Goal: Task Accomplishment & Management: Use online tool/utility

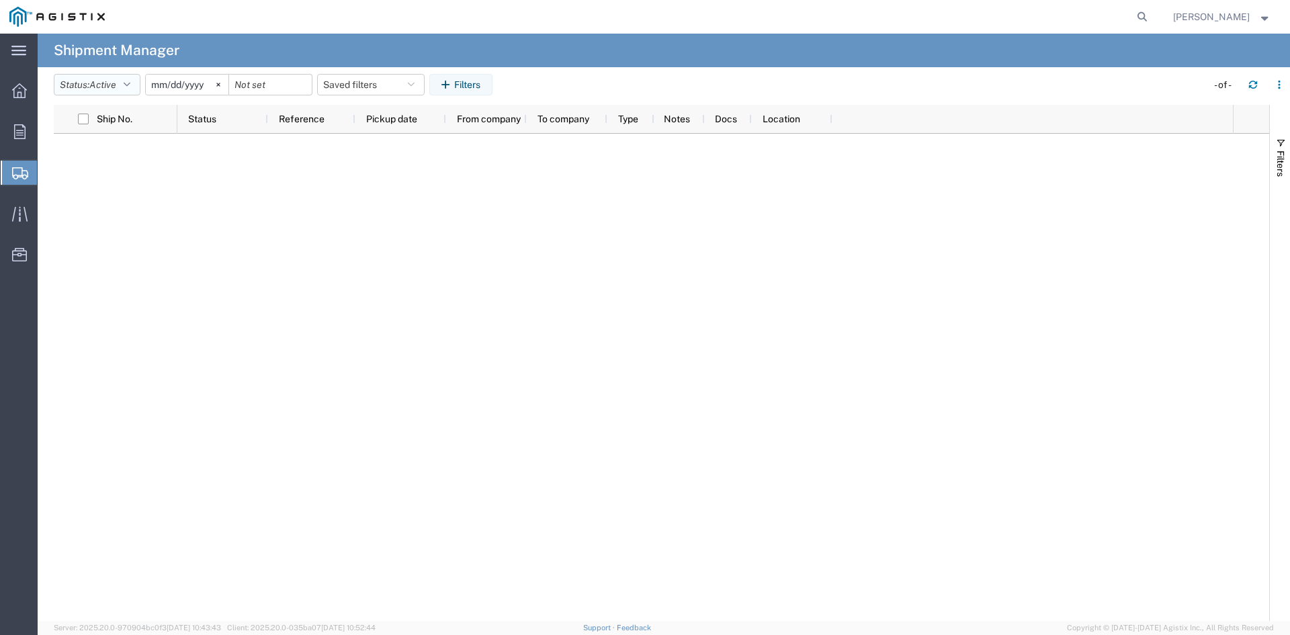
click at [101, 85] on span "Active" at bounding box center [102, 84] width 27 height 11
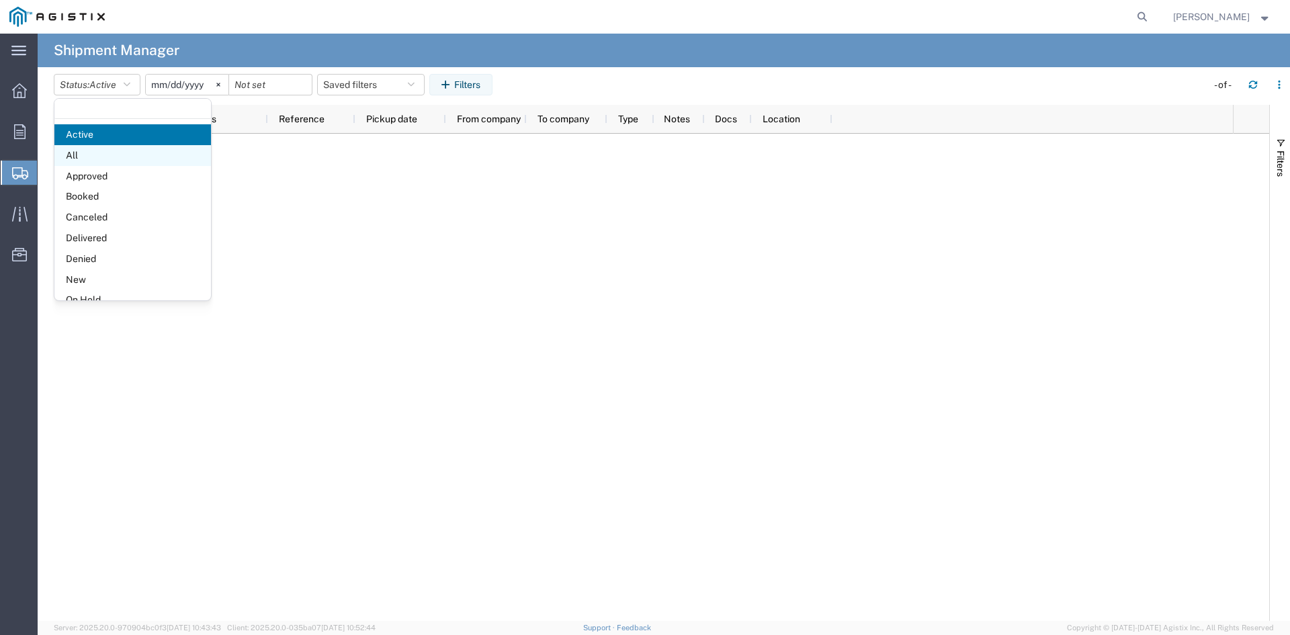
click at [81, 148] on span "All" at bounding box center [132, 155] width 157 height 21
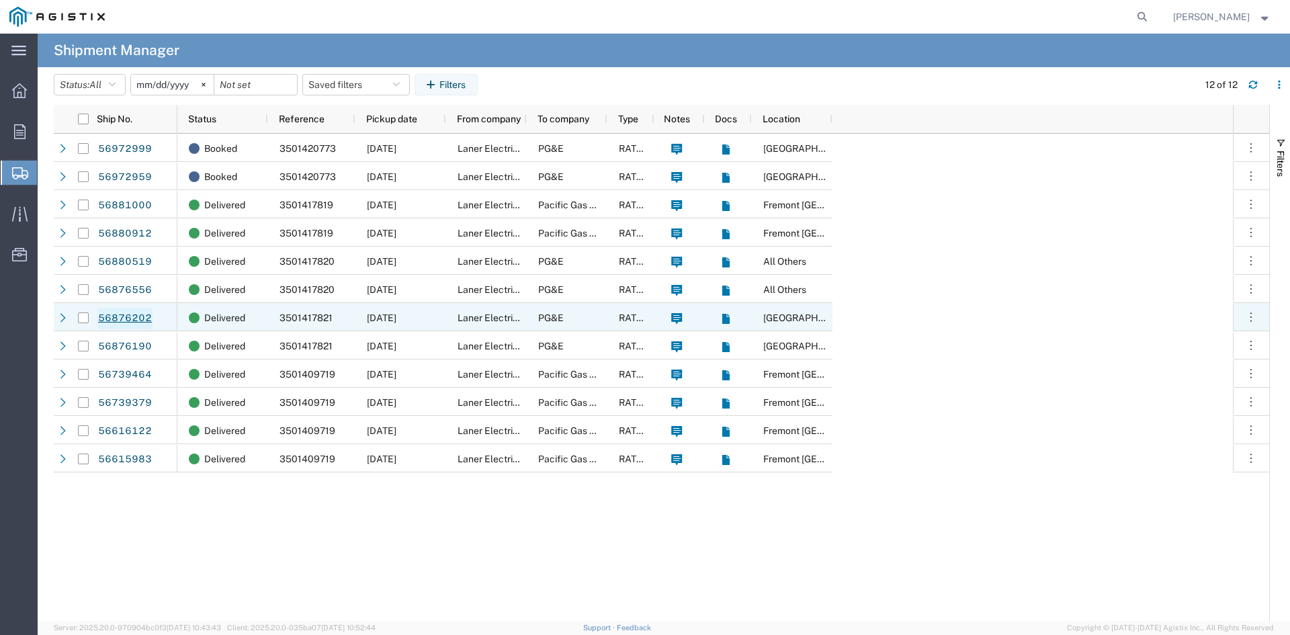
click at [114, 320] on link "56876202" at bounding box center [124, 318] width 55 height 21
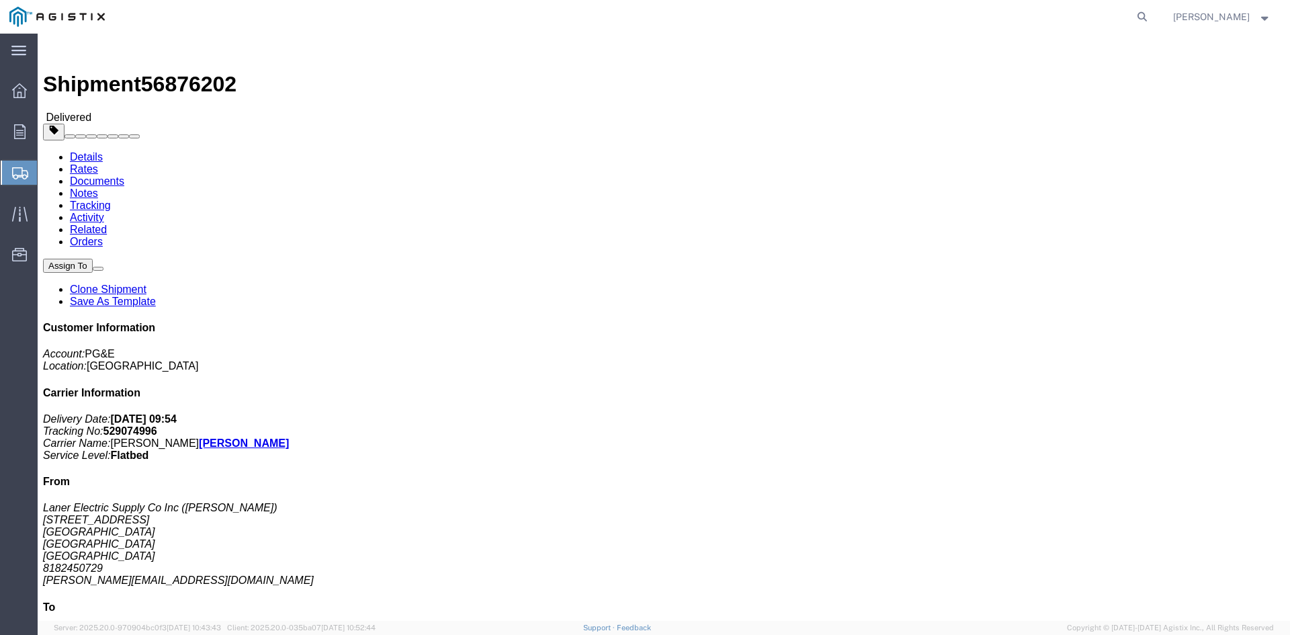
click link "Clone Shipment"
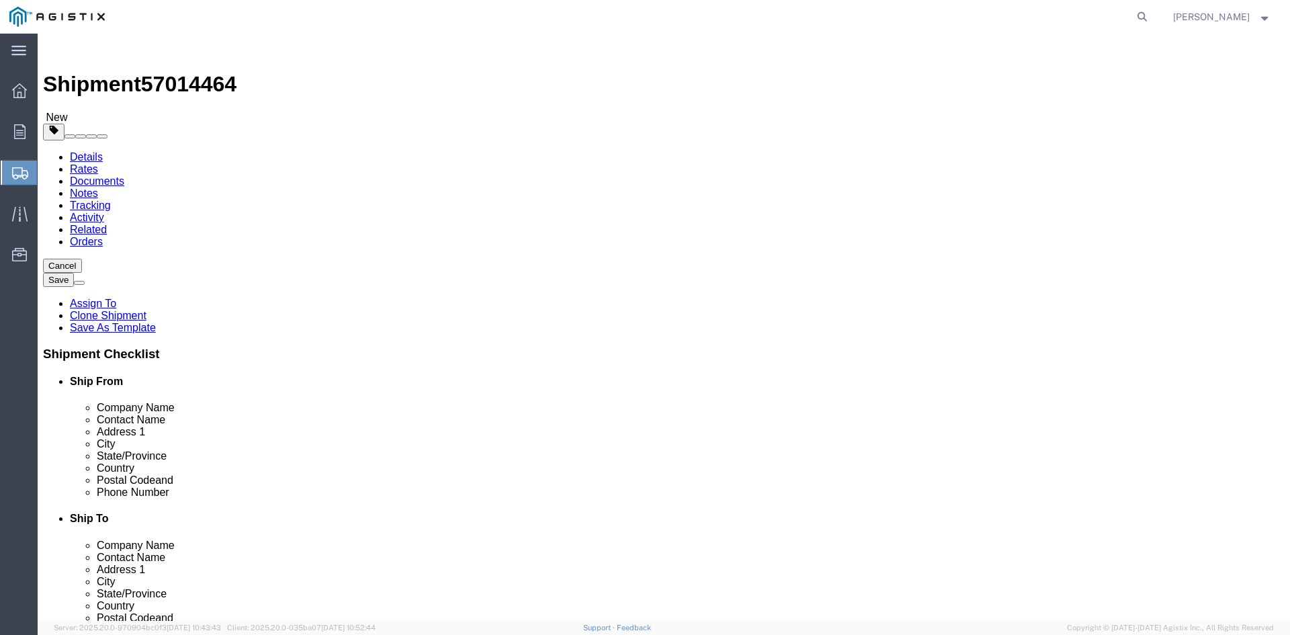
select select
select select "19745"
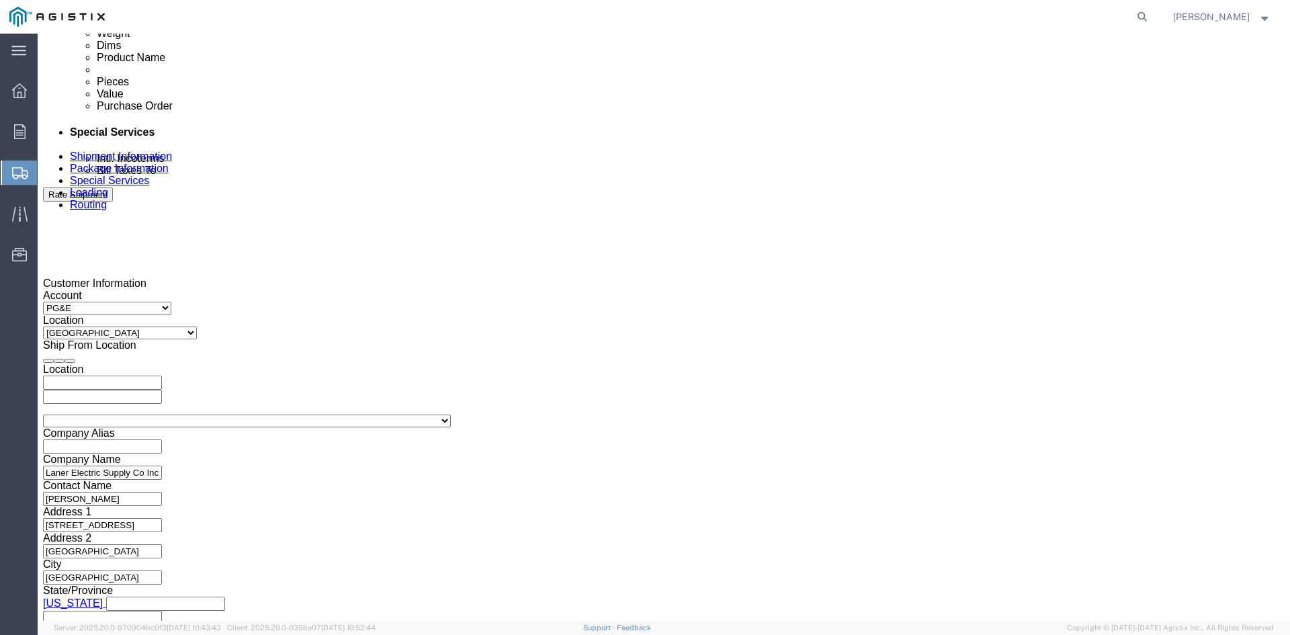
scroll to position [739, 0]
click input "3501417821"
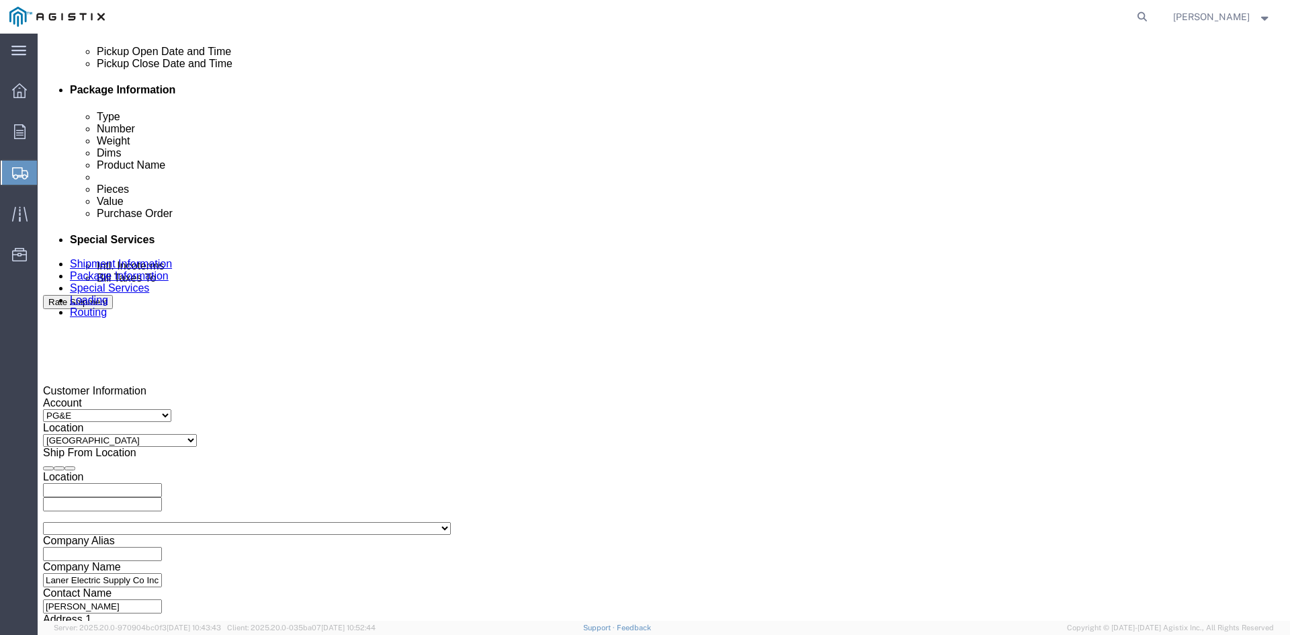
scroll to position [605, 0]
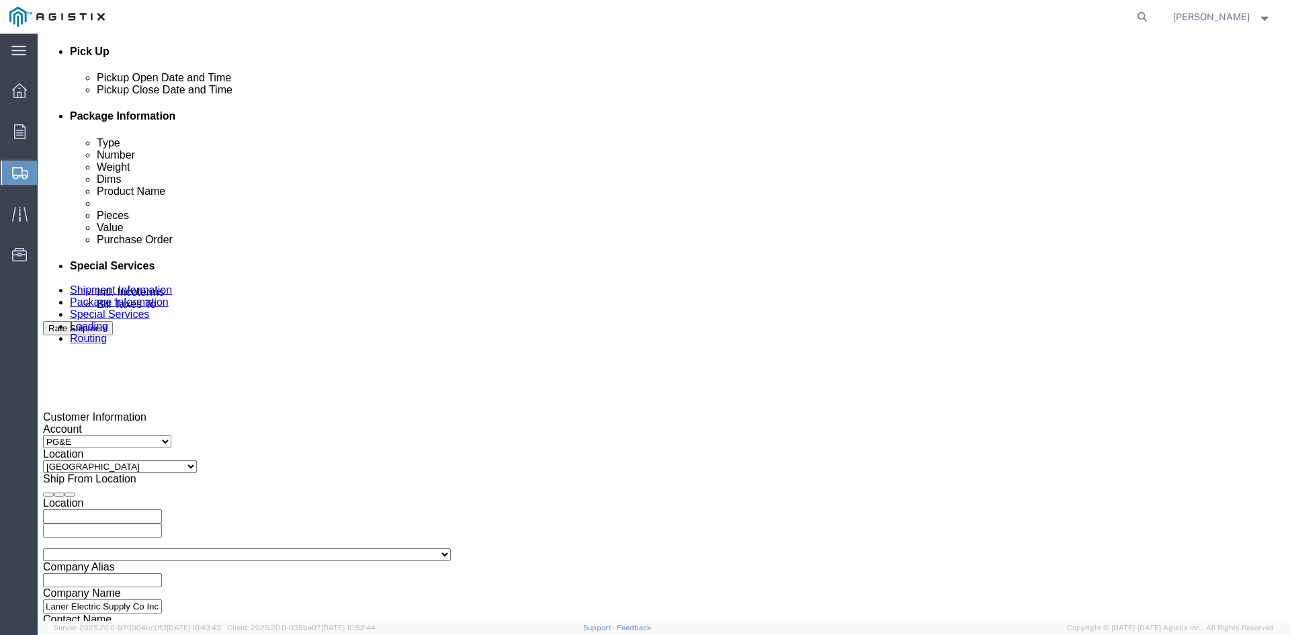
type input "3501420773"
click div "[DATE] 3:20 PM"
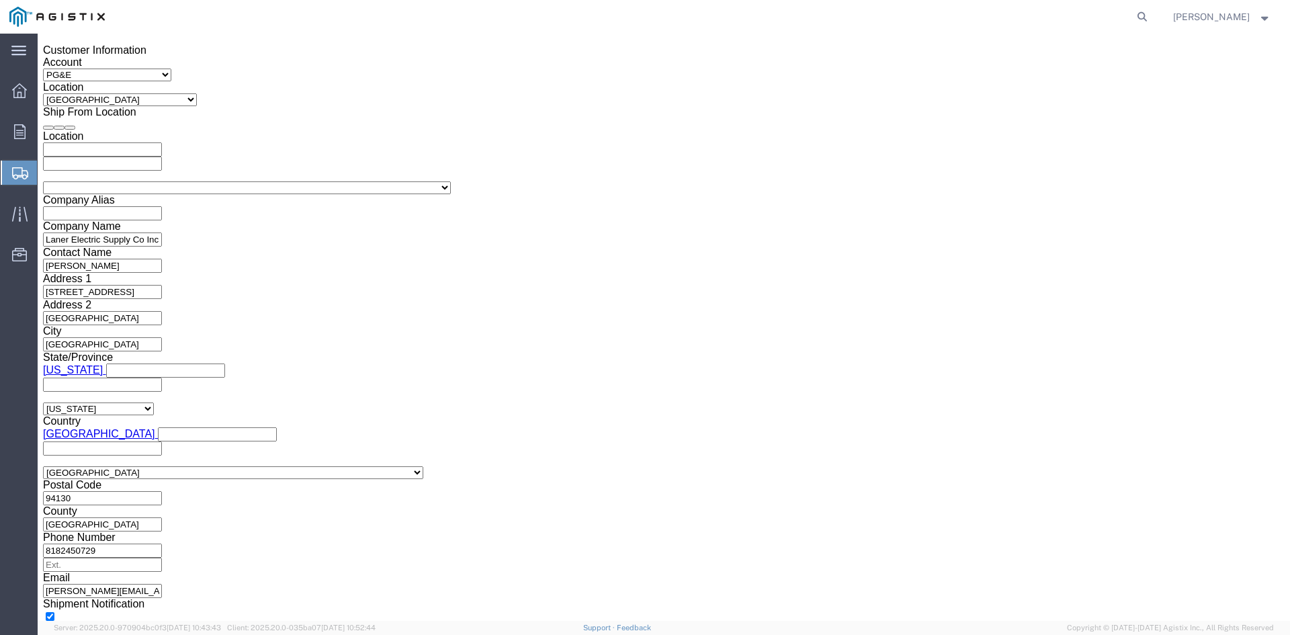
click input "8:20 PM"
type input "8:00 AM"
click button "Apply"
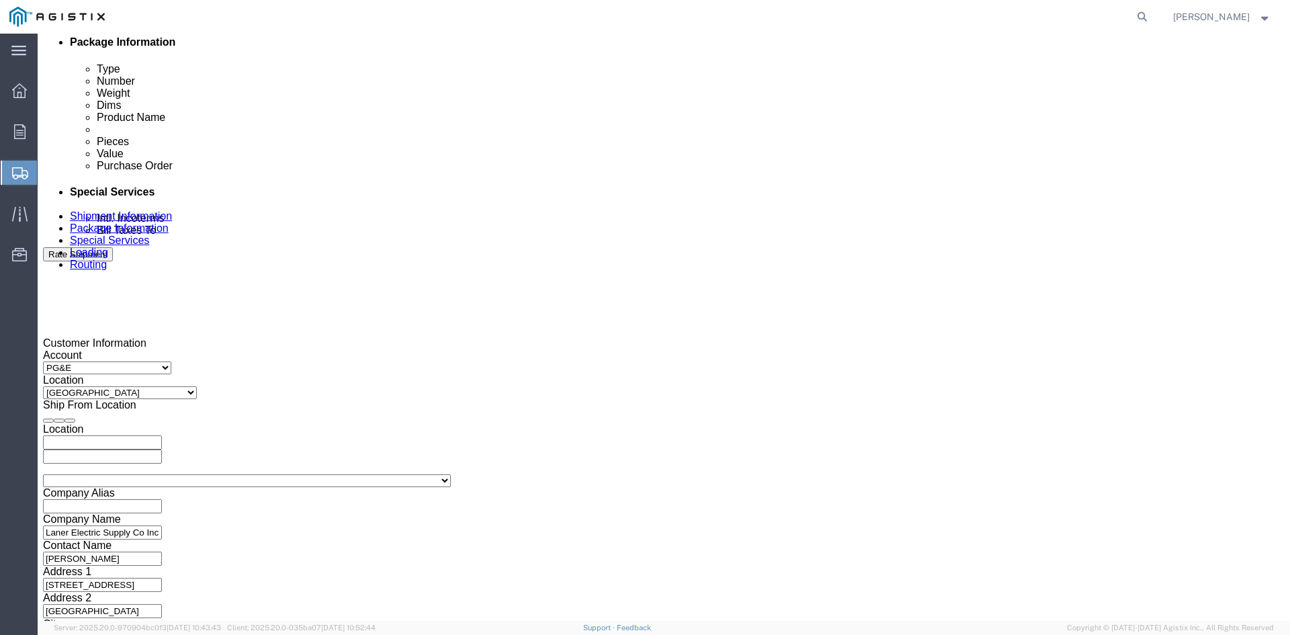
scroll to position [635, 0]
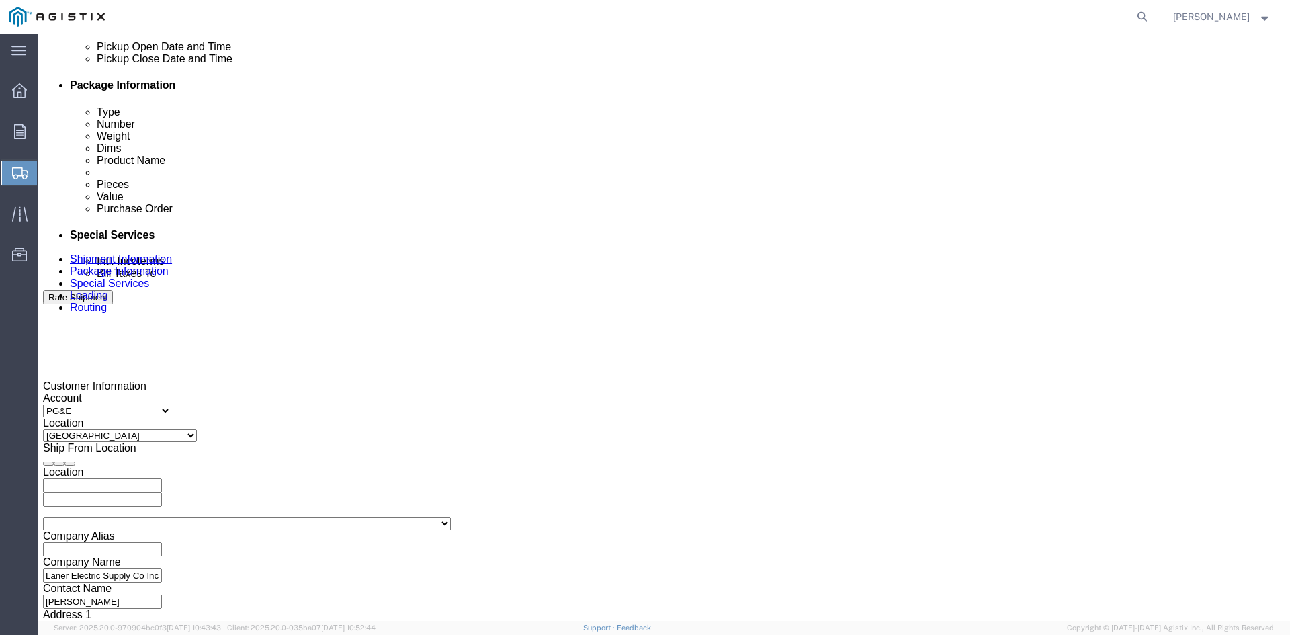
click div
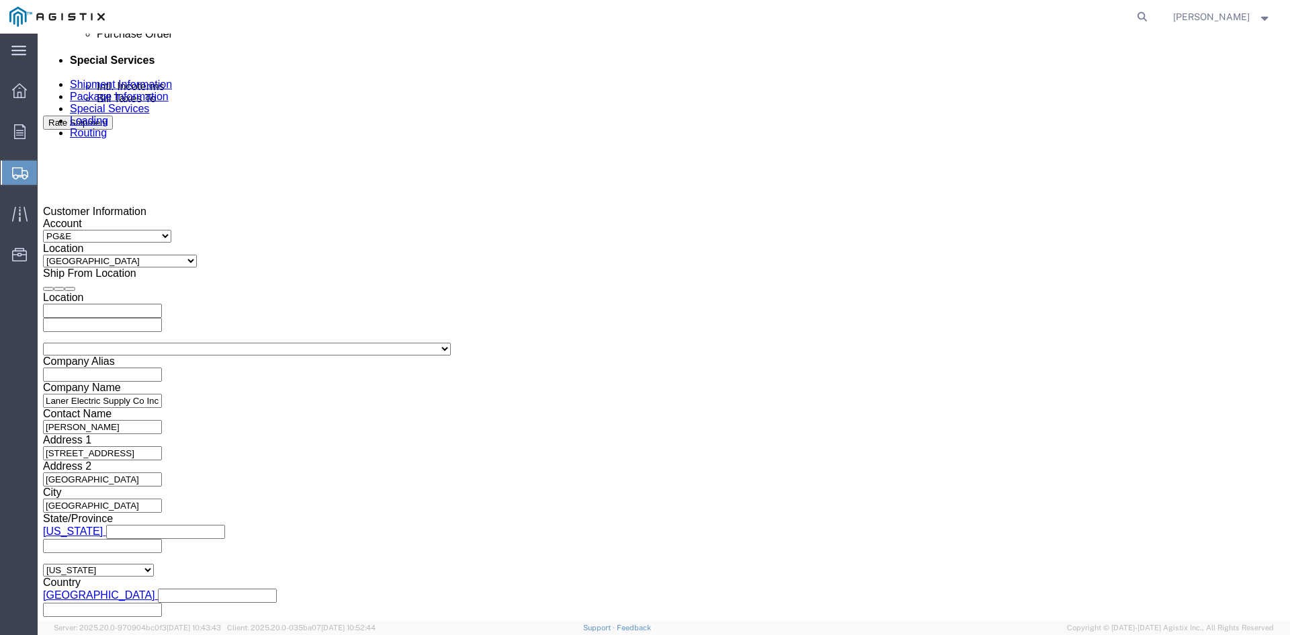
scroll to position [837, 0]
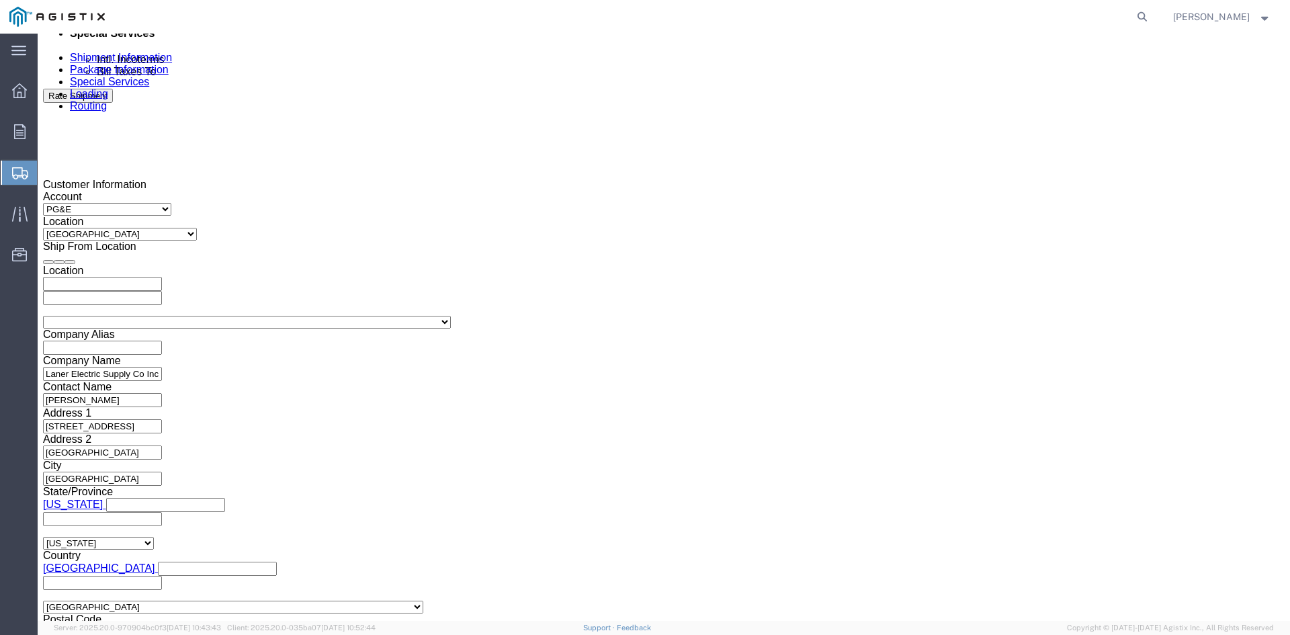
drag, startPoint x: 670, startPoint y: 425, endPoint x: 699, endPoint y: 392, distance: 44.3
click button "Apply"
click div
click button "Apply"
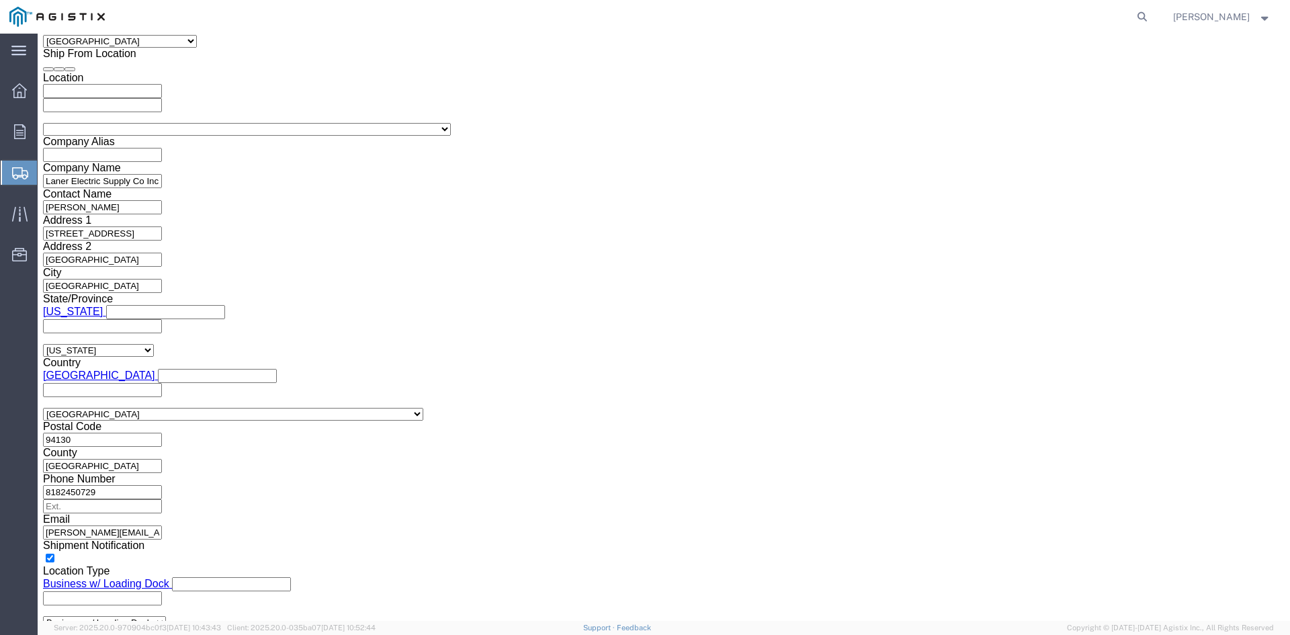
scroll to position [1043, 0]
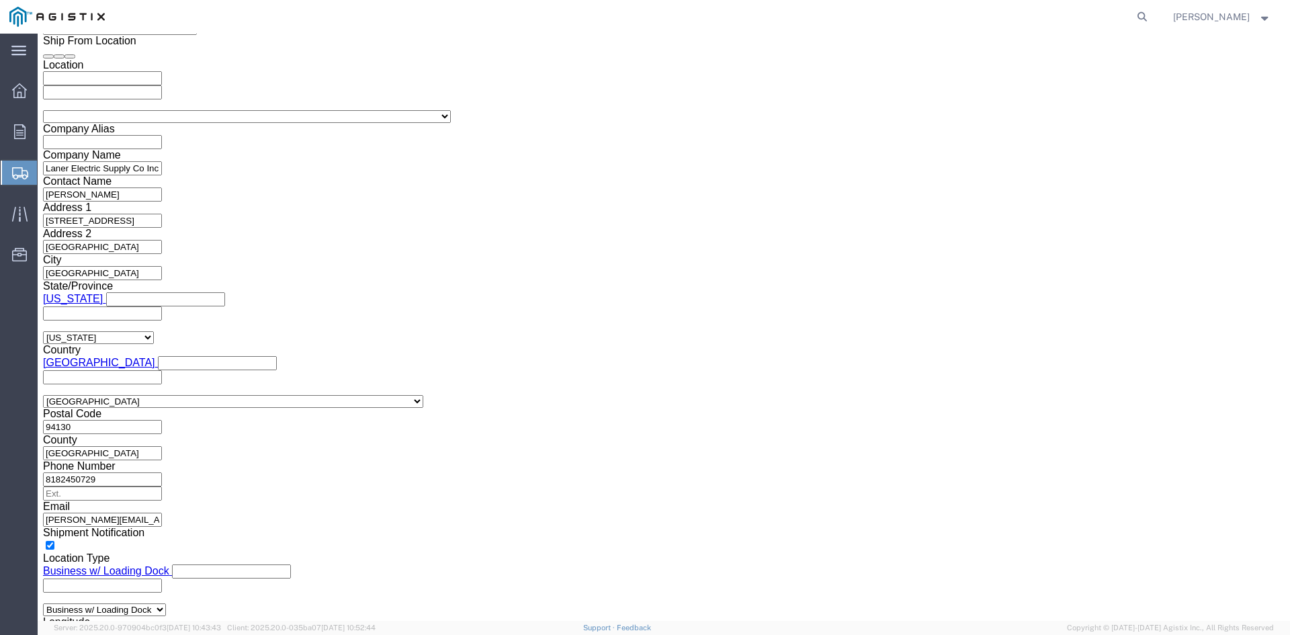
click button "Continue"
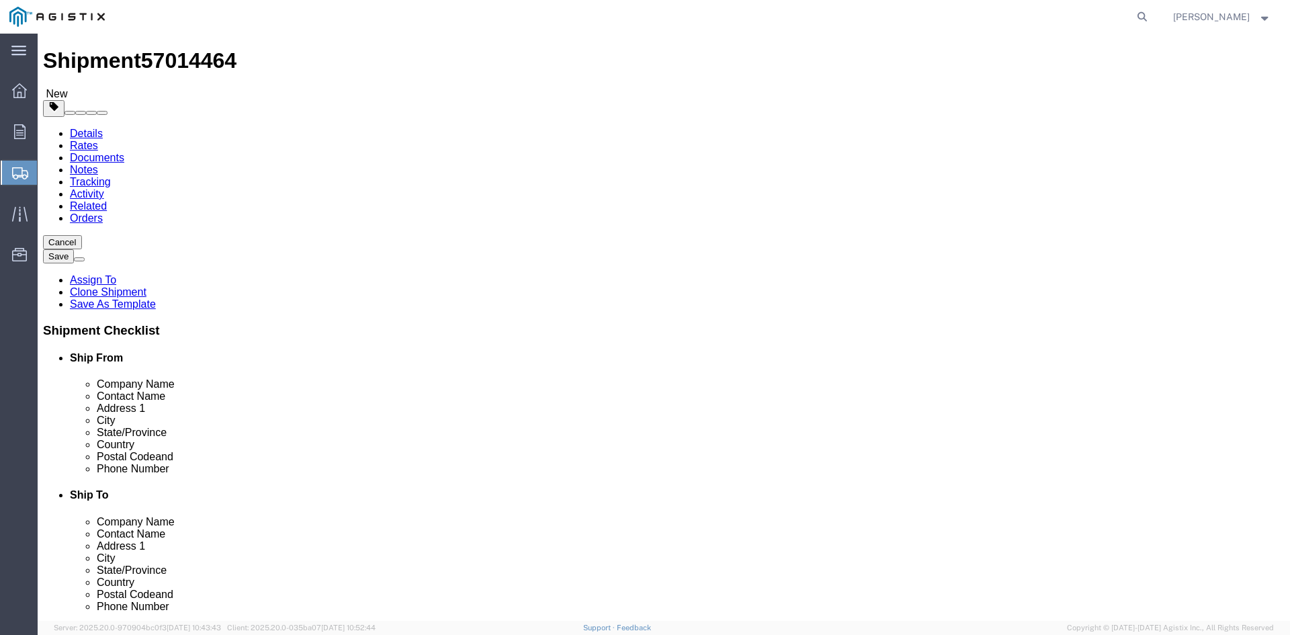
scroll to position [25, 0]
click button "Continue"
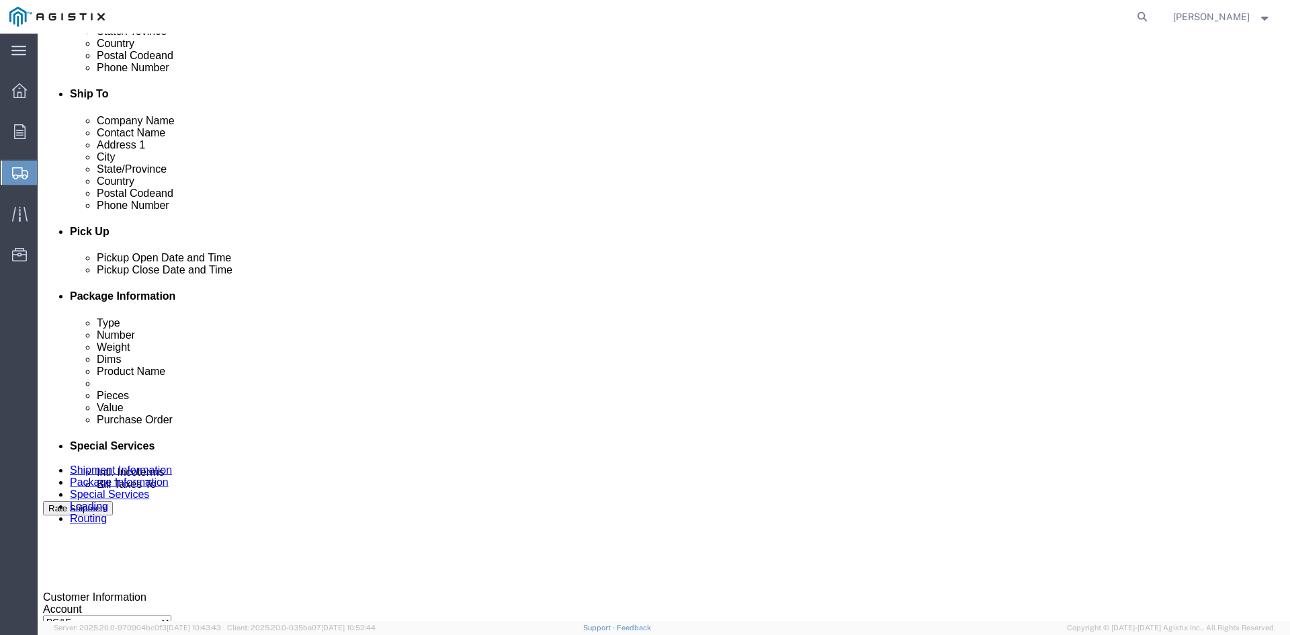
scroll to position [428, 0]
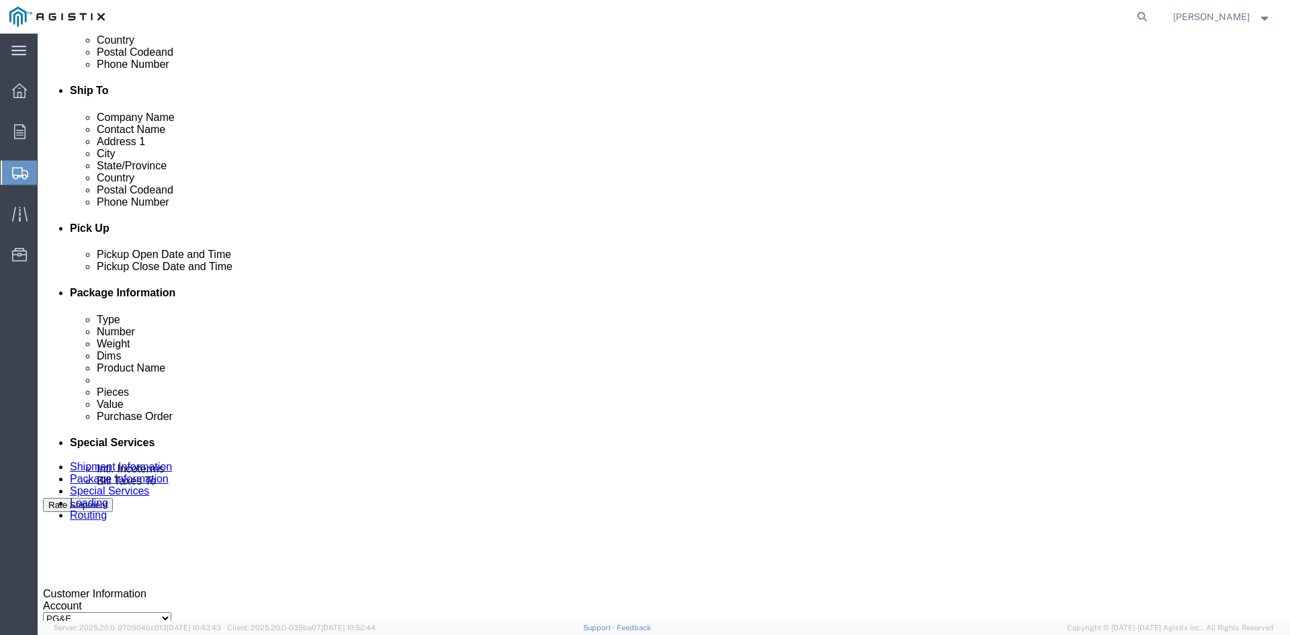
click ul "[EMAIL_ADDRESS][DOMAIN_NAME]"
type input "[PERSON_NAME][EMAIL_ADDRESS][DOMAIN_NAME]"
type input "[EMAIL_ADDRESS][DOMAIN_NAME],[PERSON_NAME][EMAIL_ADDRESS][DOMAIN_NAME]"
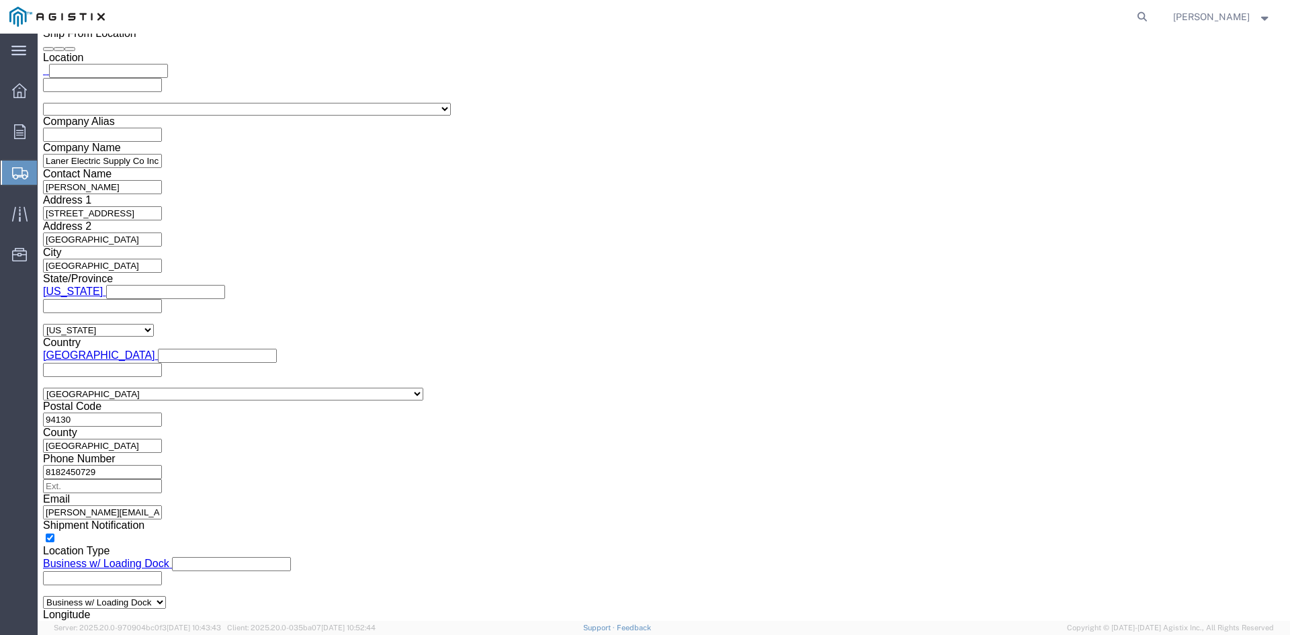
scroll to position [1051, 0]
click button "Rate Shipment"
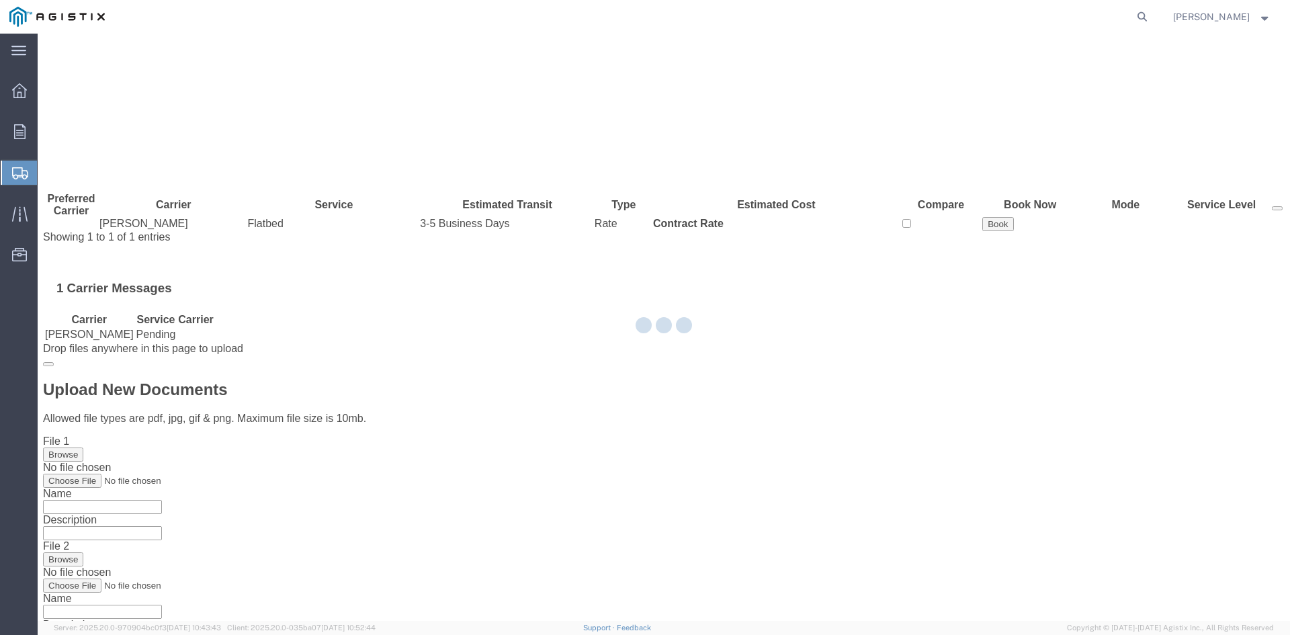
scroll to position [0, 0]
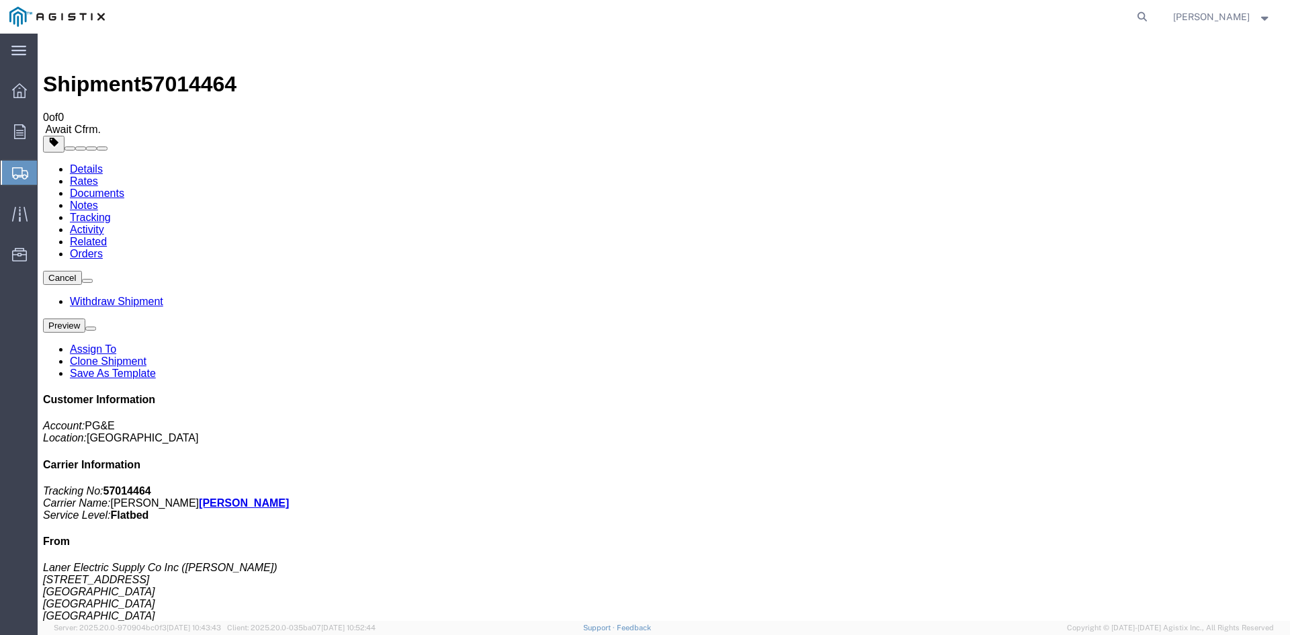
click at [59, 53] on img at bounding box center [51, 47] width 16 height 16
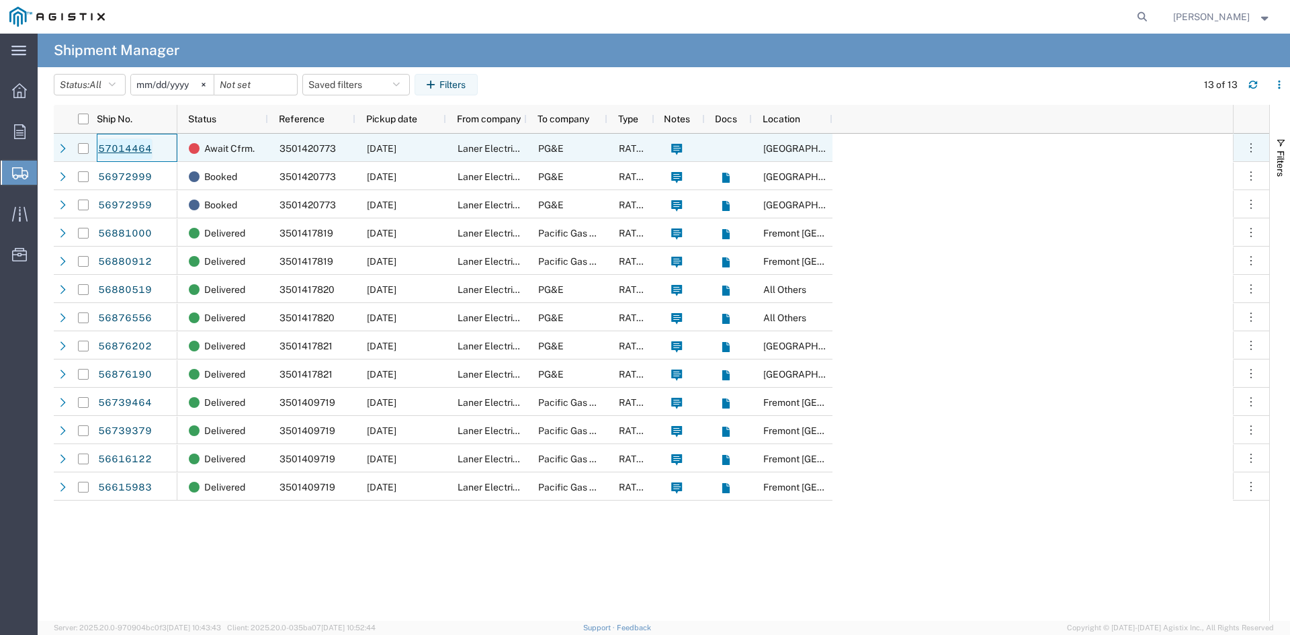
click at [130, 148] on link "57014464" at bounding box center [124, 148] width 55 height 21
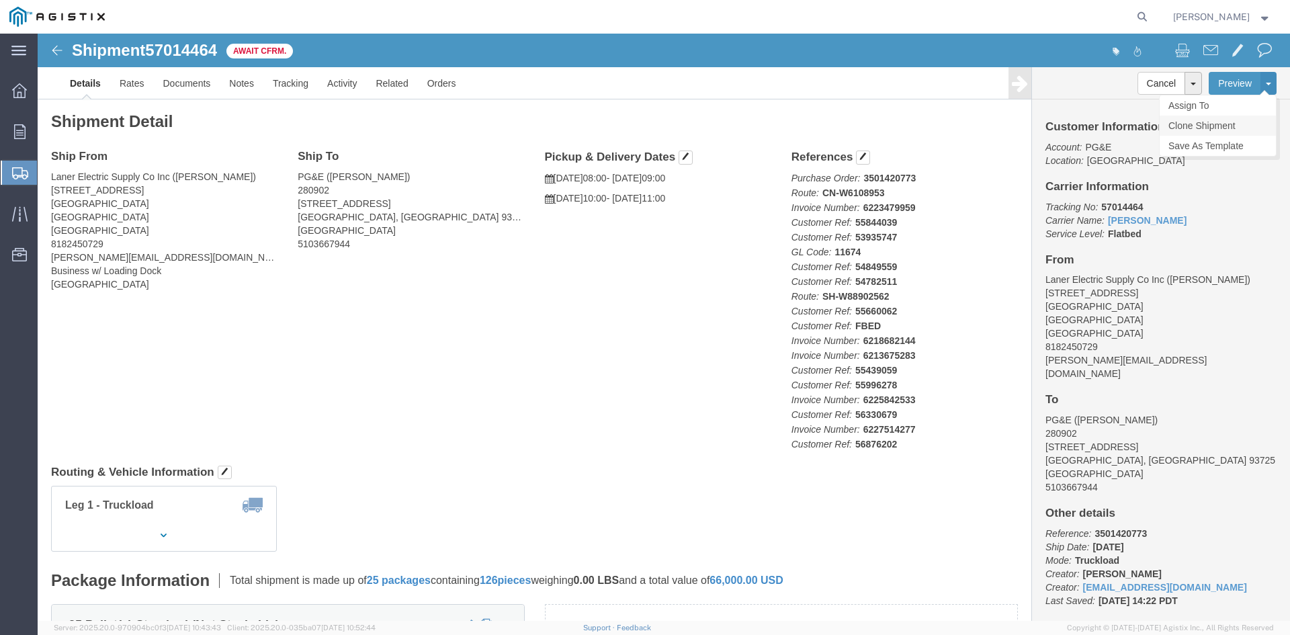
click link "Clone Shipment"
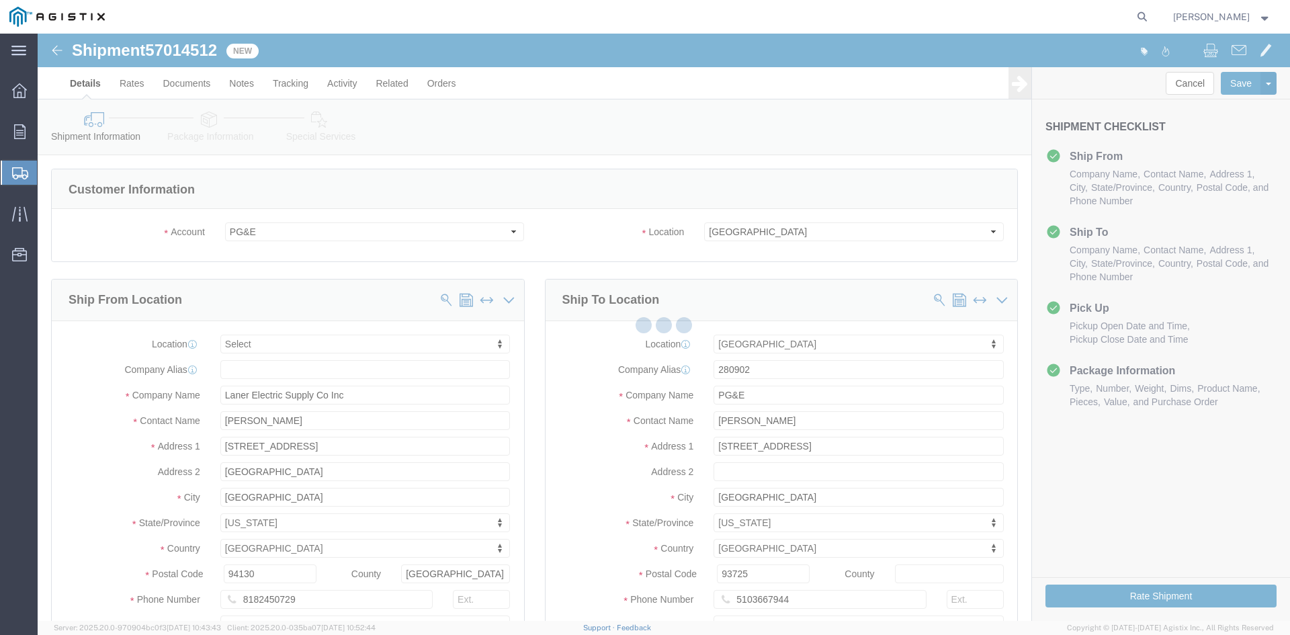
select select
select select "19745"
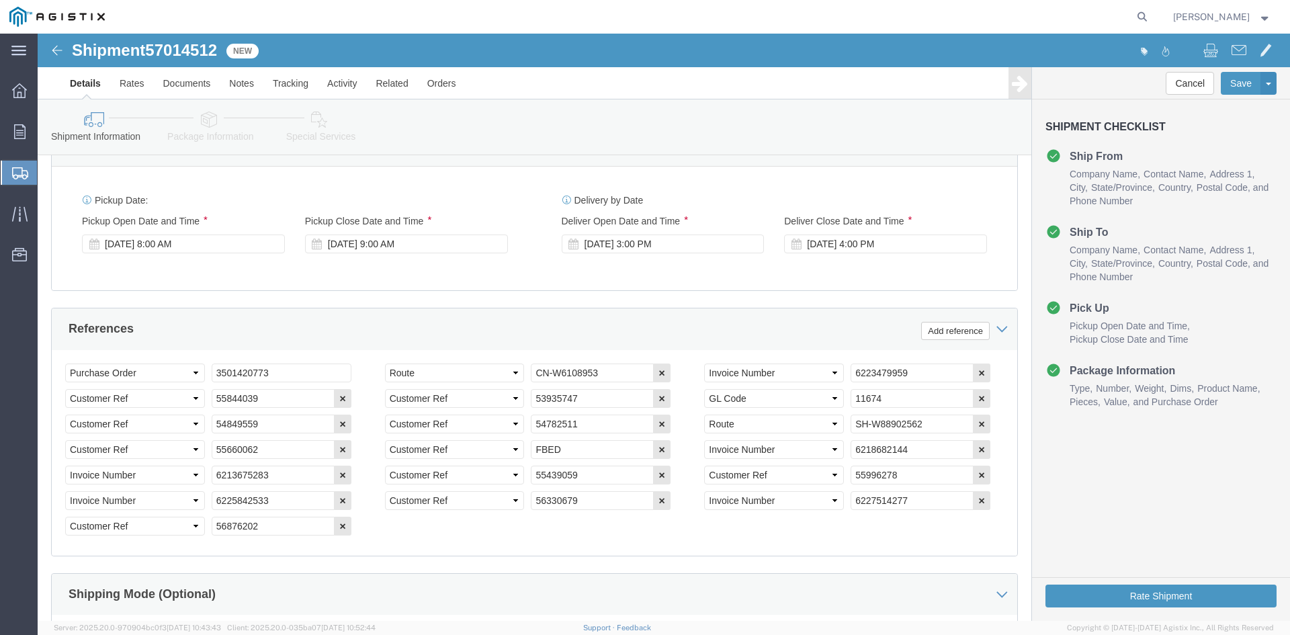
scroll to position [806, 0]
click div "[DATE] 8:00 AM"
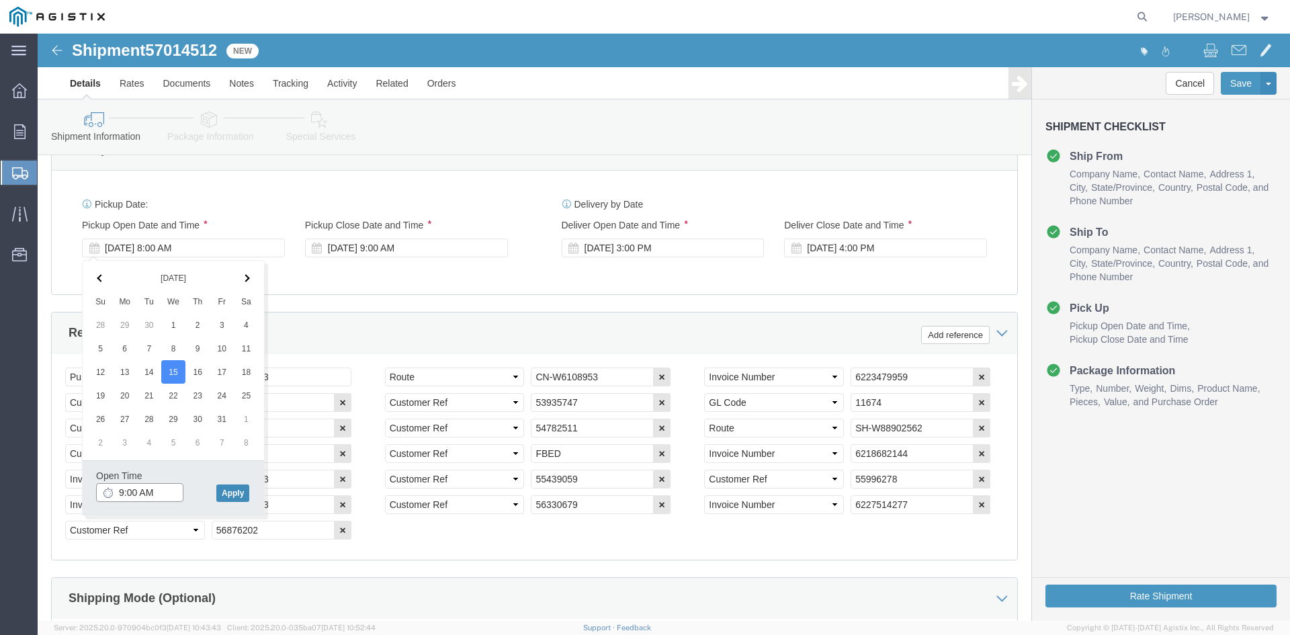
type input "9:00 AM"
click button "Apply"
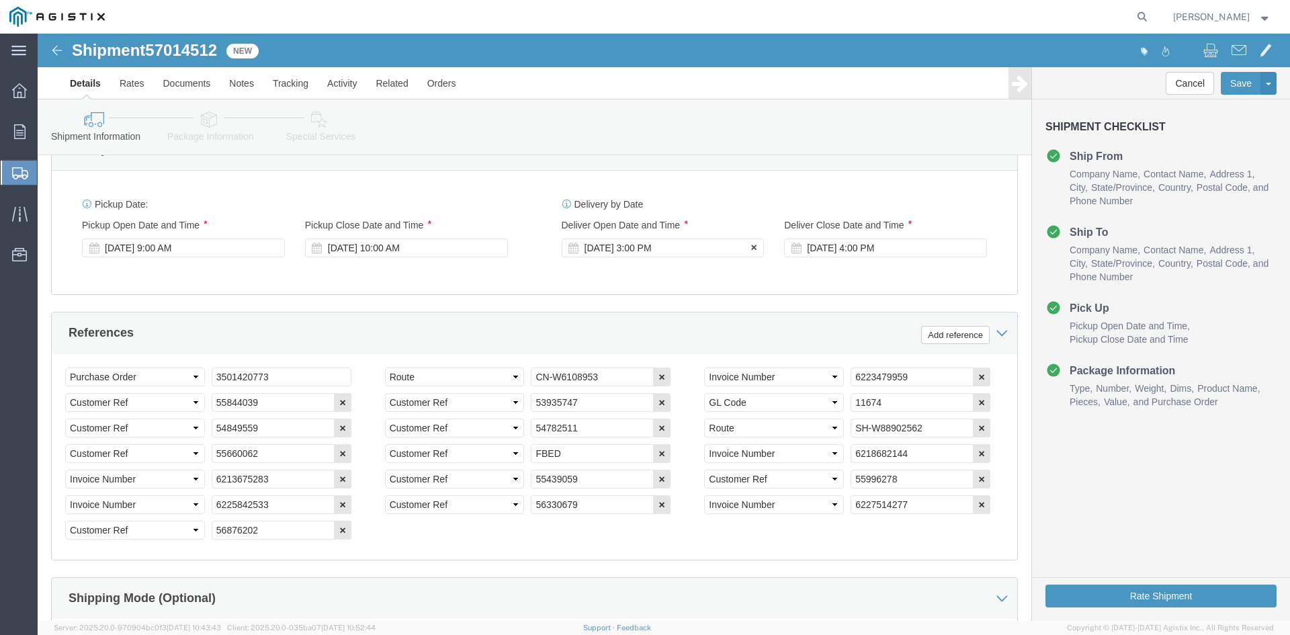
click div "[DATE] 3:00 PM"
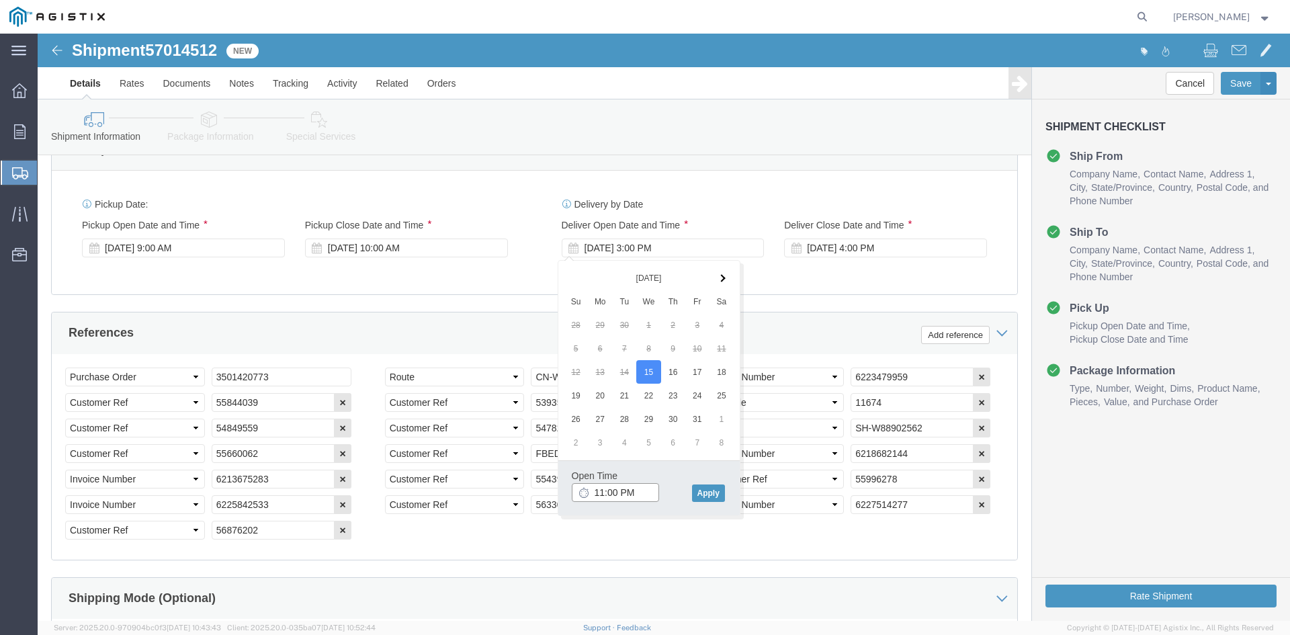
click input "11:00 PM"
type input "11:00 AM"
click button "Apply"
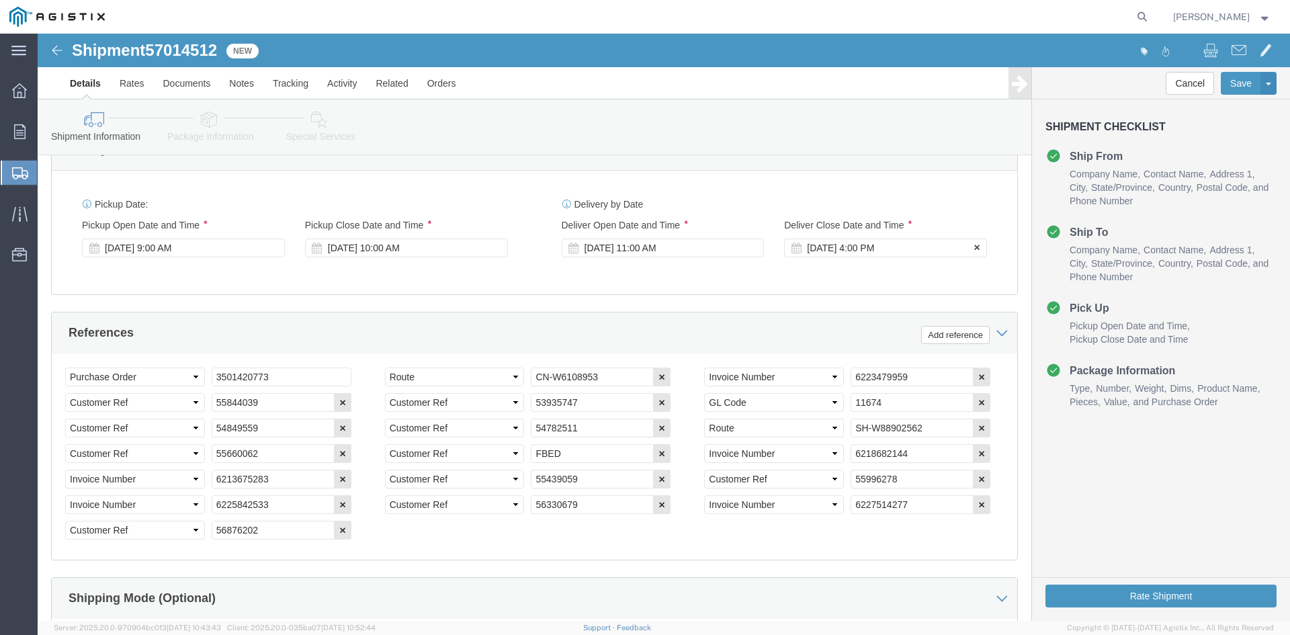
click div "[DATE] 4:00 PM"
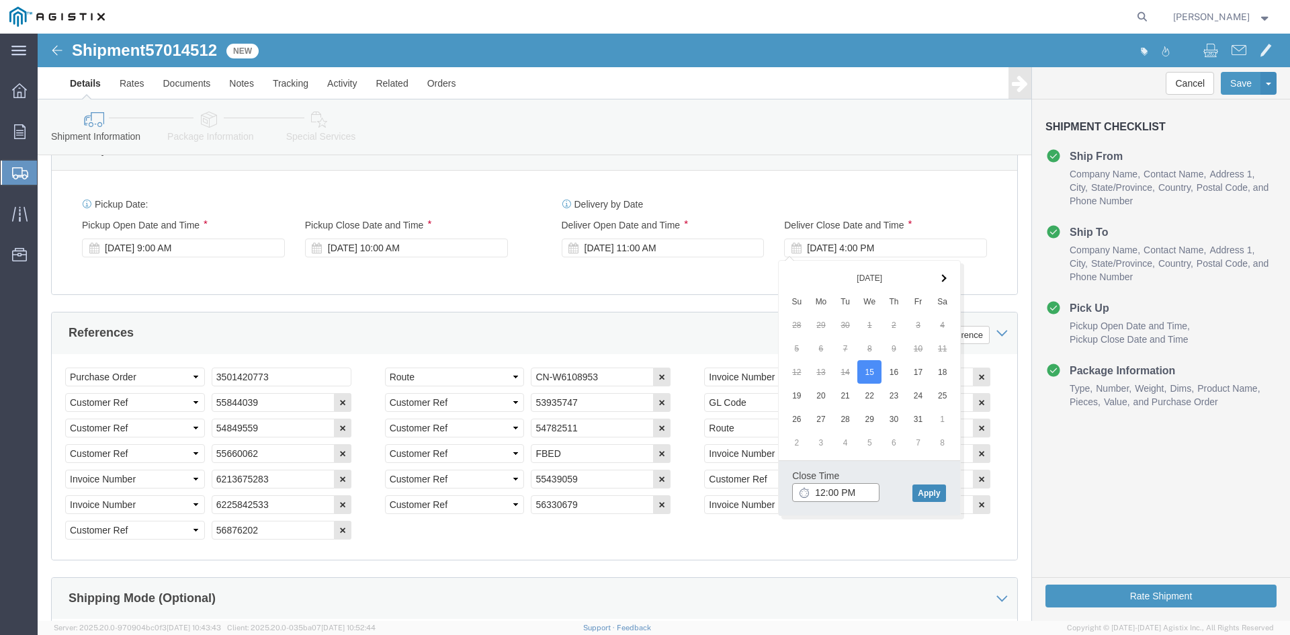
type input "12:00 PM"
click button "Apply"
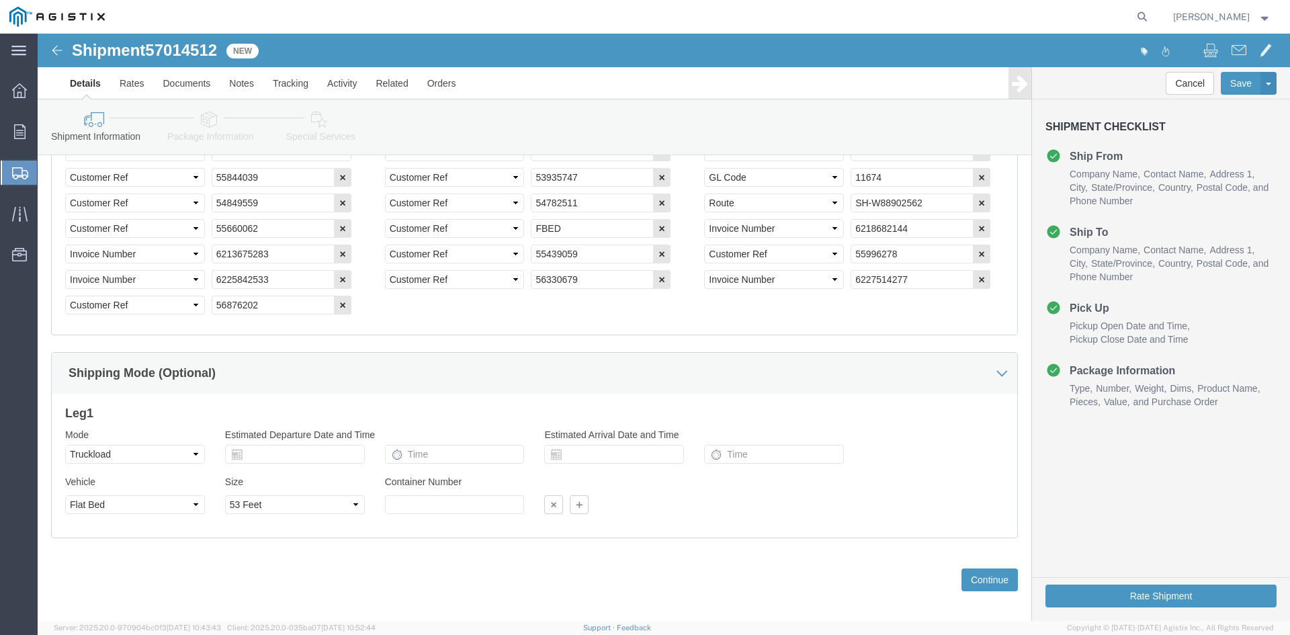
scroll to position [1043, 0]
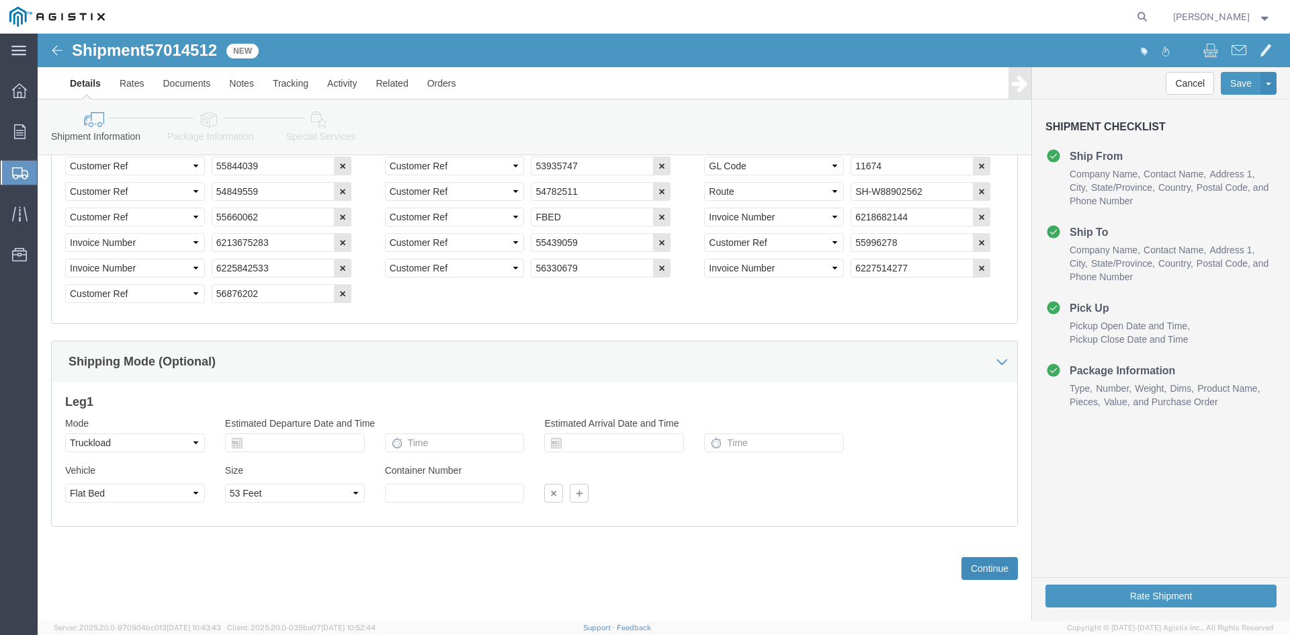
click button "Continue"
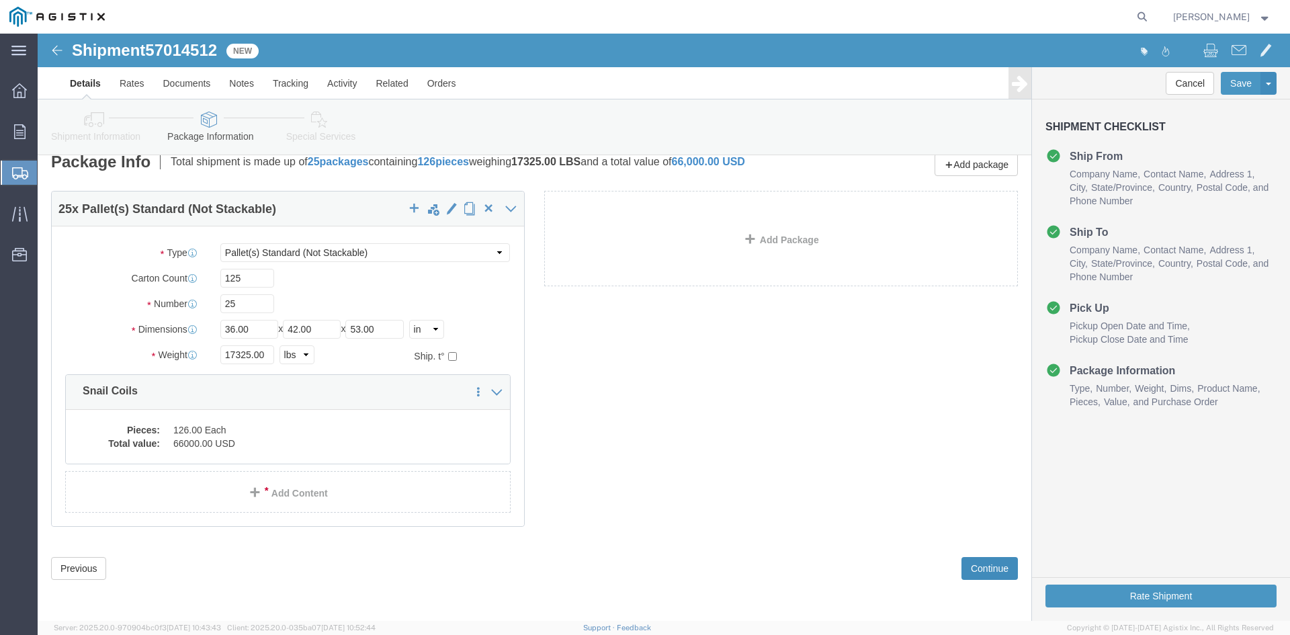
scroll to position [25, 0]
click button "Continue"
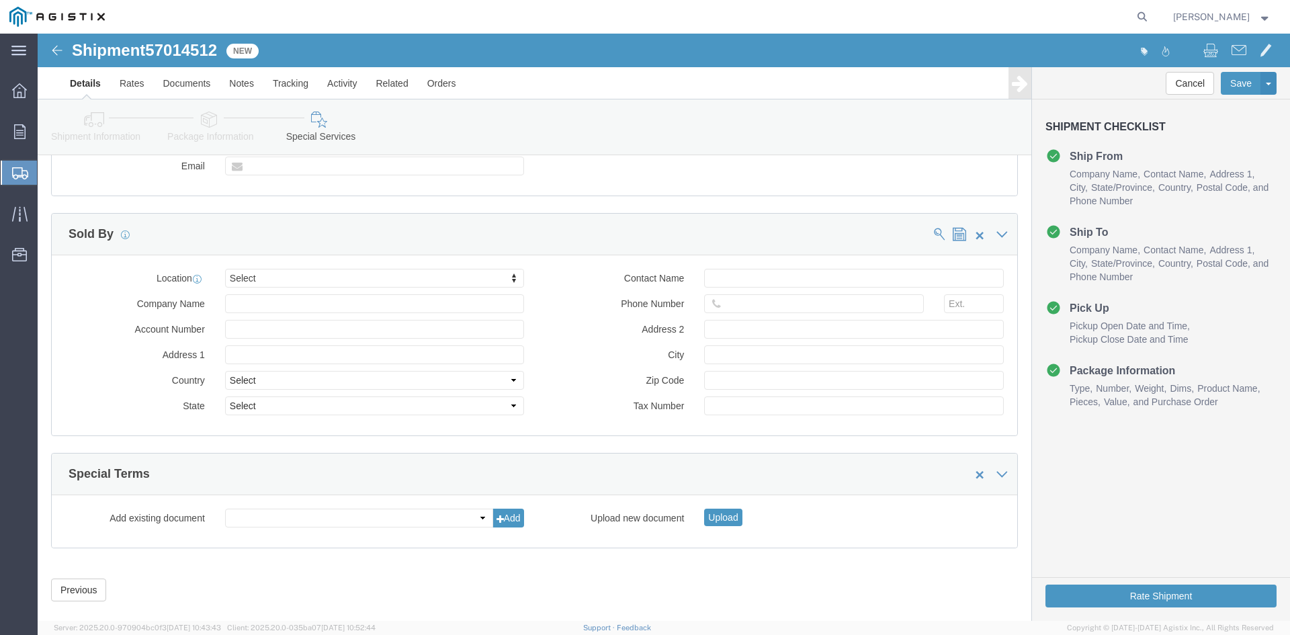
scroll to position [1051, 0]
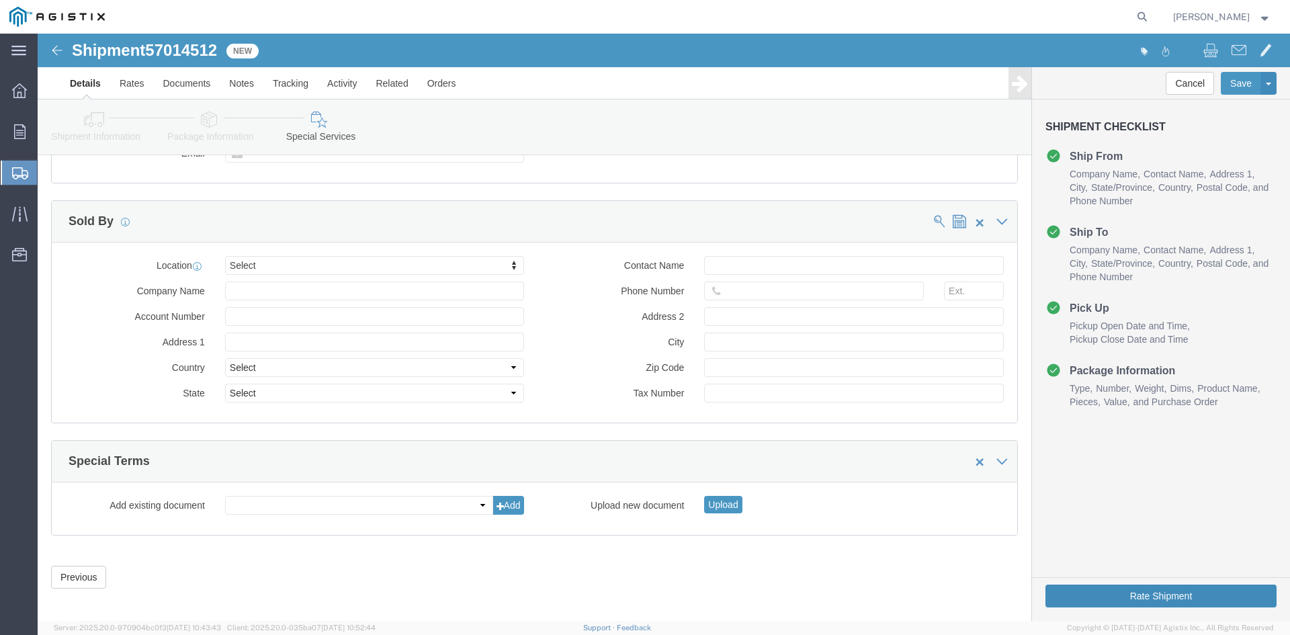
click button "Rate Shipment"
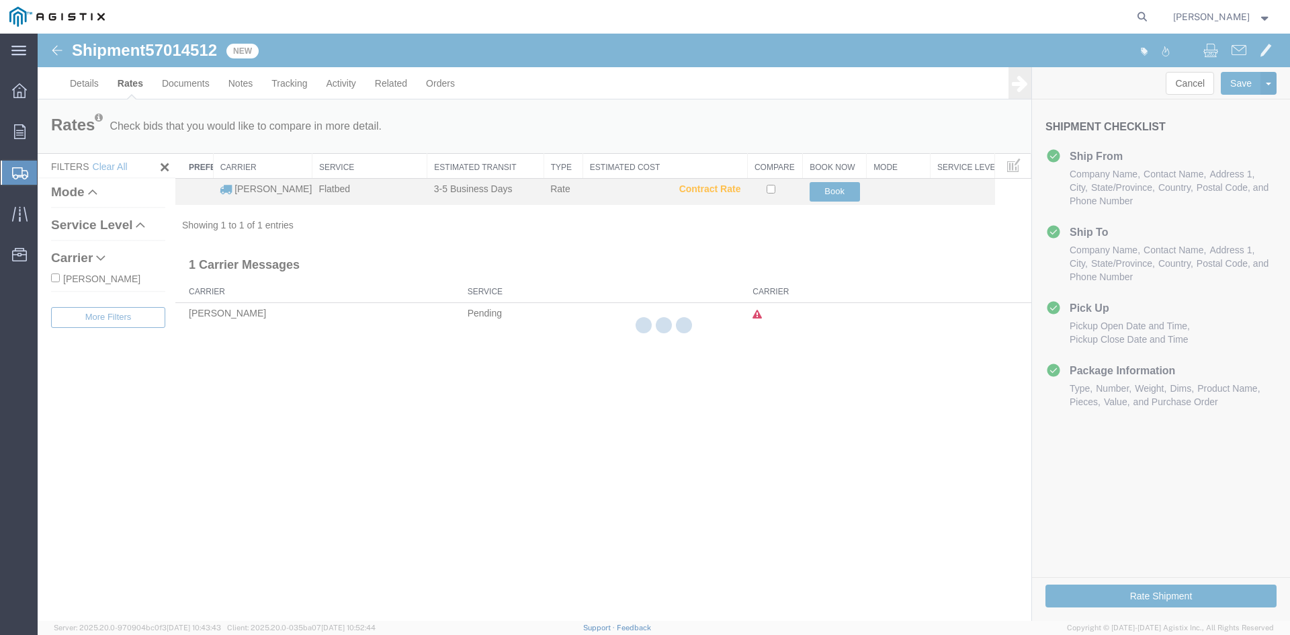
scroll to position [0, 0]
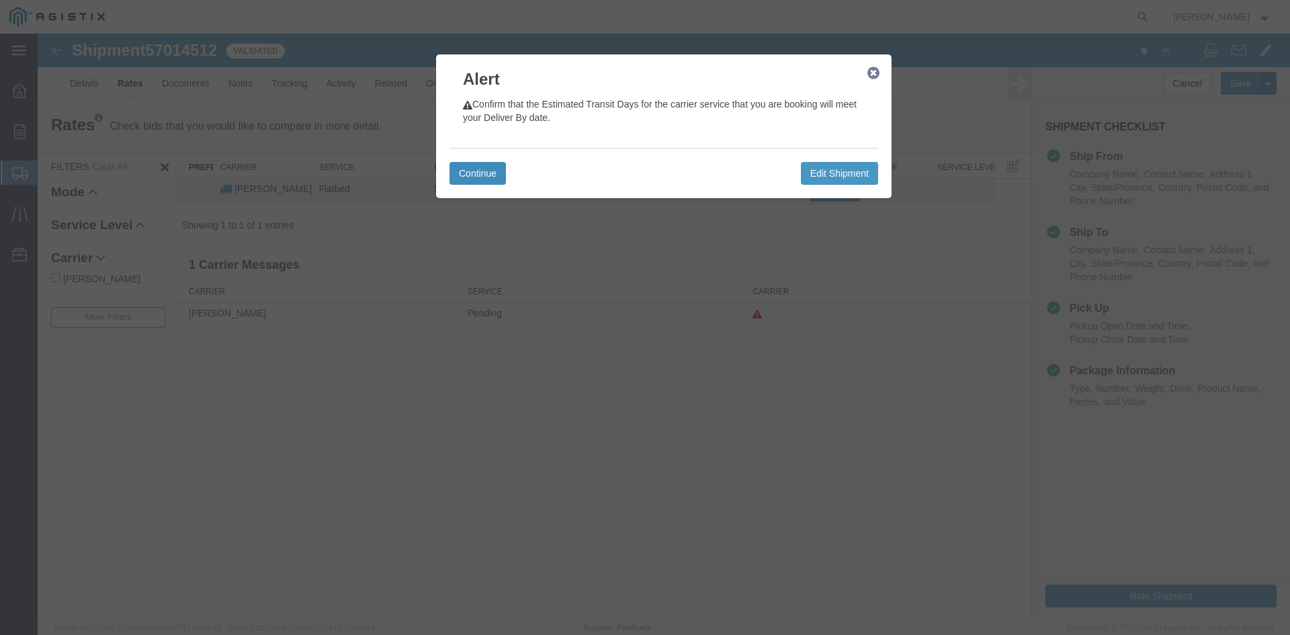
click at [486, 168] on button "Continue" at bounding box center [477, 173] width 56 height 23
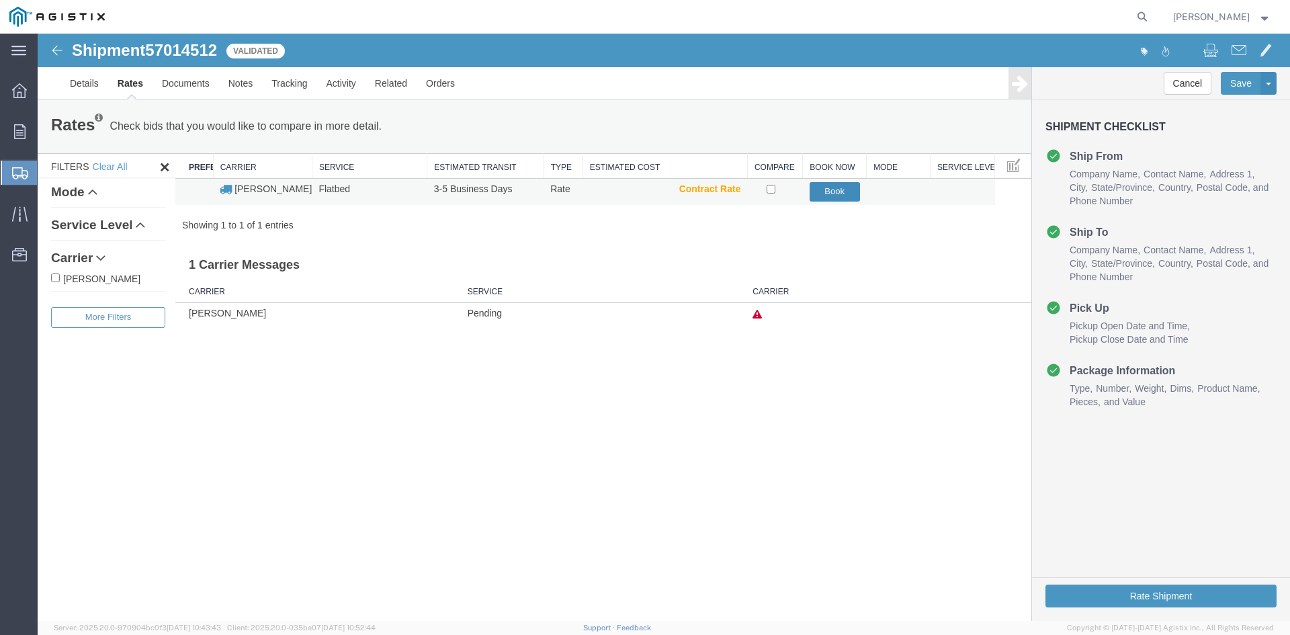
click at [827, 189] on button "Book" at bounding box center [834, 191] width 50 height 19
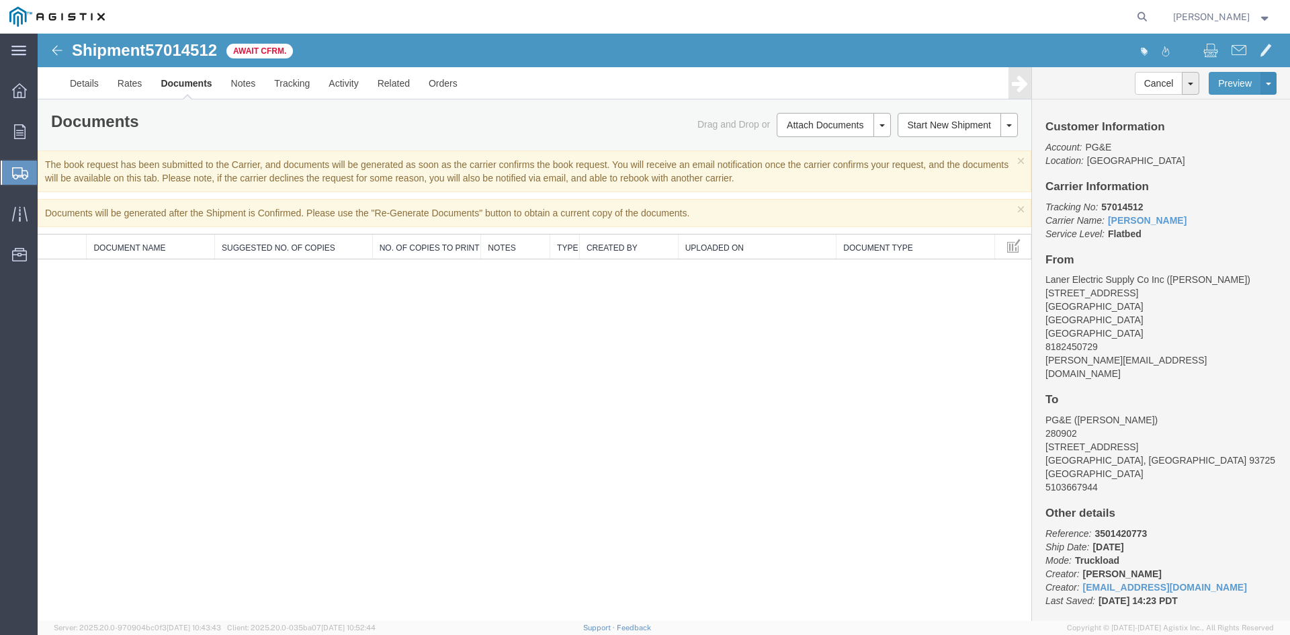
click at [61, 56] on img at bounding box center [57, 50] width 16 height 16
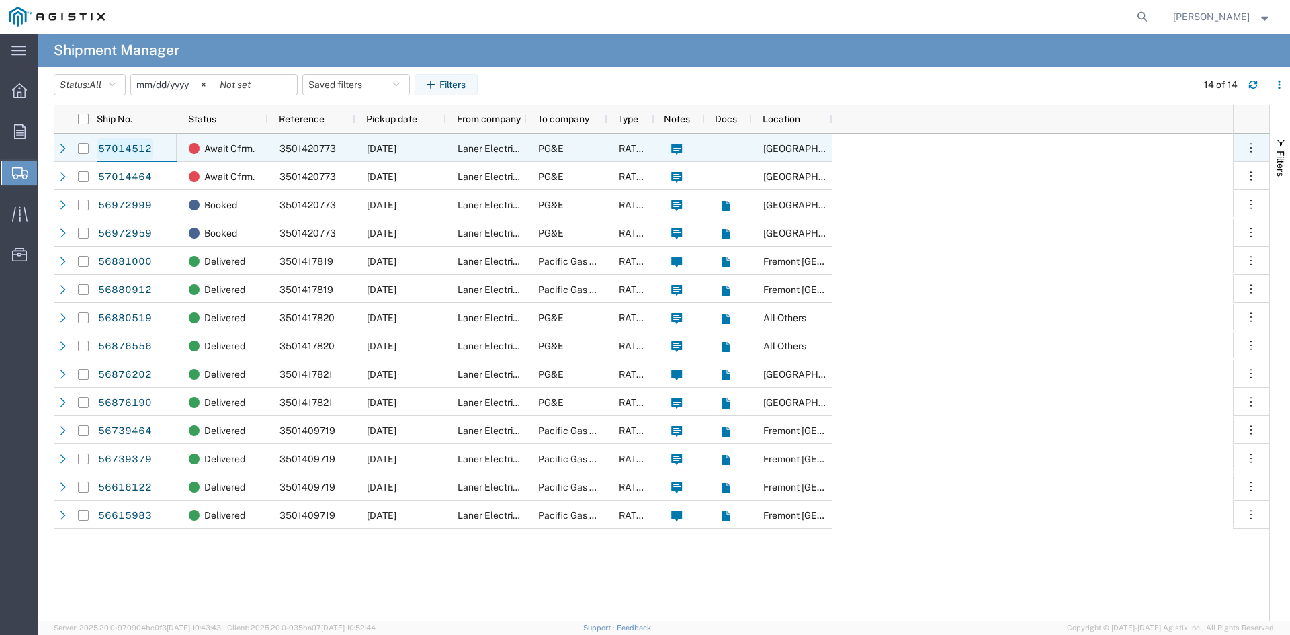
click at [124, 146] on link "57014512" at bounding box center [124, 148] width 55 height 21
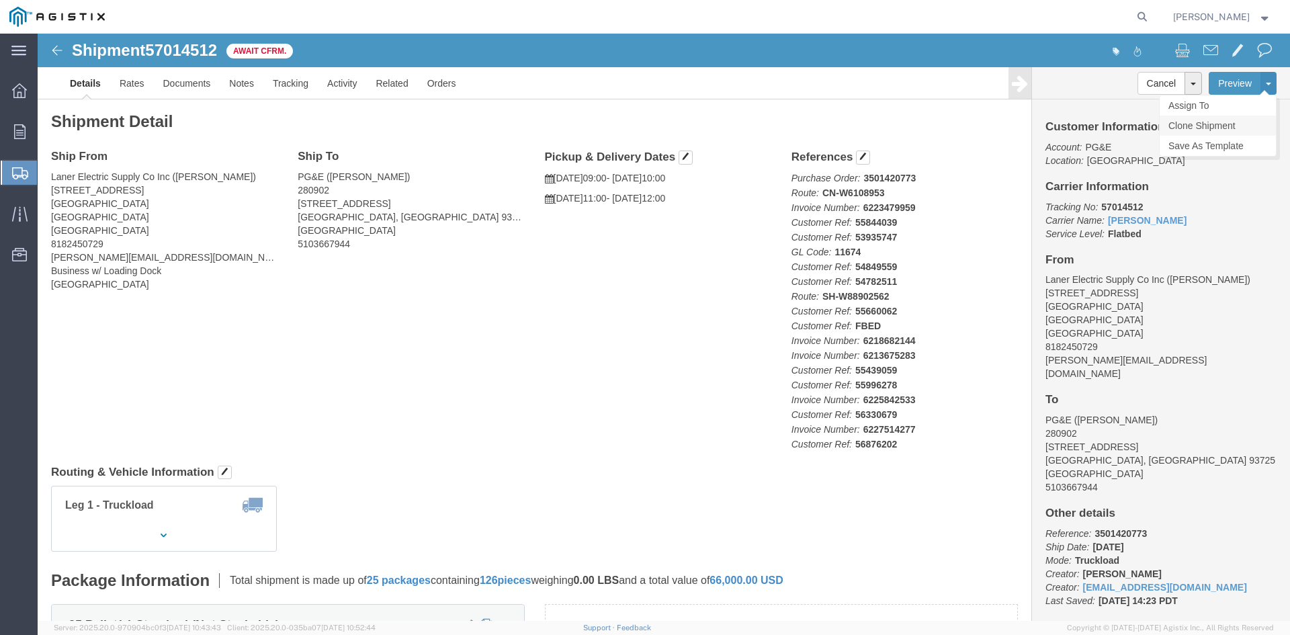
click link "Clone Shipment"
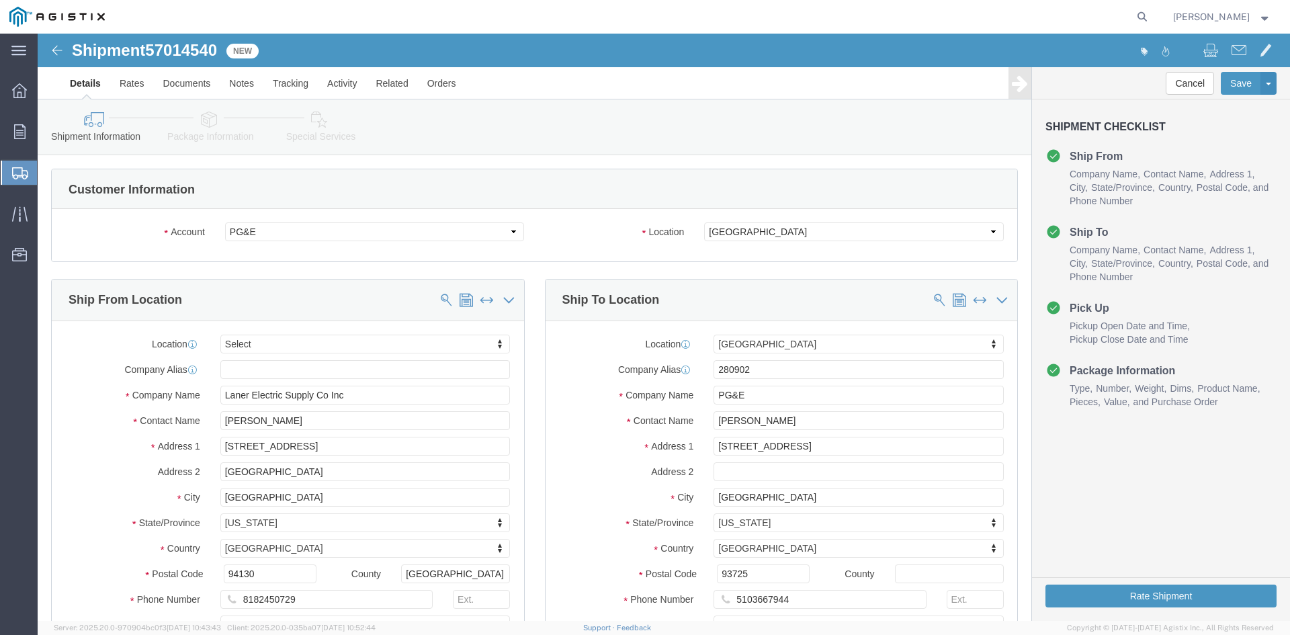
select select
select select "19745"
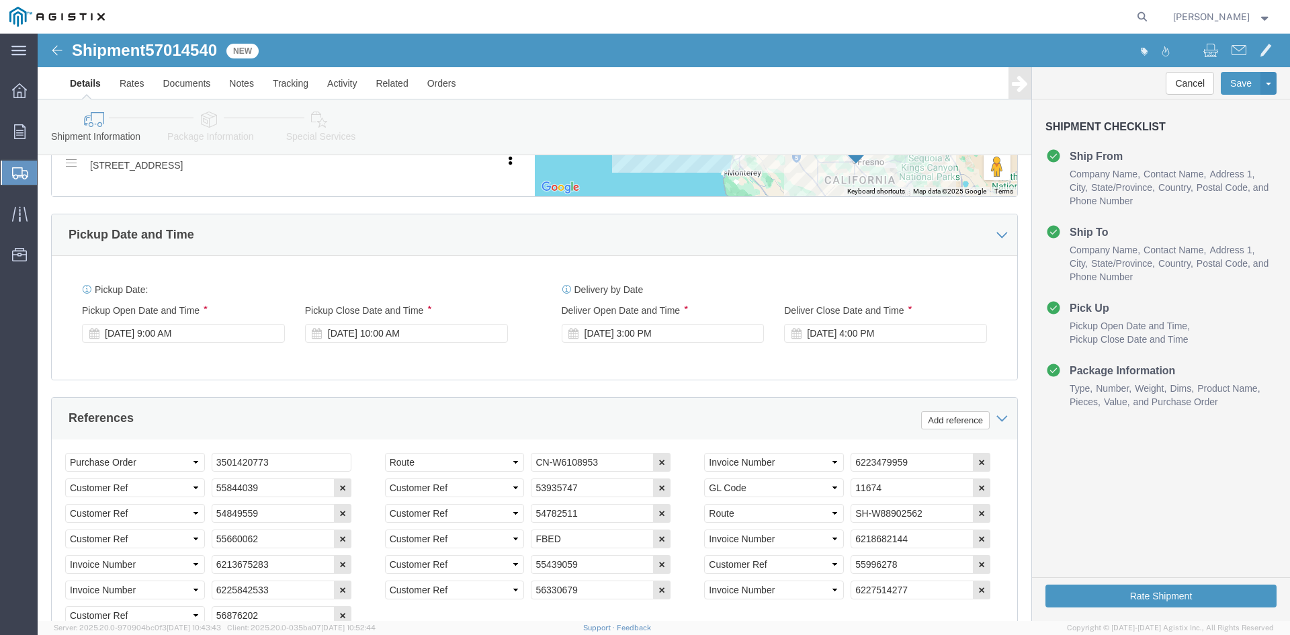
scroll to position [739, 0]
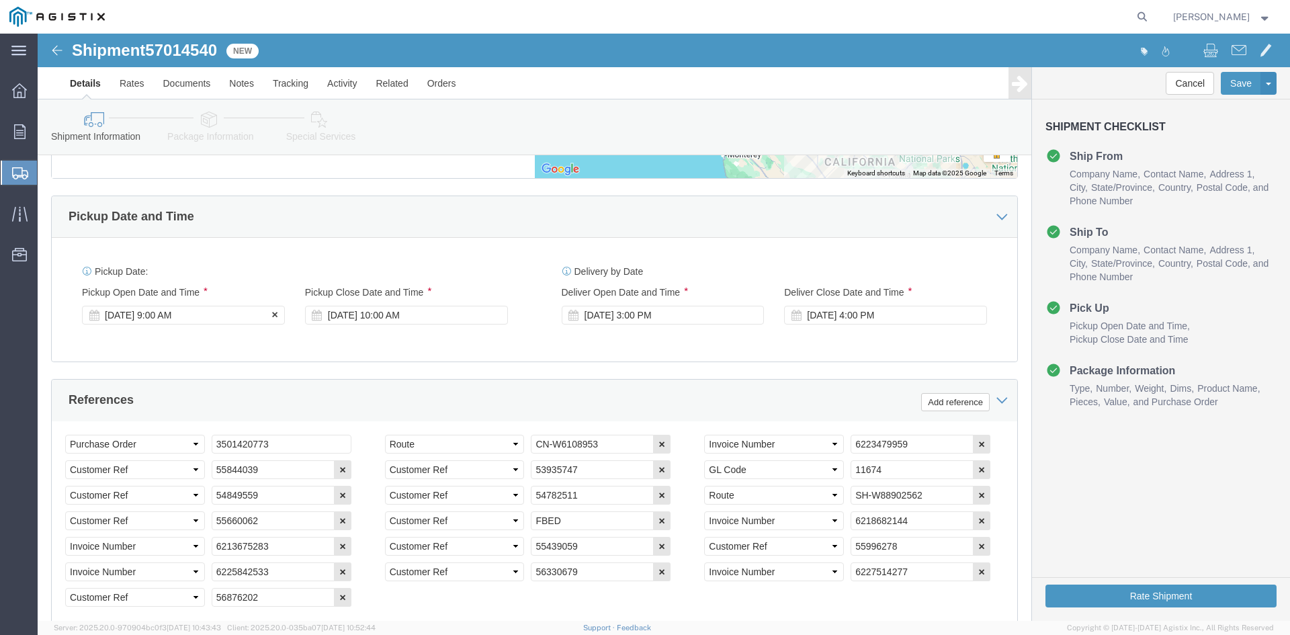
click div "[DATE] 9:00 AM"
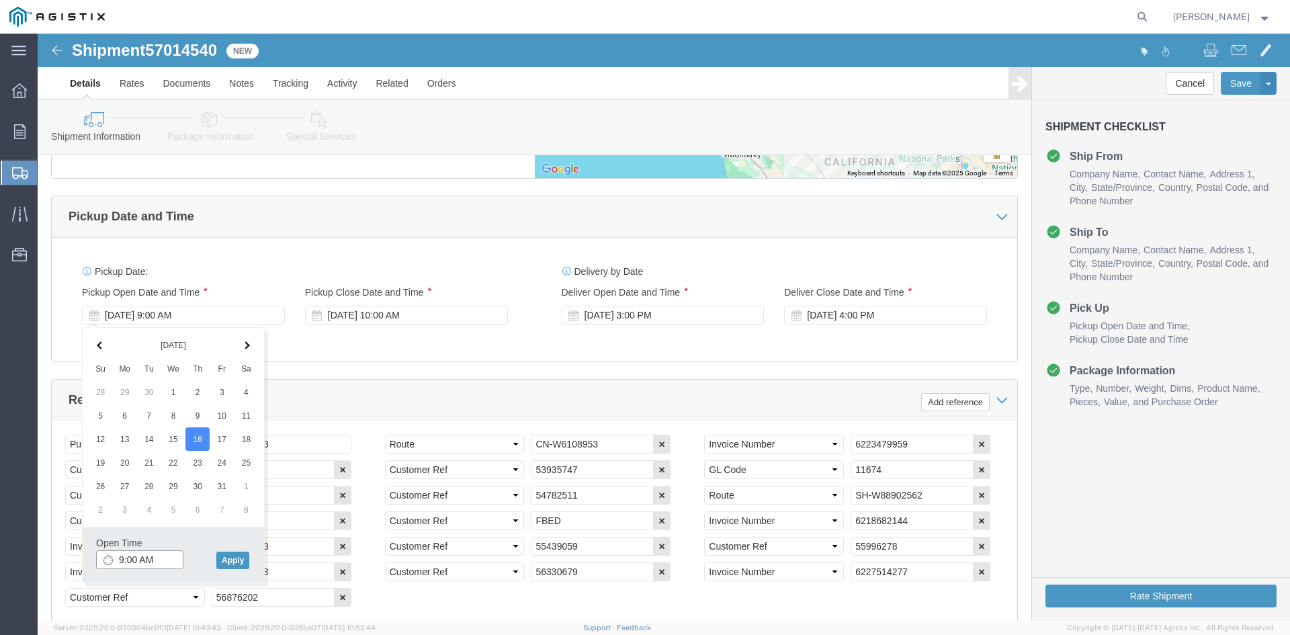
click input "9:00 AM"
type input "8:00 AM"
click button "Apply"
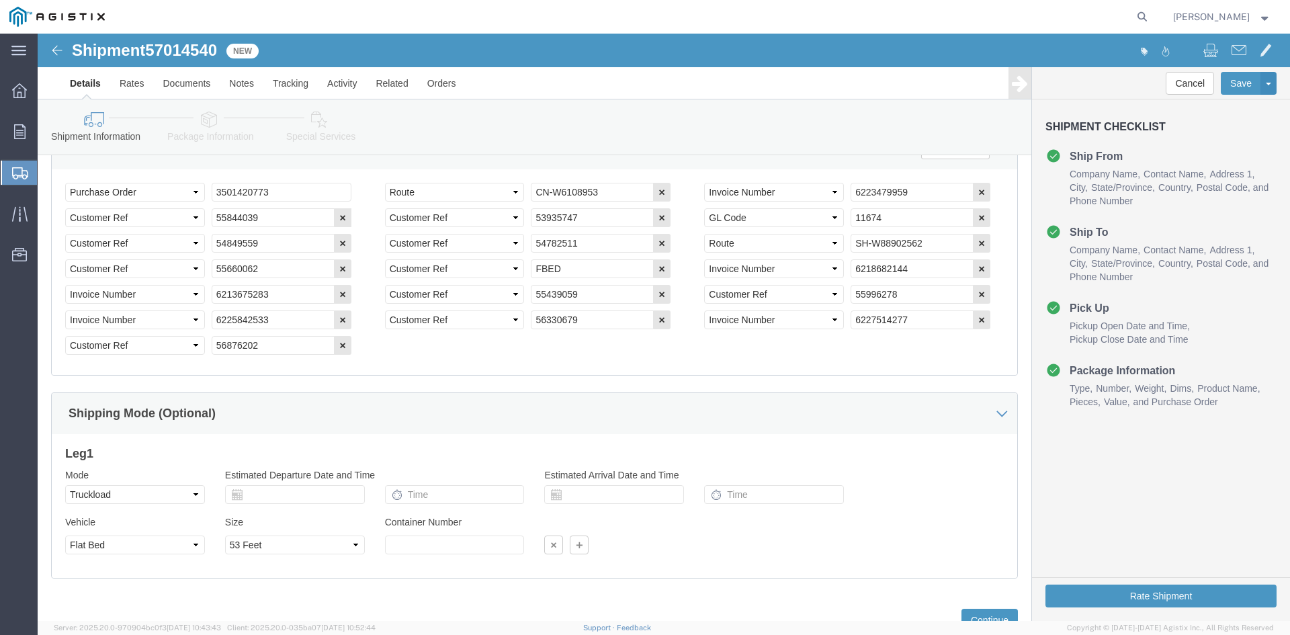
scroll to position [1043, 0]
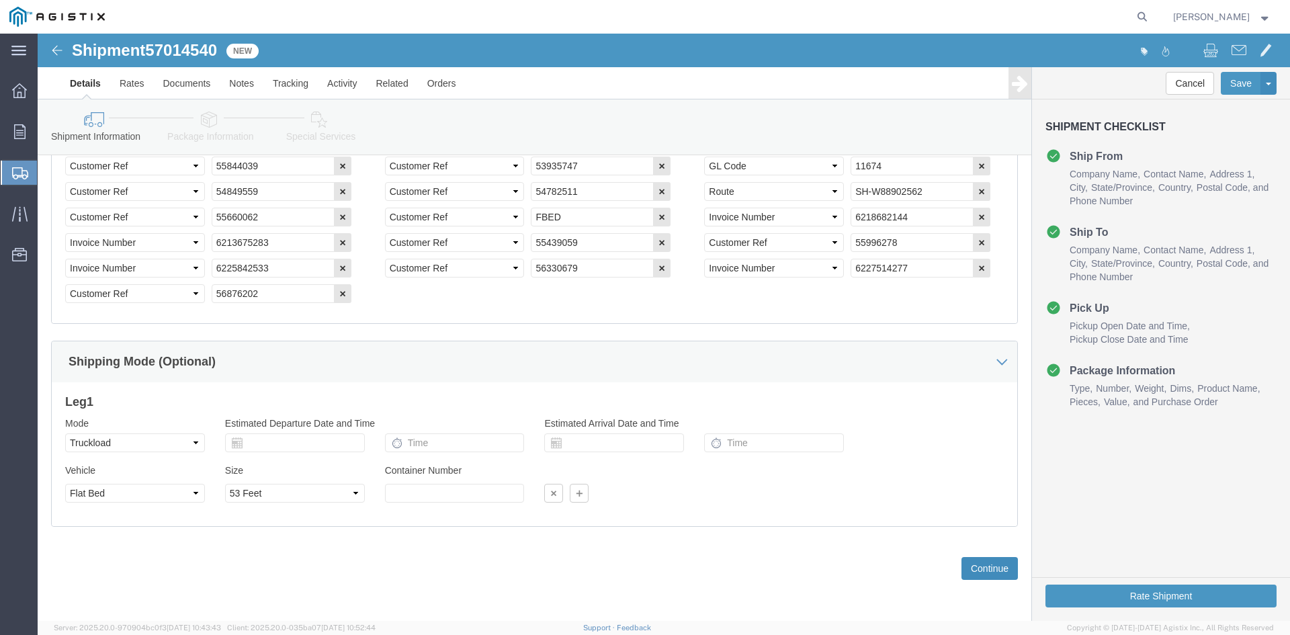
click button "Continue"
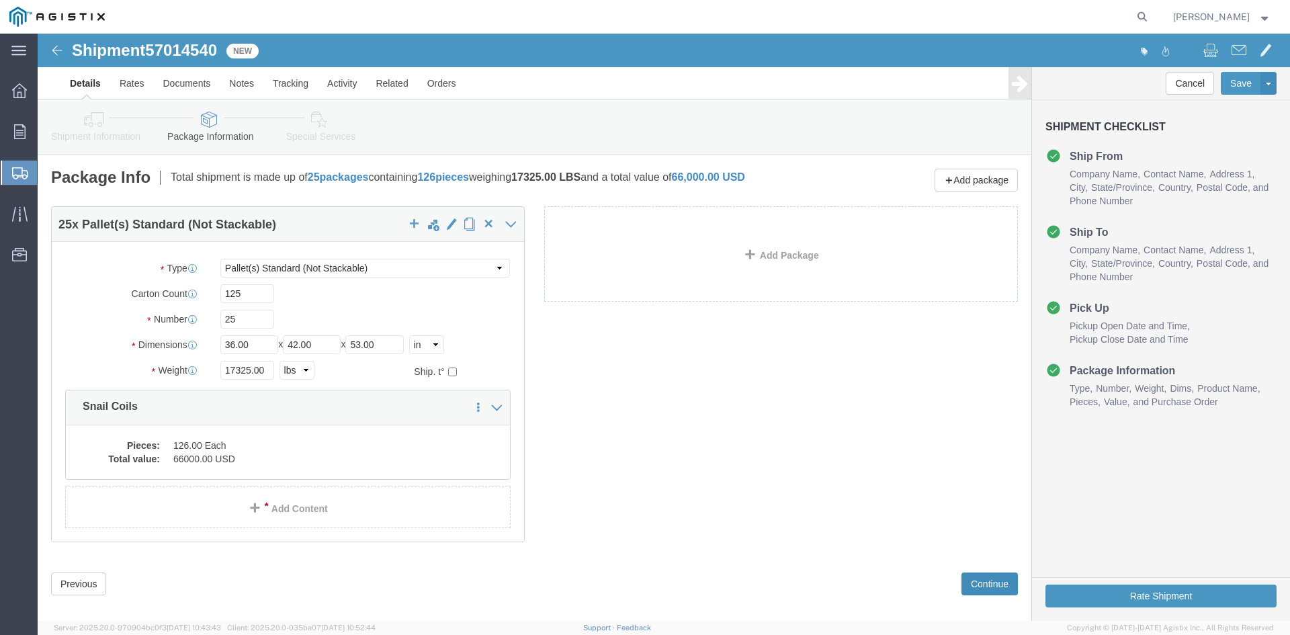
click button "Continue"
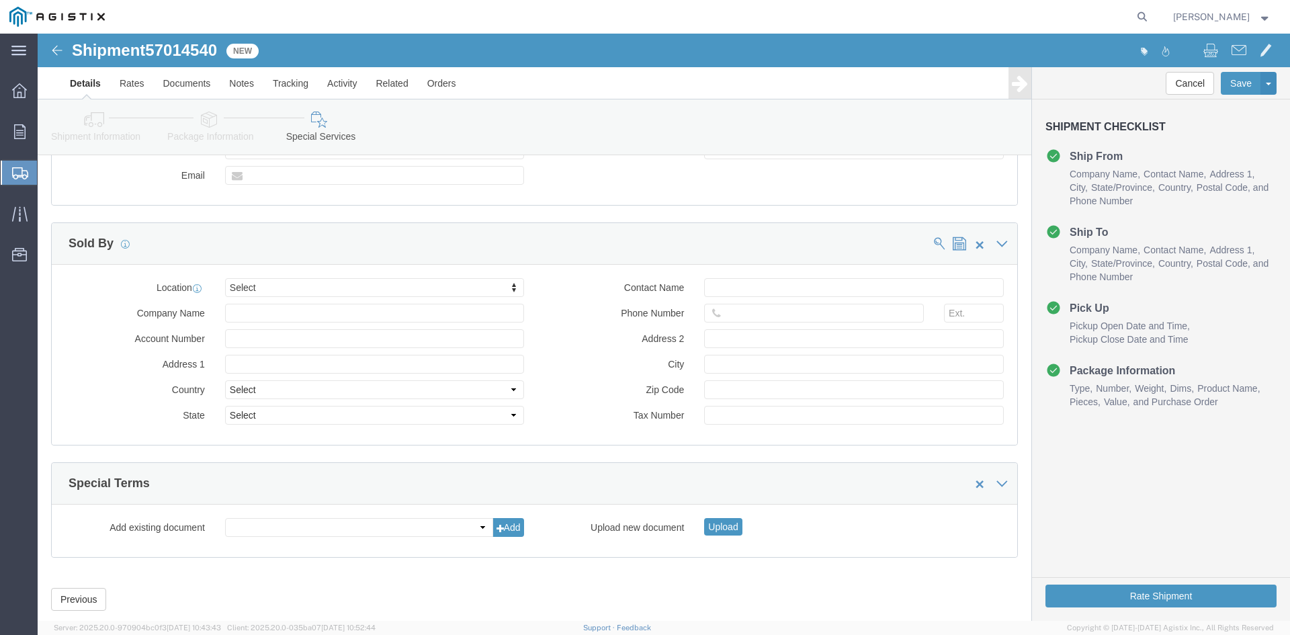
scroll to position [1051, 0]
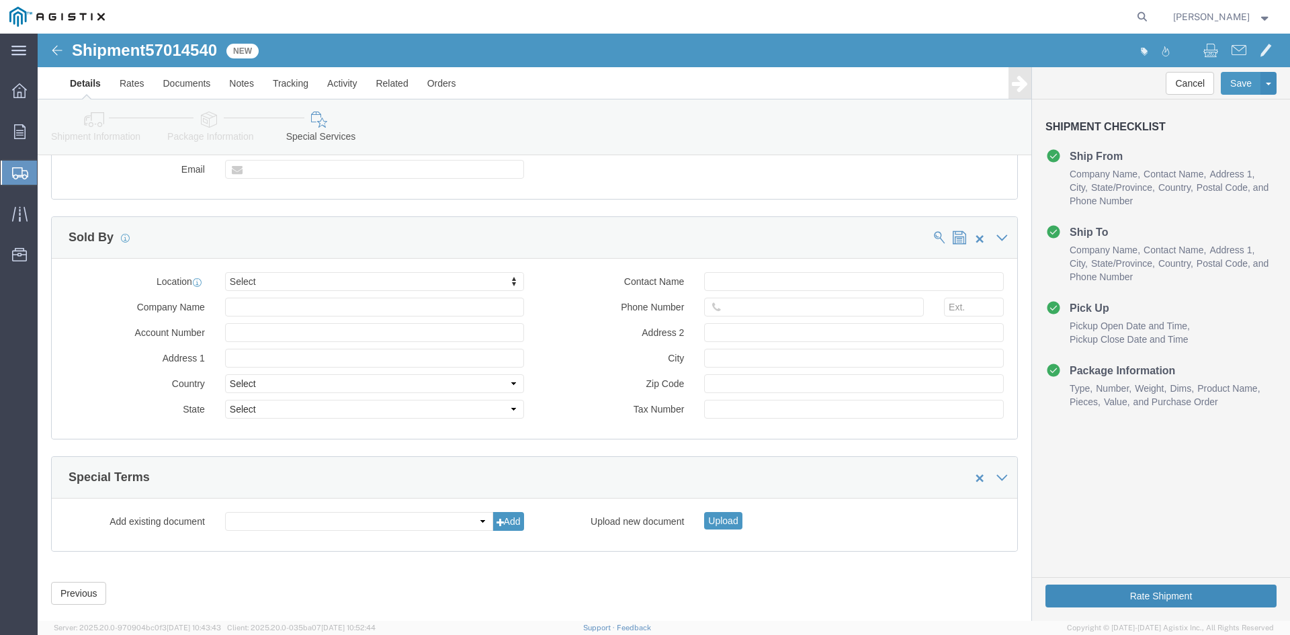
click button "Rate Shipment"
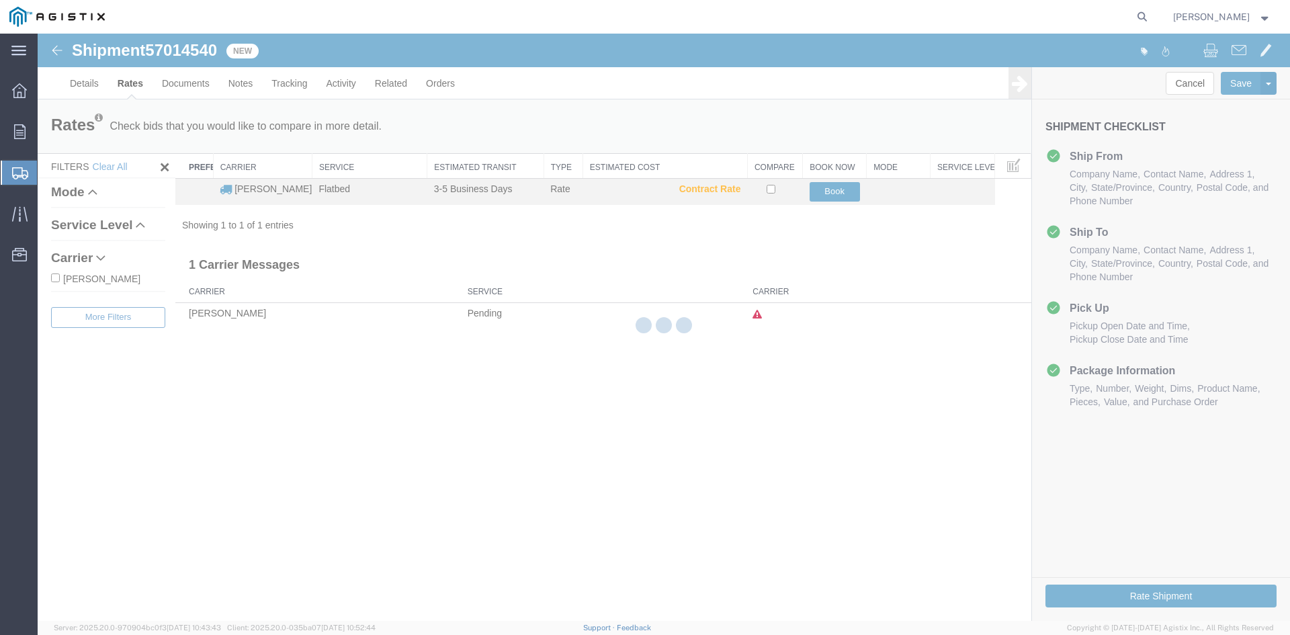
scroll to position [0, 0]
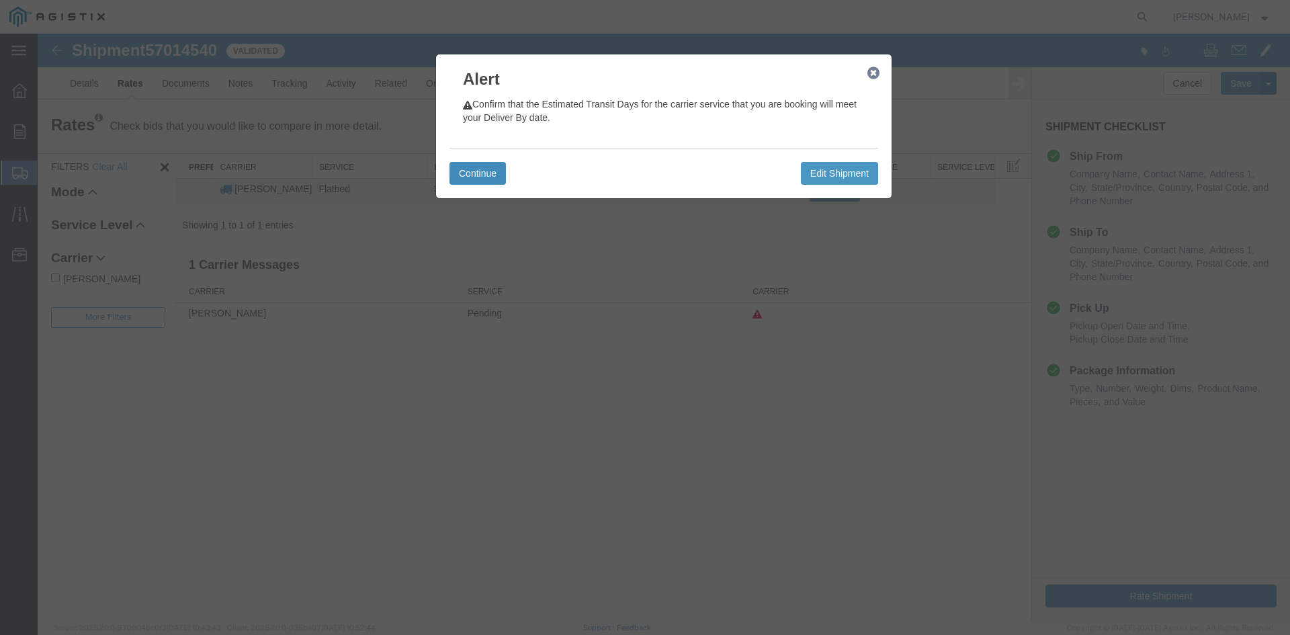
click at [486, 170] on button "Continue" at bounding box center [477, 173] width 56 height 23
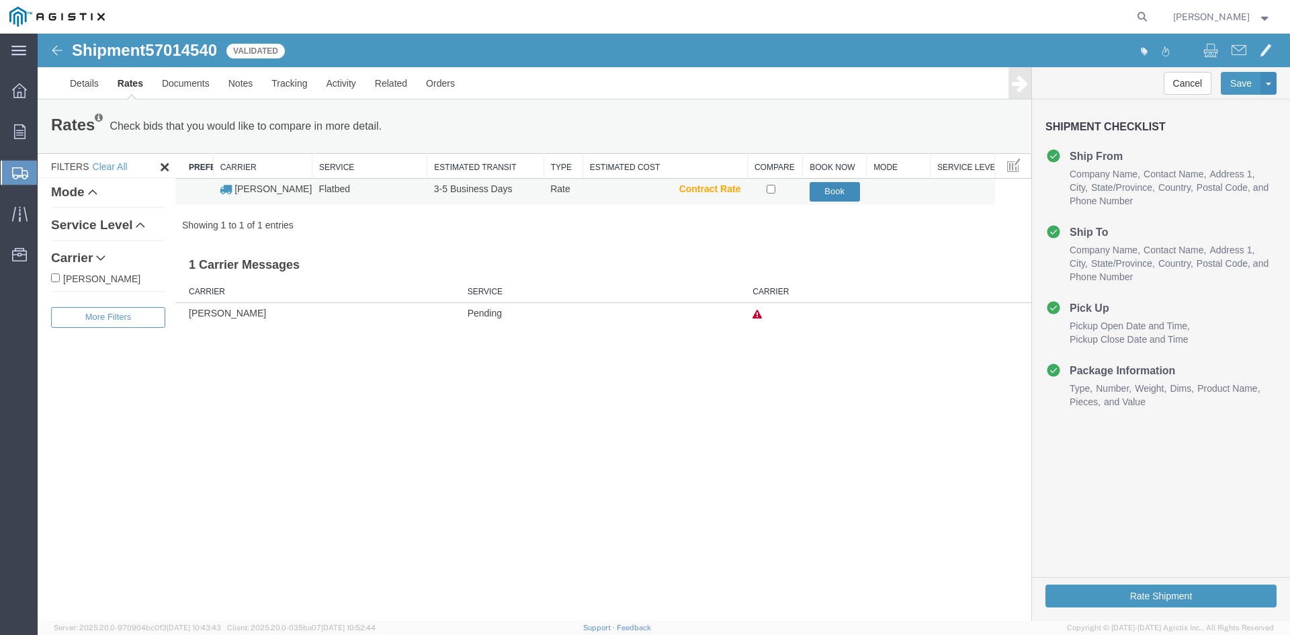
click at [830, 198] on button "Book" at bounding box center [834, 191] width 50 height 19
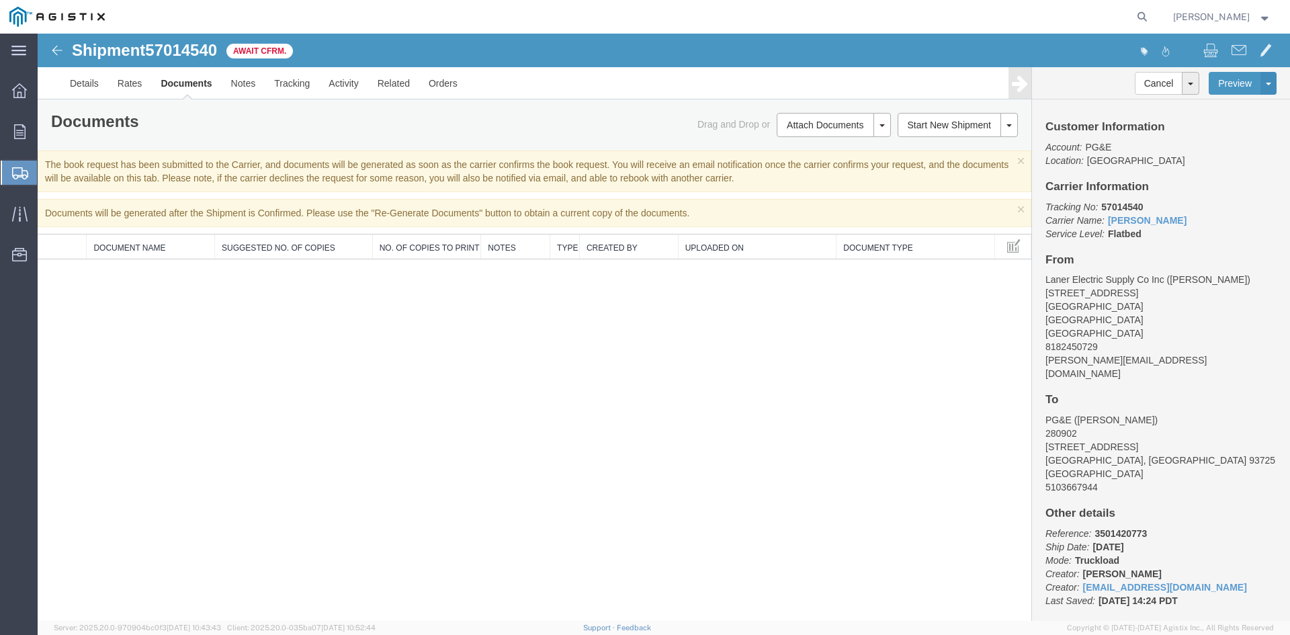
click at [54, 44] on img at bounding box center [57, 50] width 16 height 16
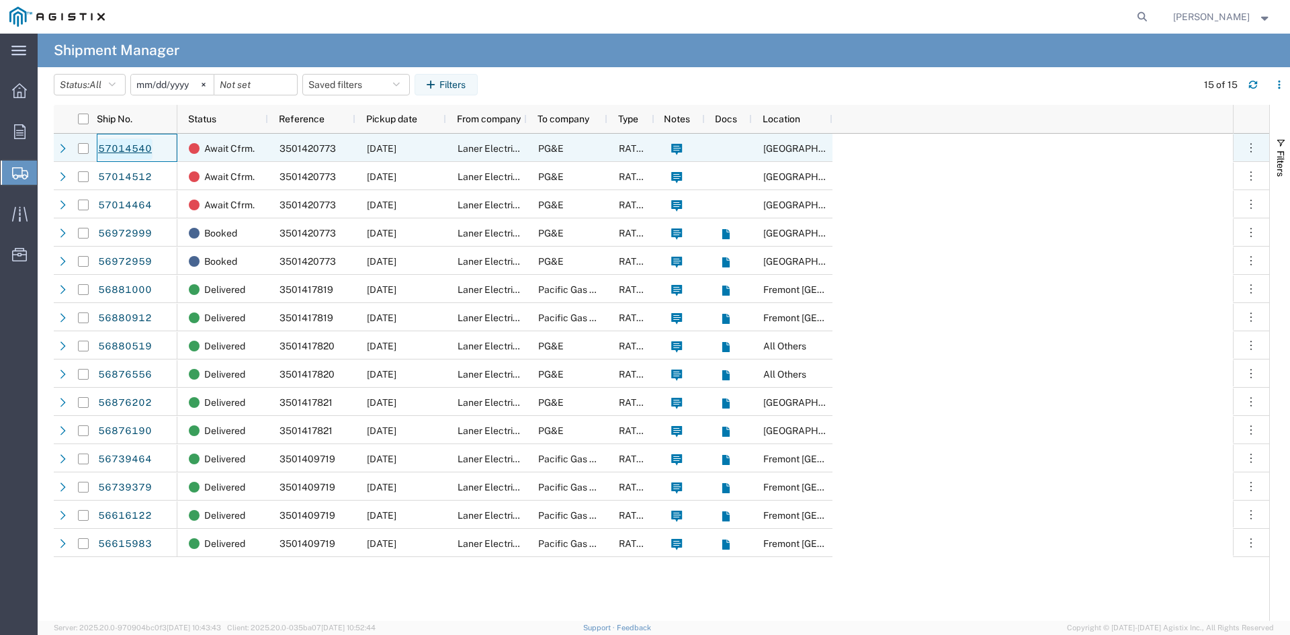
click at [126, 146] on link "57014540" at bounding box center [124, 148] width 55 height 21
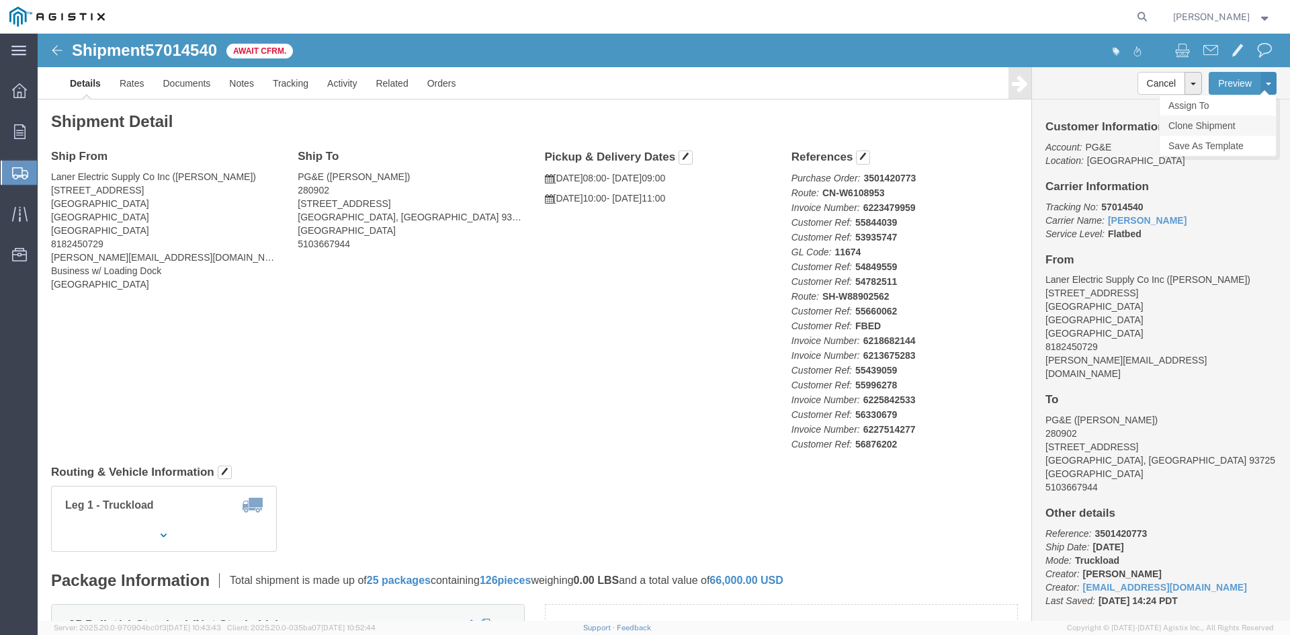
click link "Clone Shipment"
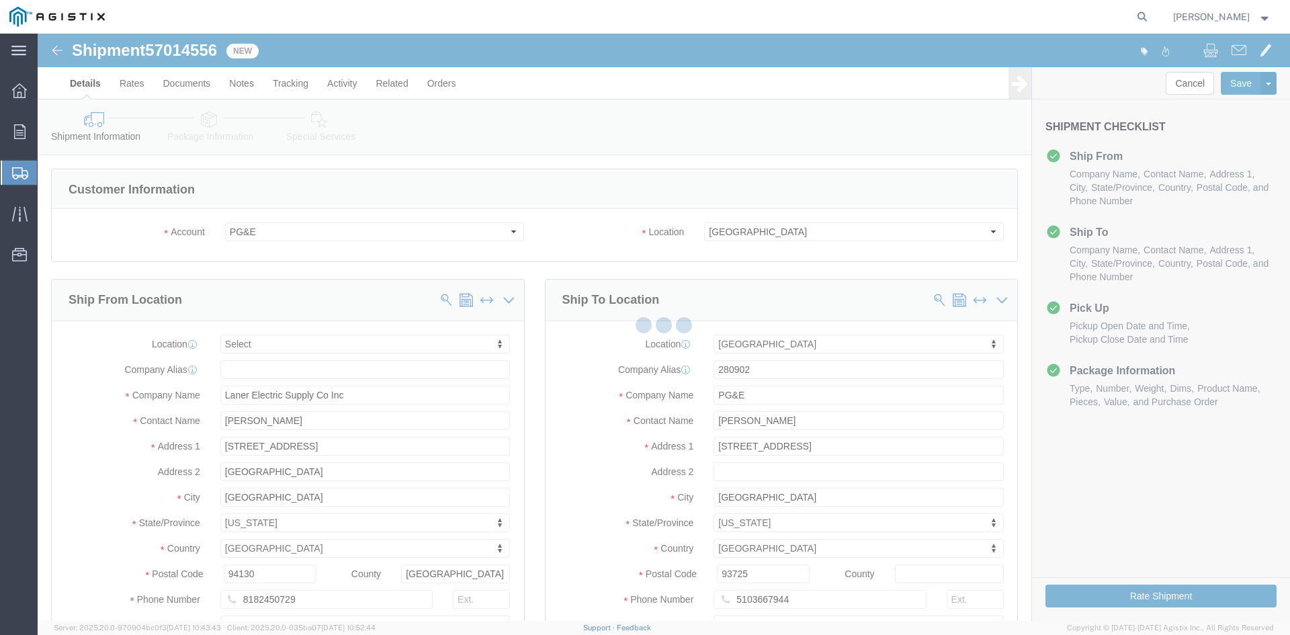
select select
select select "19745"
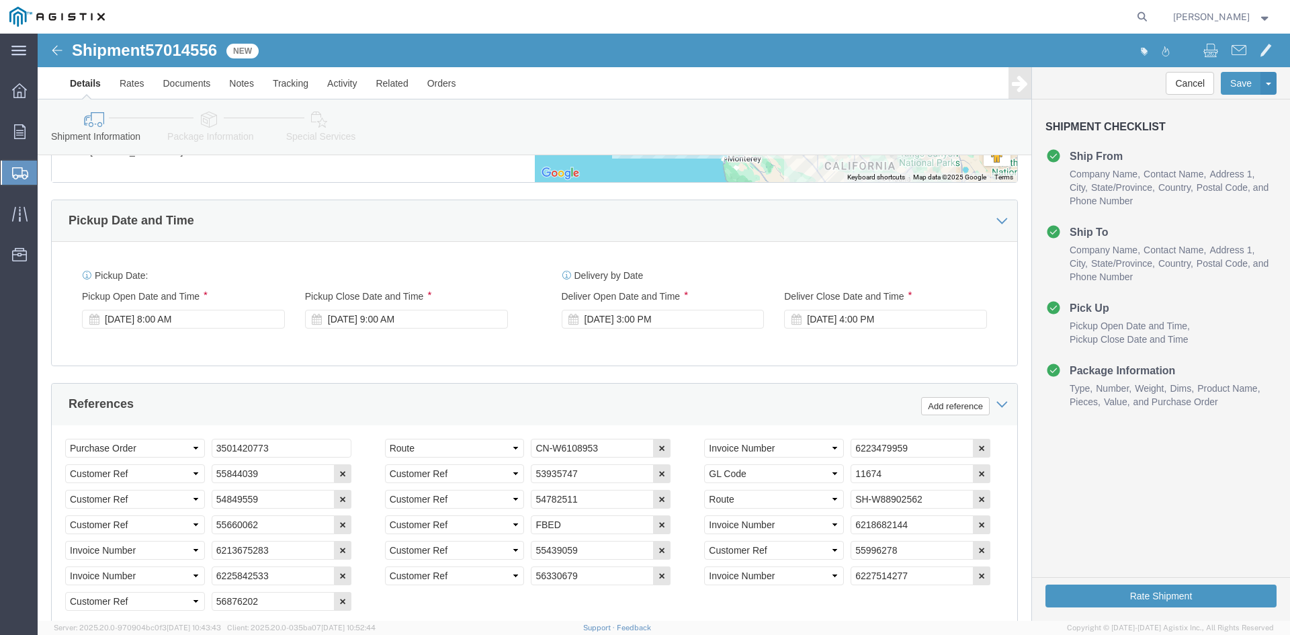
scroll to position [739, 0]
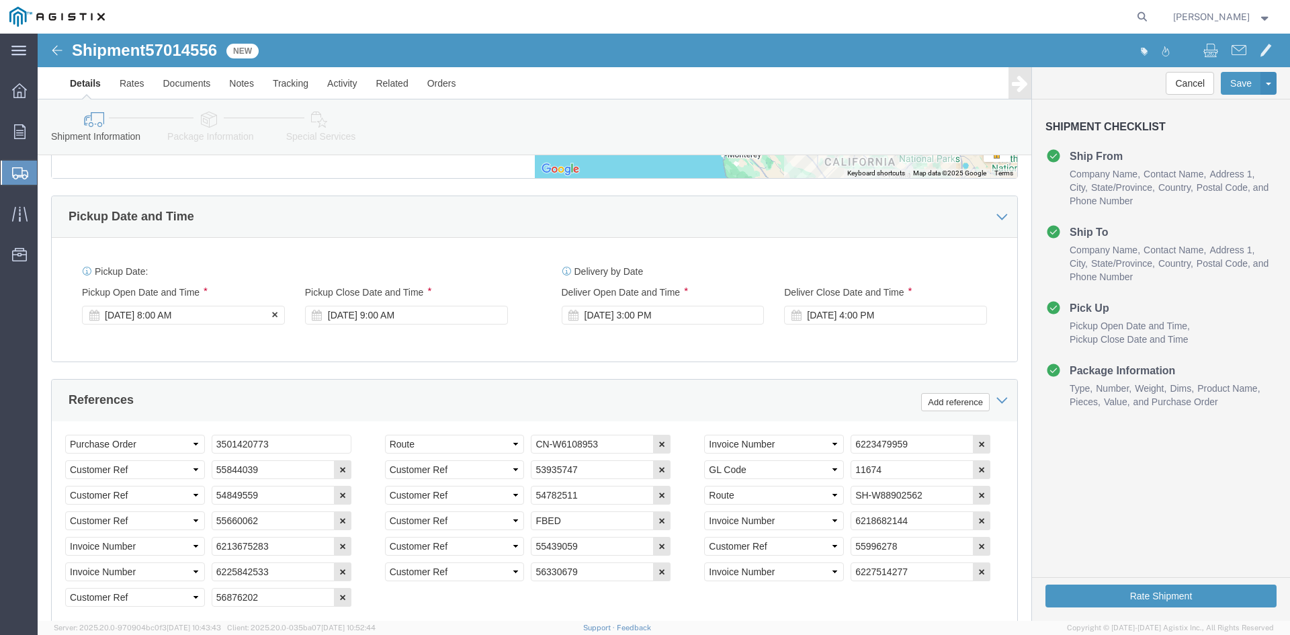
click div "[DATE] 8:00 AM"
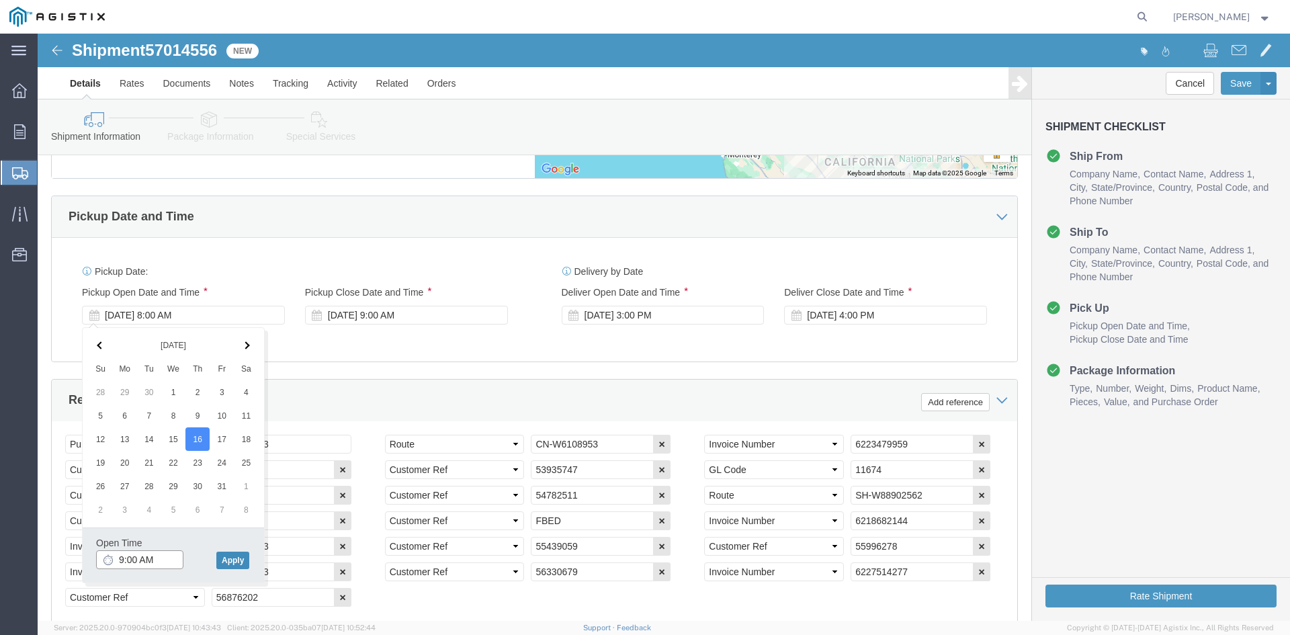
type input "9:00 AM"
click button "Apply"
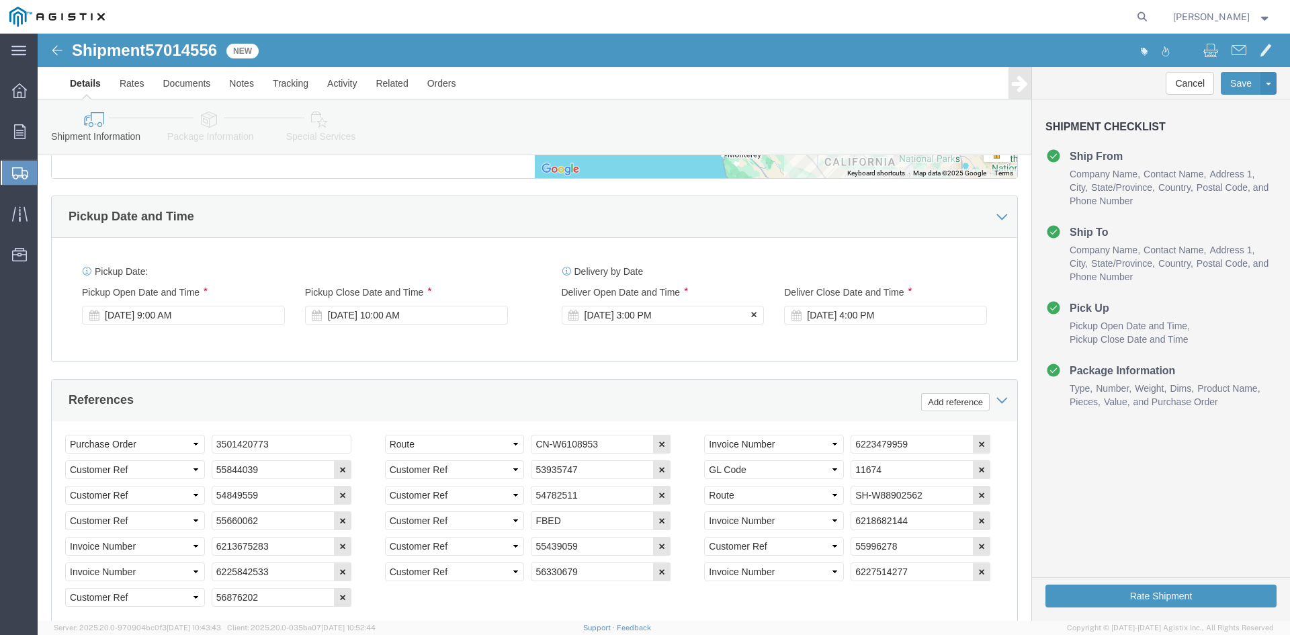
click div "[DATE] 3:00 PM"
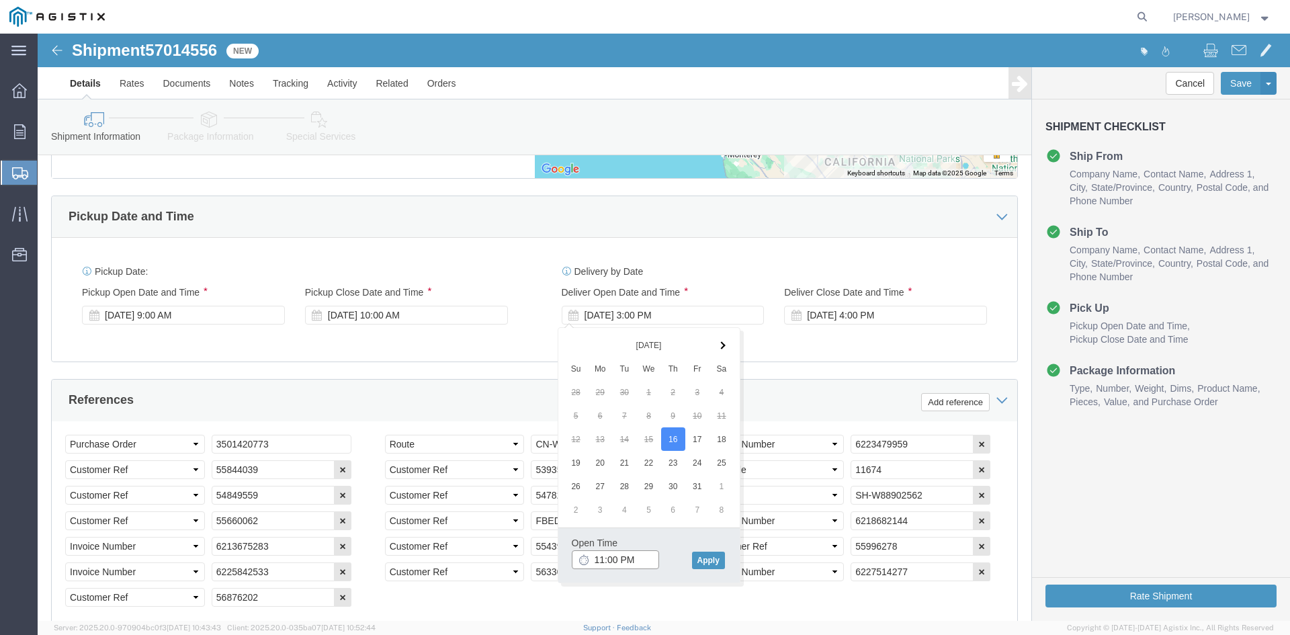
click input "11:00 PM"
type input "11:00 AM"
click button "Apply"
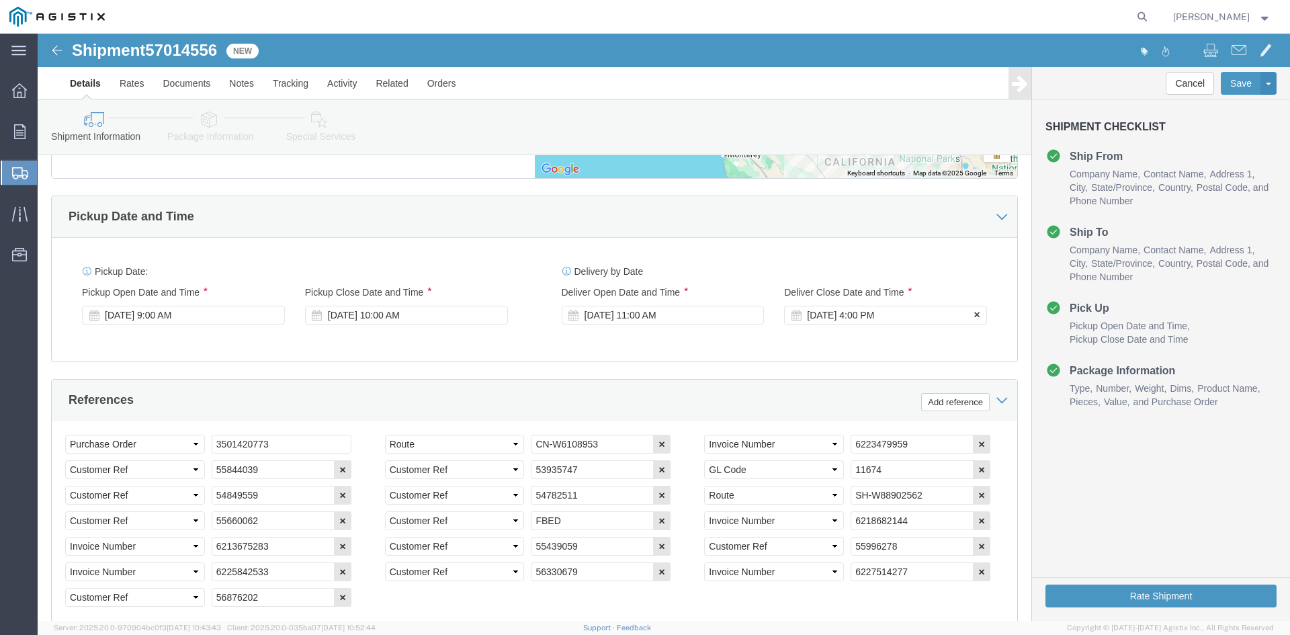
click div "[DATE] 4:00 PM"
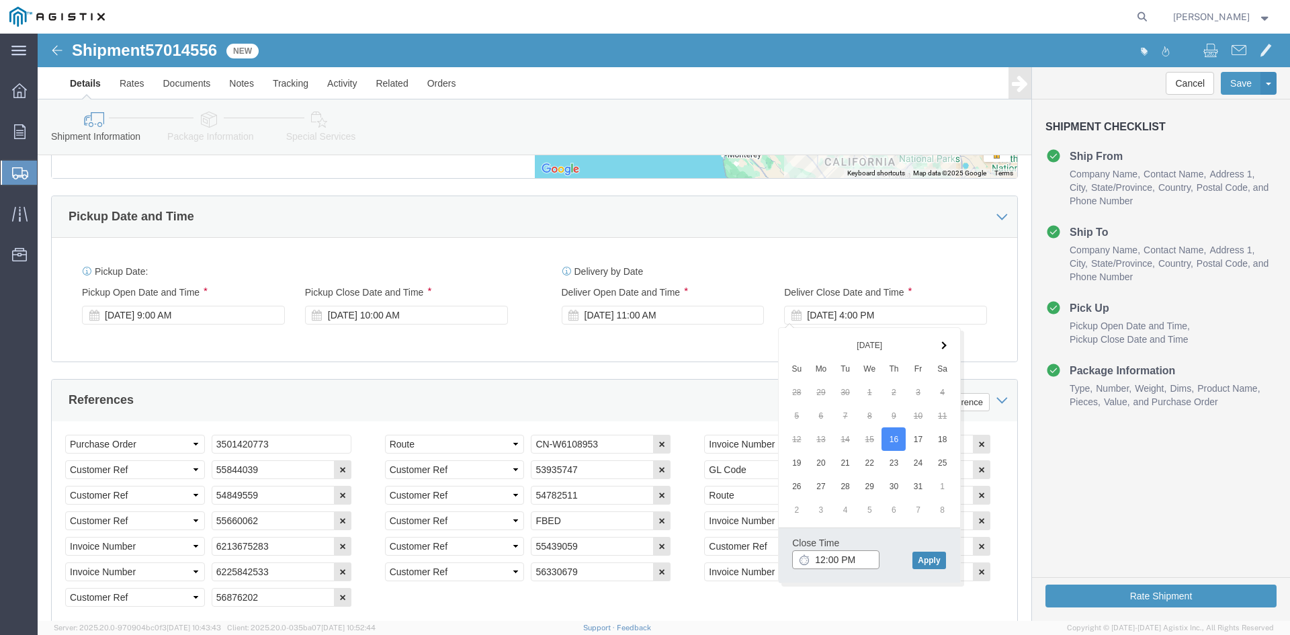
type input "12:00 PM"
click button "Apply"
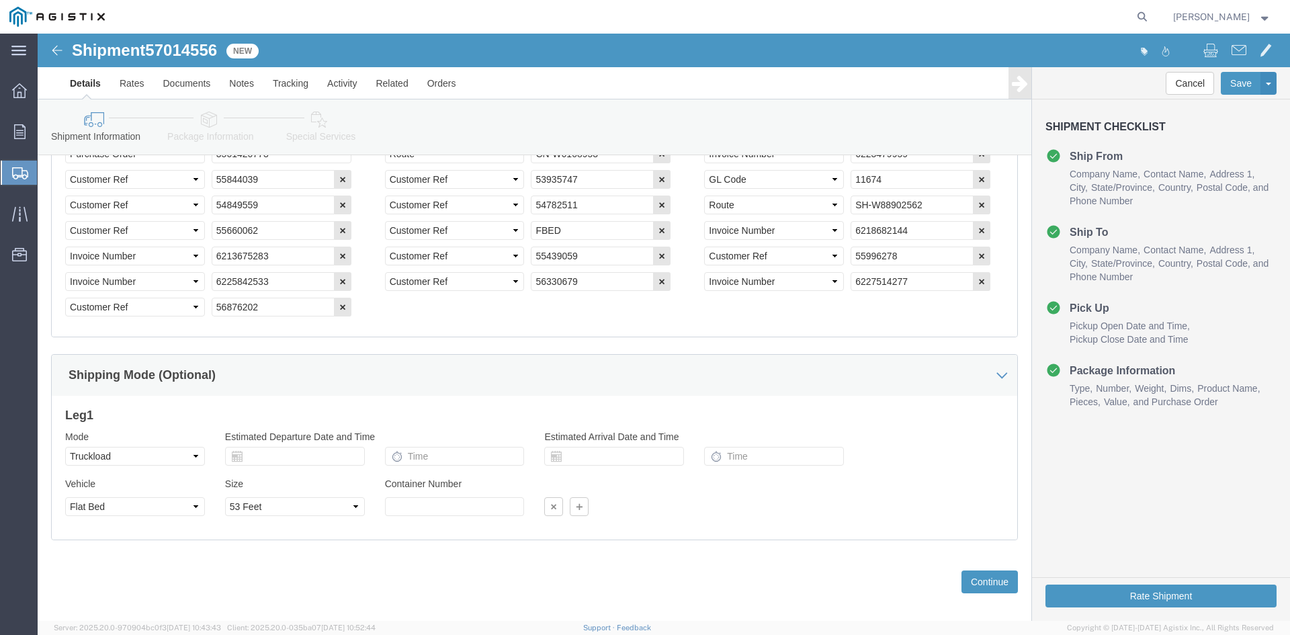
scroll to position [1043, 0]
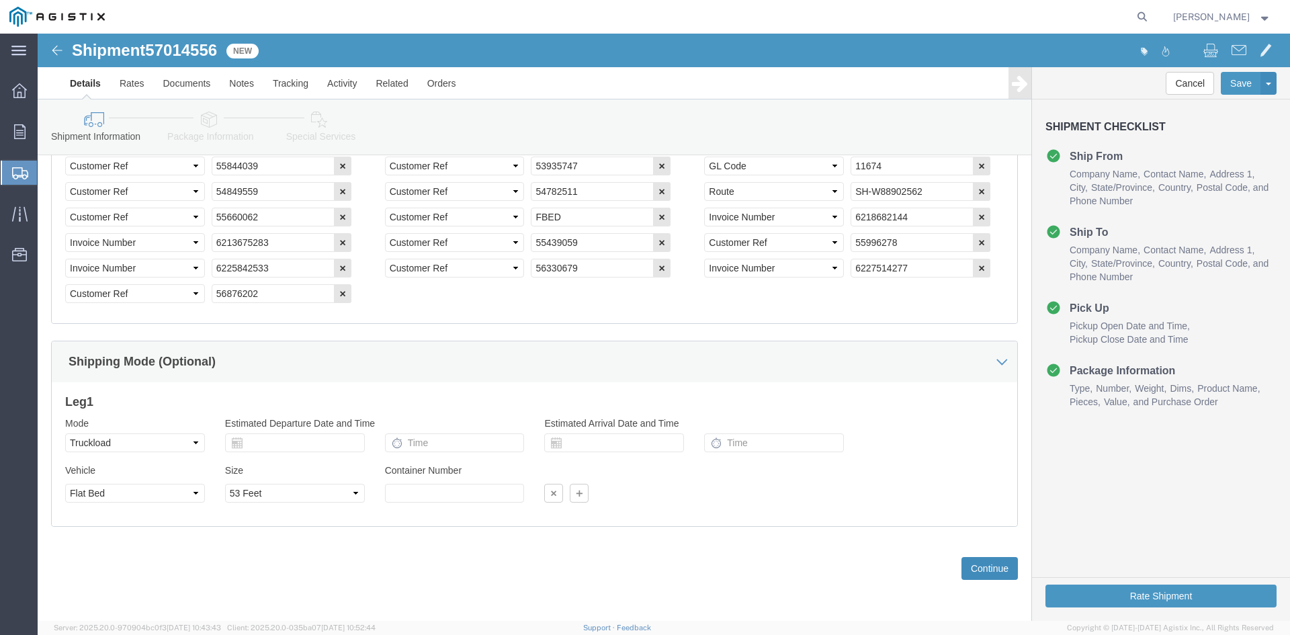
click button "Continue"
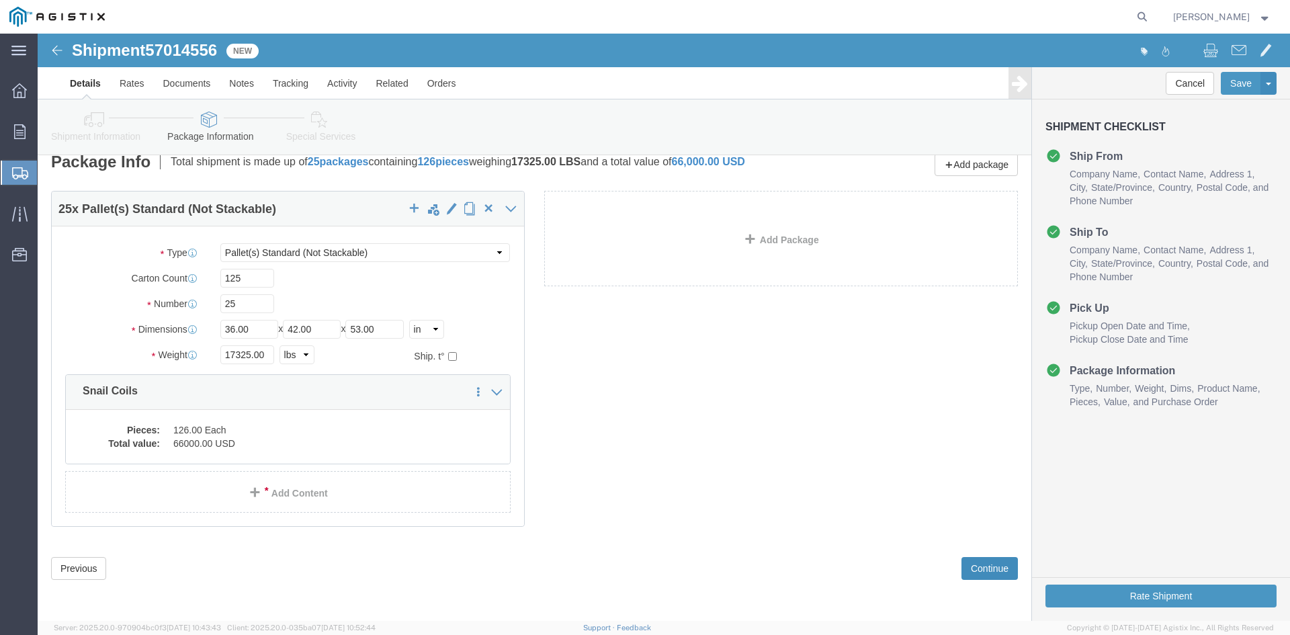
scroll to position [25, 0]
click button "Continue"
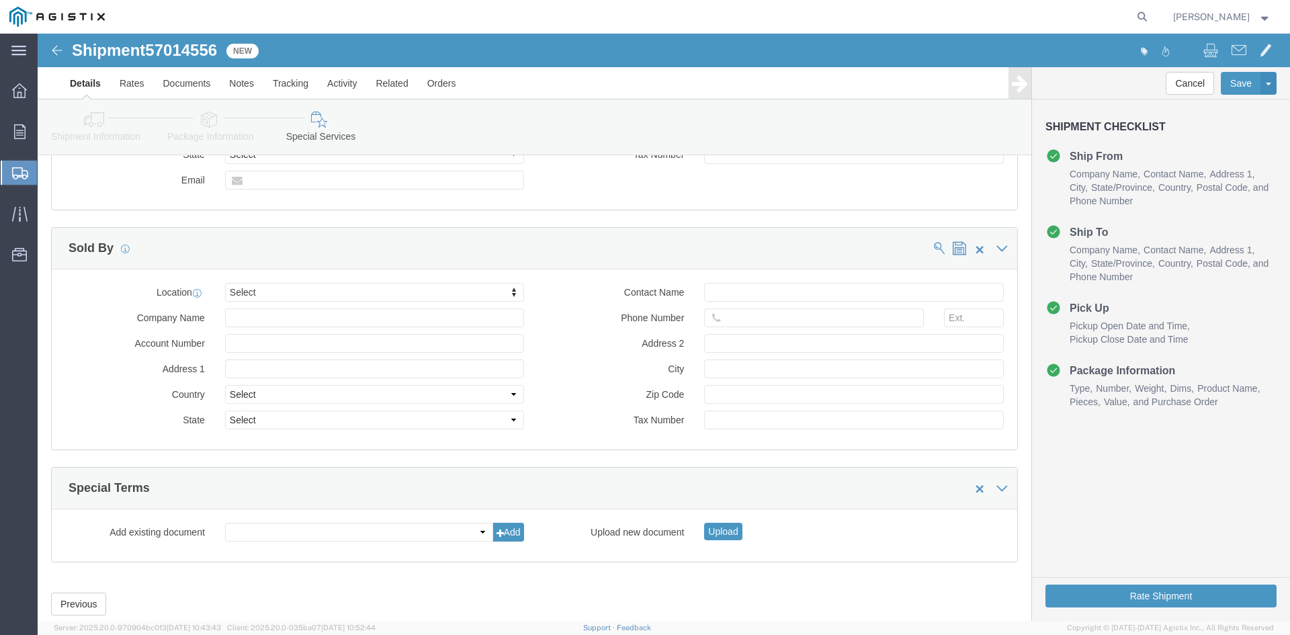
scroll to position [1051, 0]
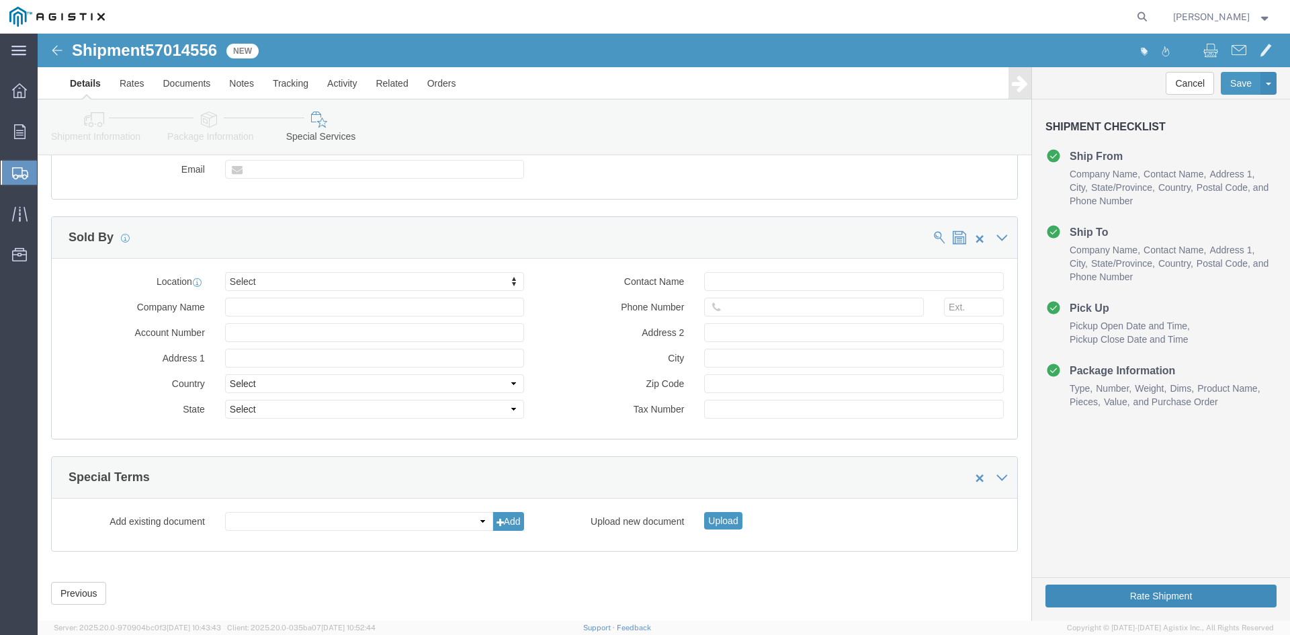
click button "Rate Shipment"
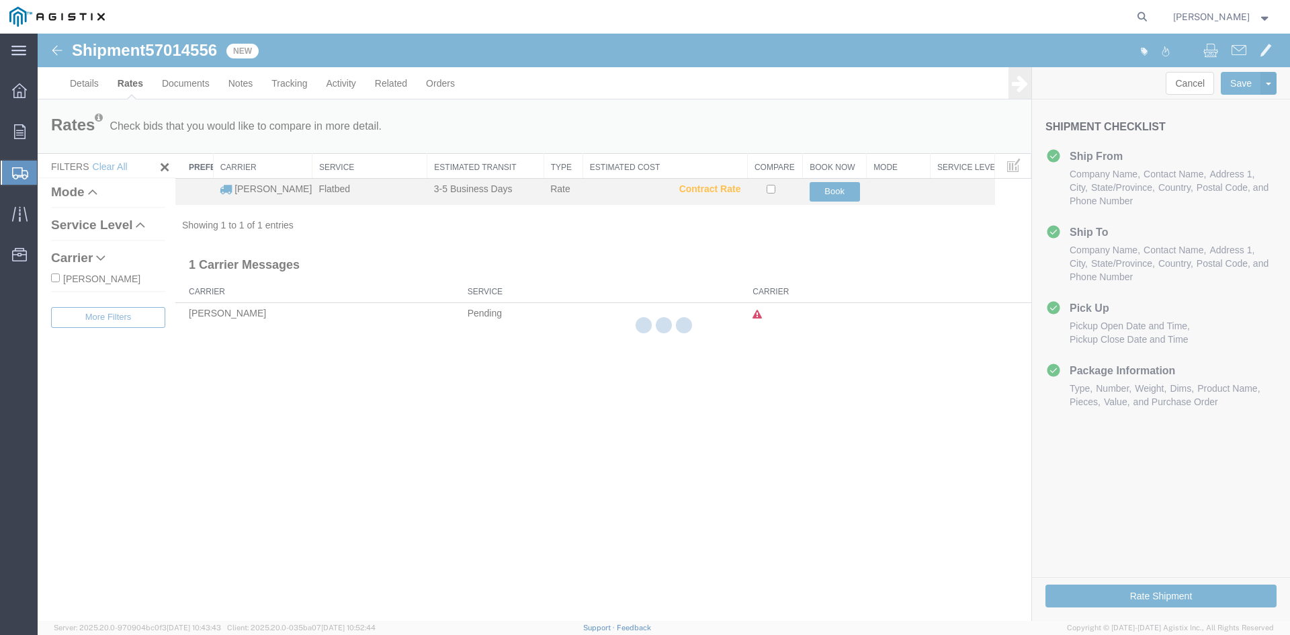
scroll to position [0, 0]
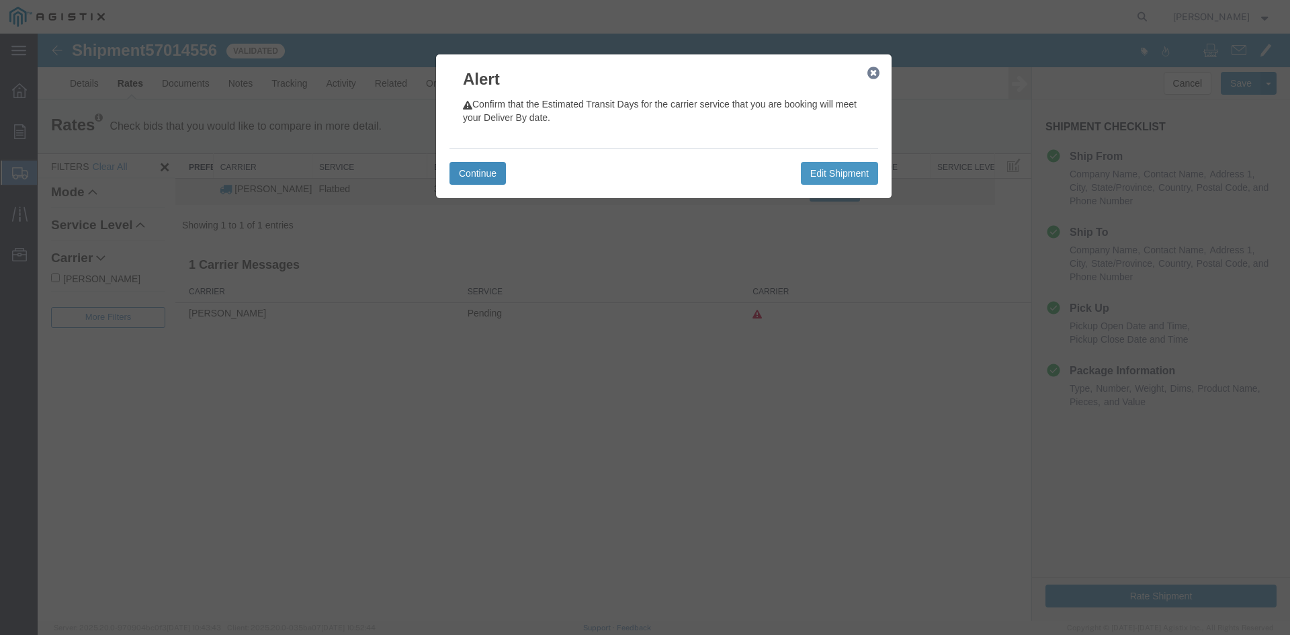
click at [492, 175] on button "Continue" at bounding box center [477, 173] width 56 height 23
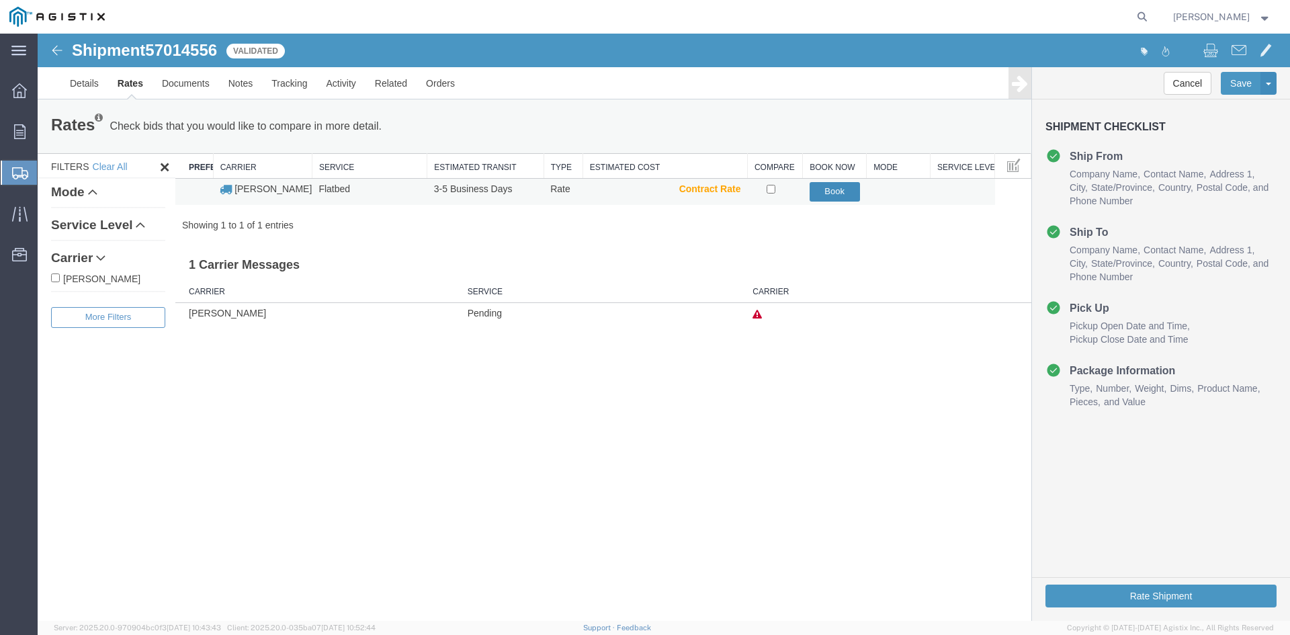
click at [844, 195] on button "Book" at bounding box center [834, 191] width 50 height 19
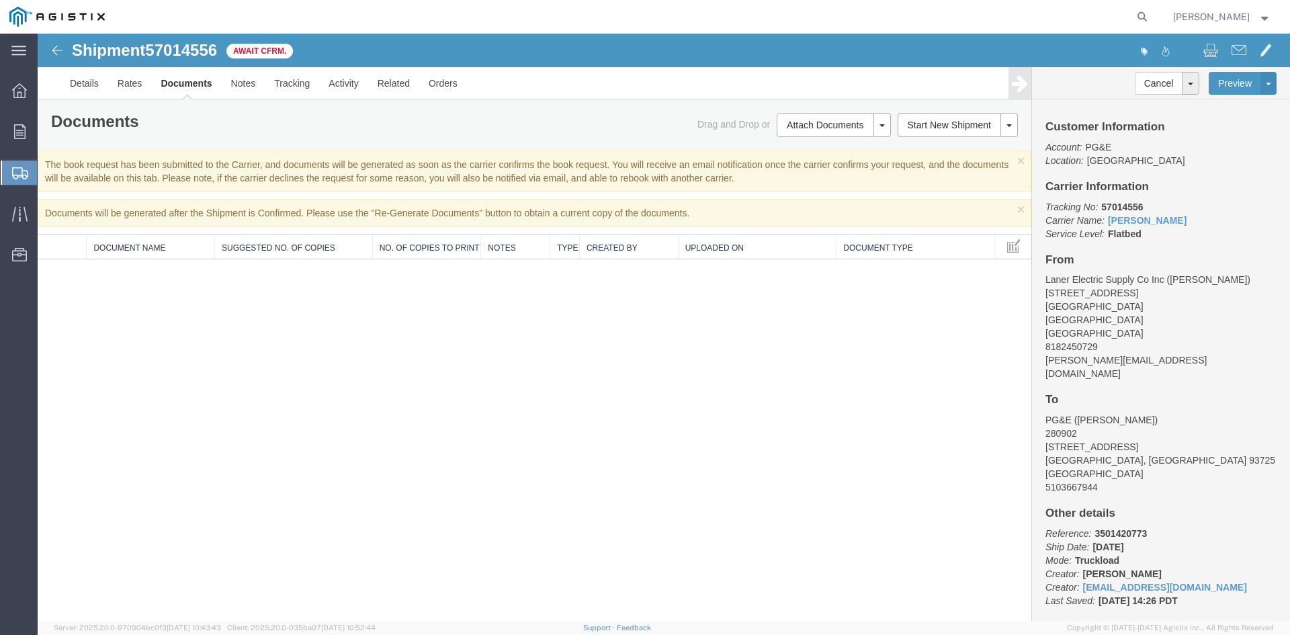
click at [56, 47] on img at bounding box center [57, 50] width 16 height 16
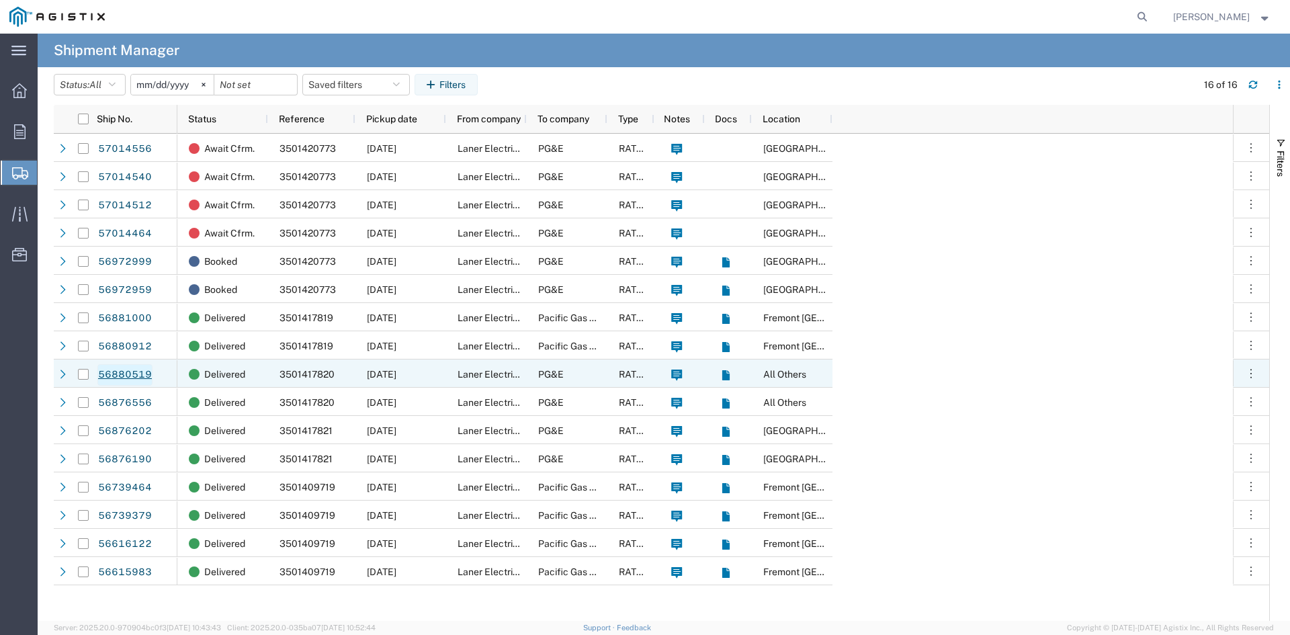
click at [127, 375] on link "56880519" at bounding box center [124, 374] width 55 height 21
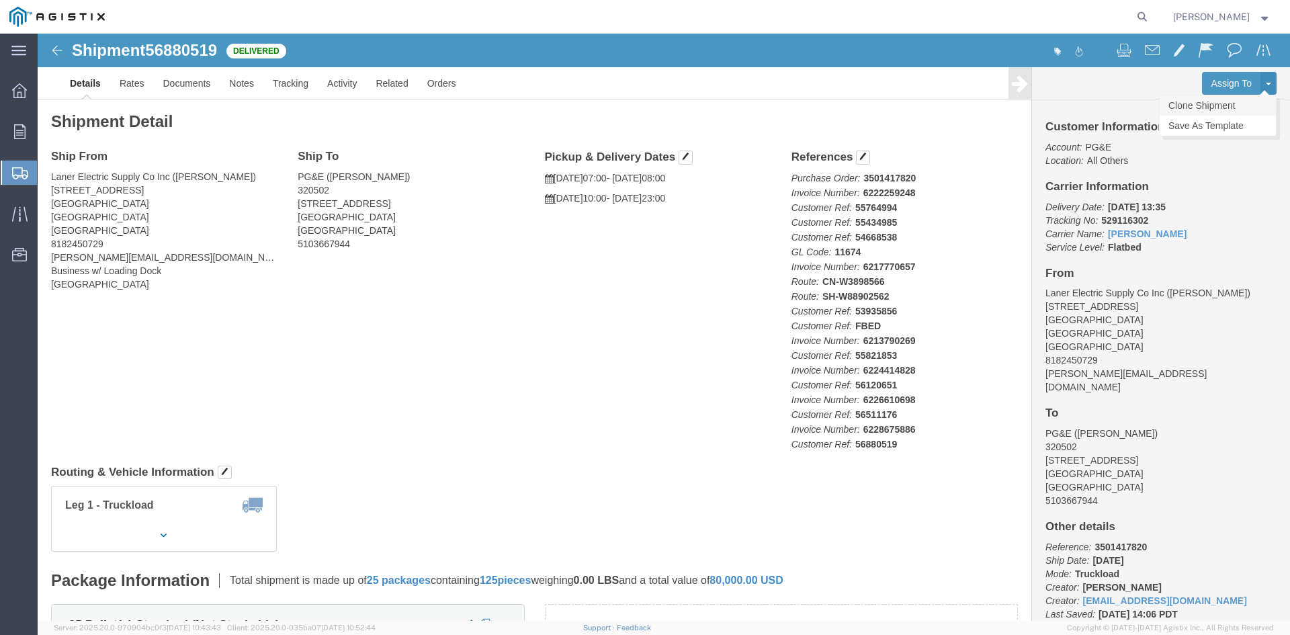
click link "Clone Shipment"
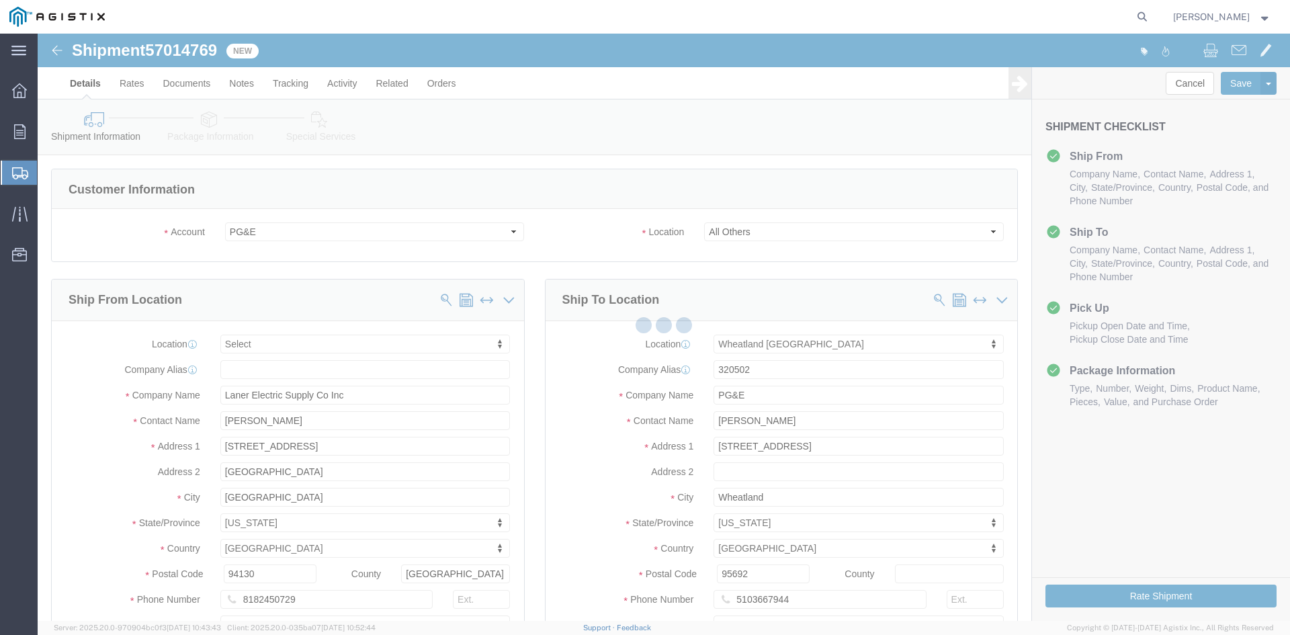
select select
select select "19996"
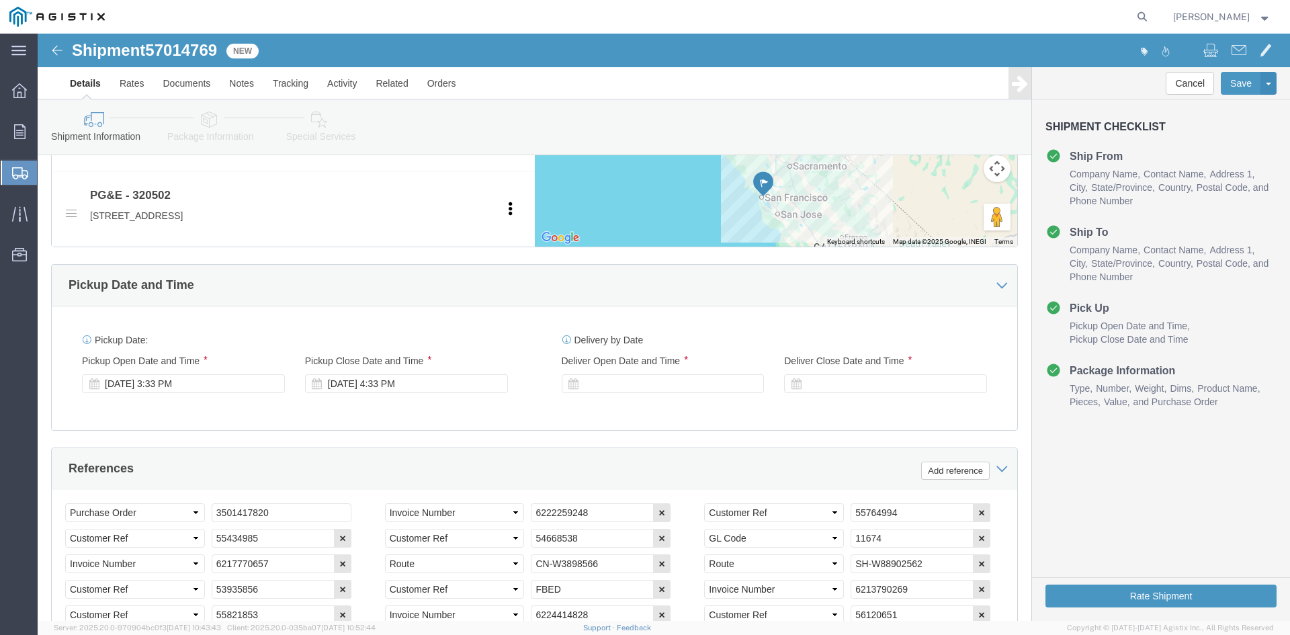
scroll to position [672, 0]
click div "[DATE] 3:33 PM"
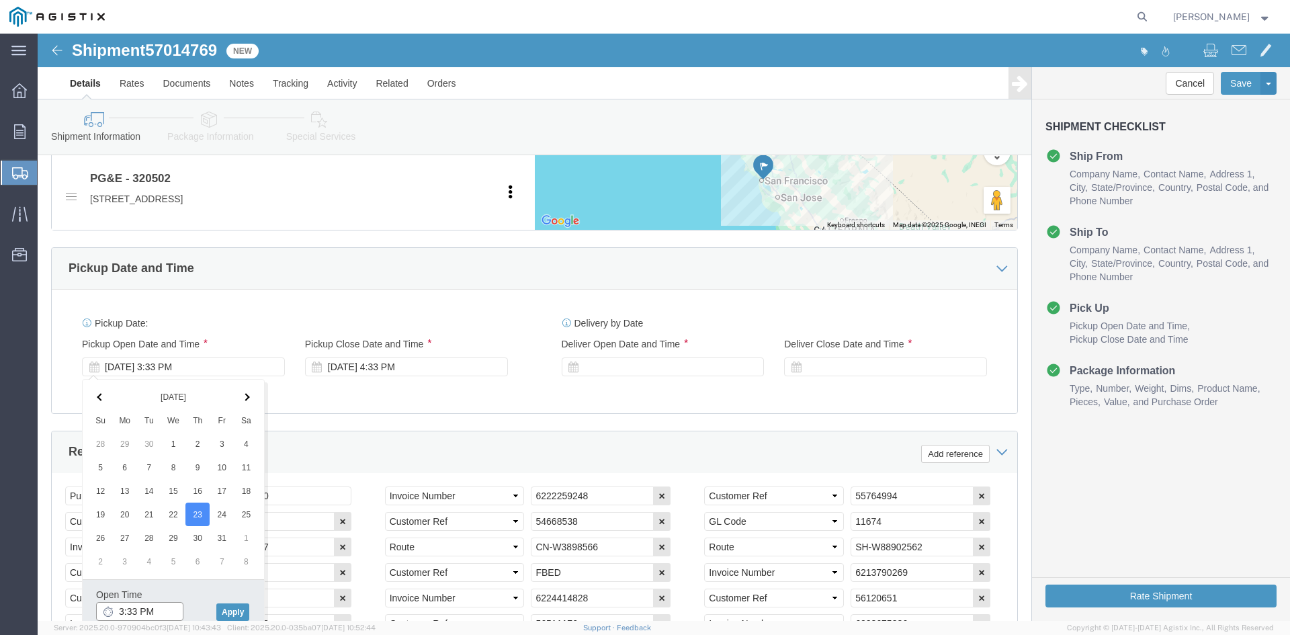
click input "3:33 PM"
click input "8:33 PM"
type input "8:00 AM"
click button "Apply"
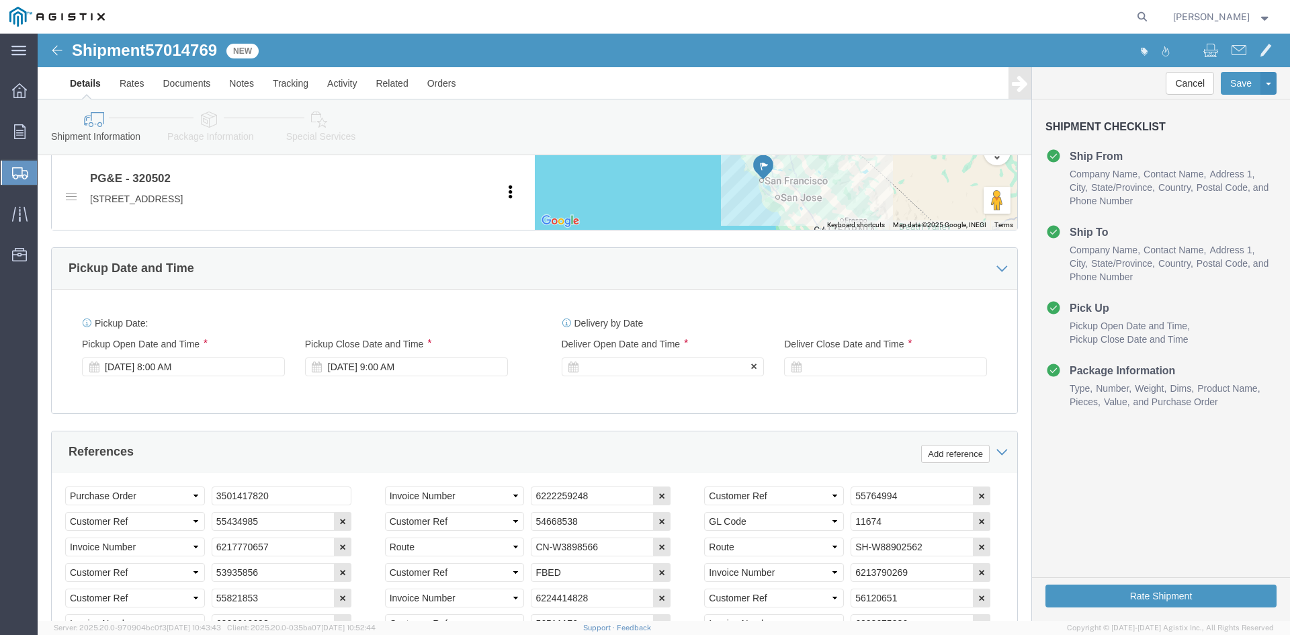
click div
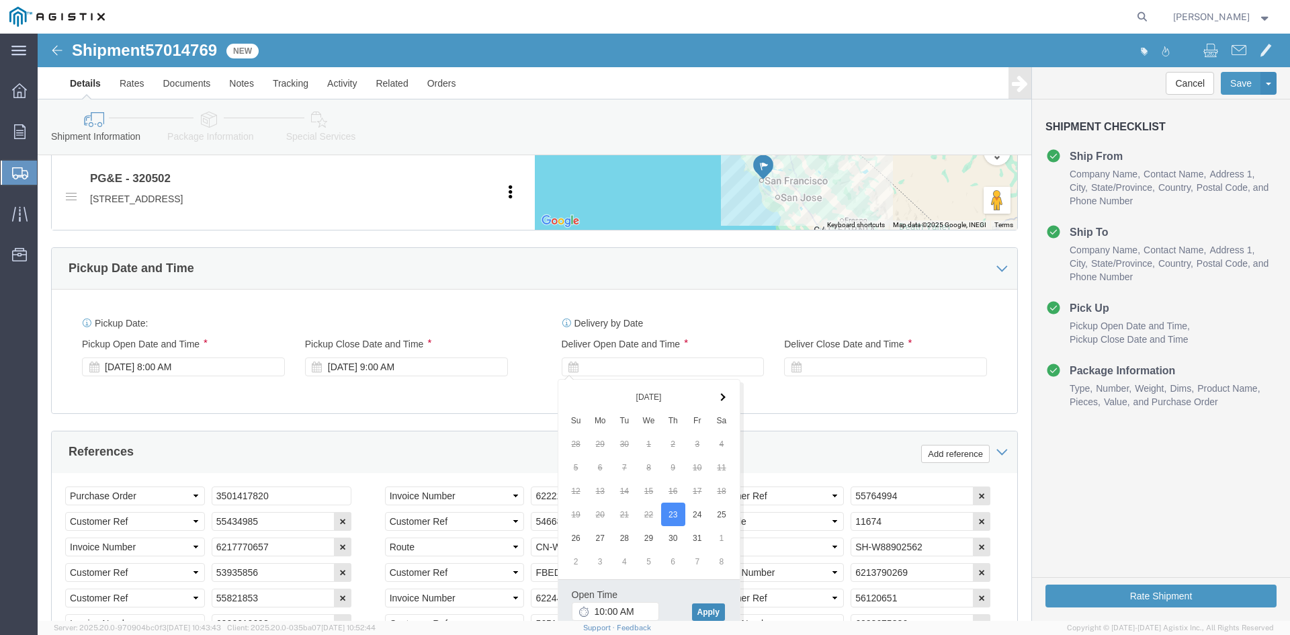
click button "Apply"
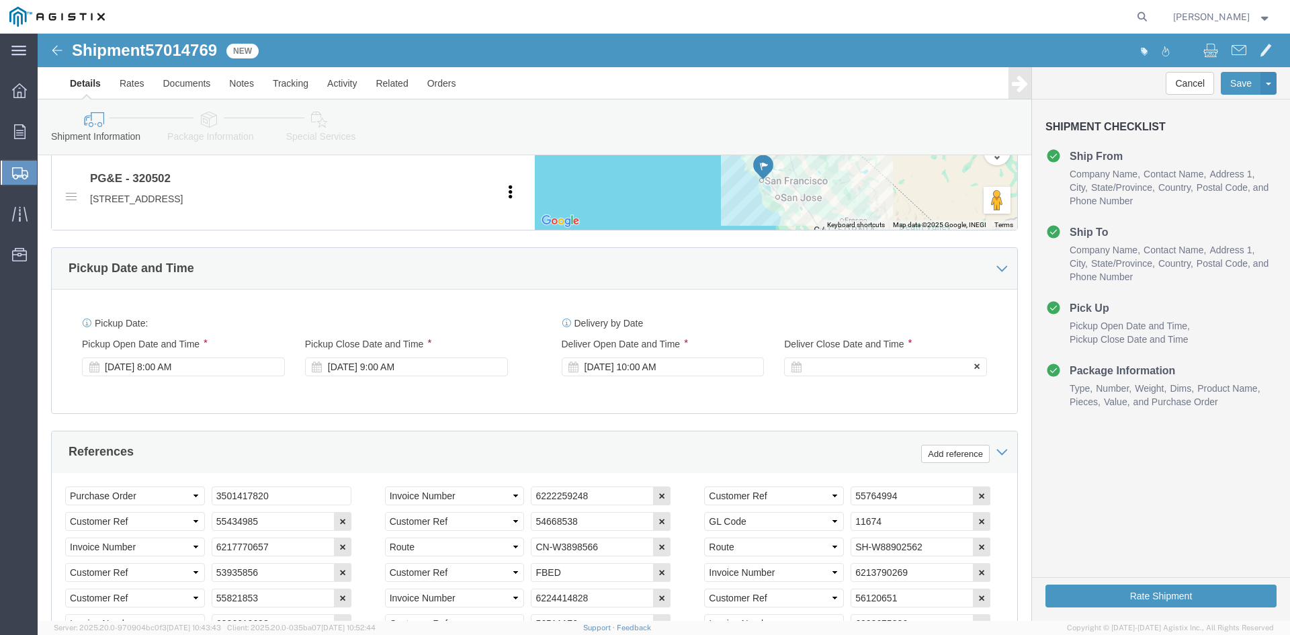
click div
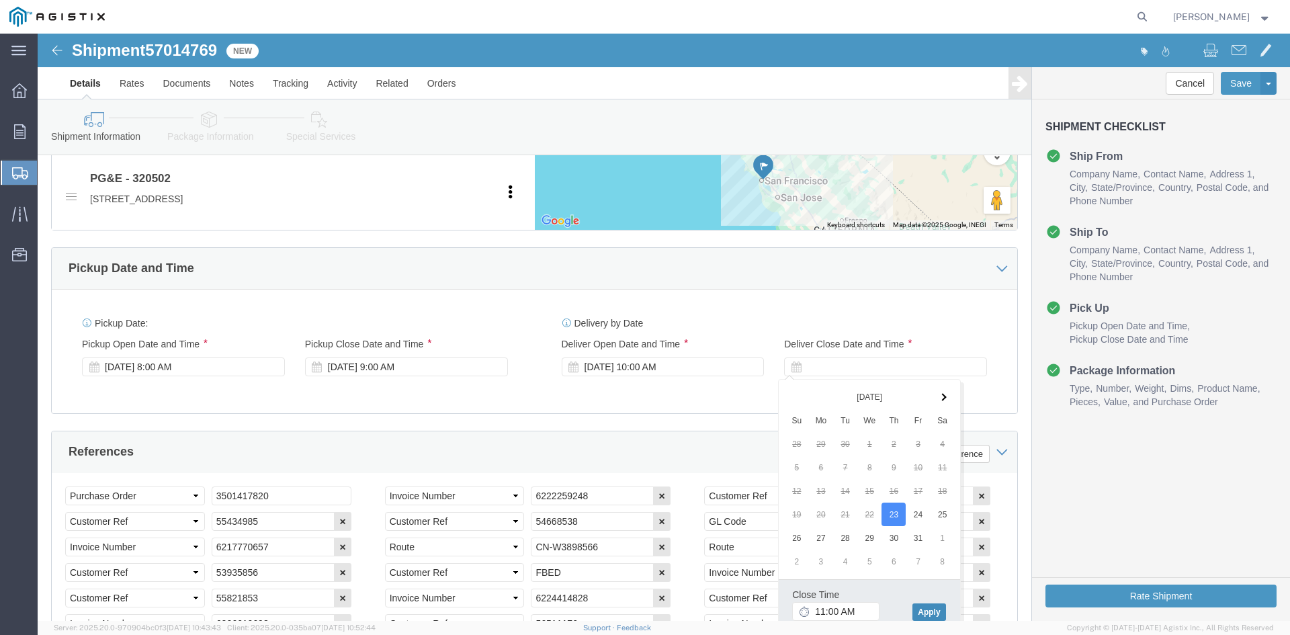
click button "Apply"
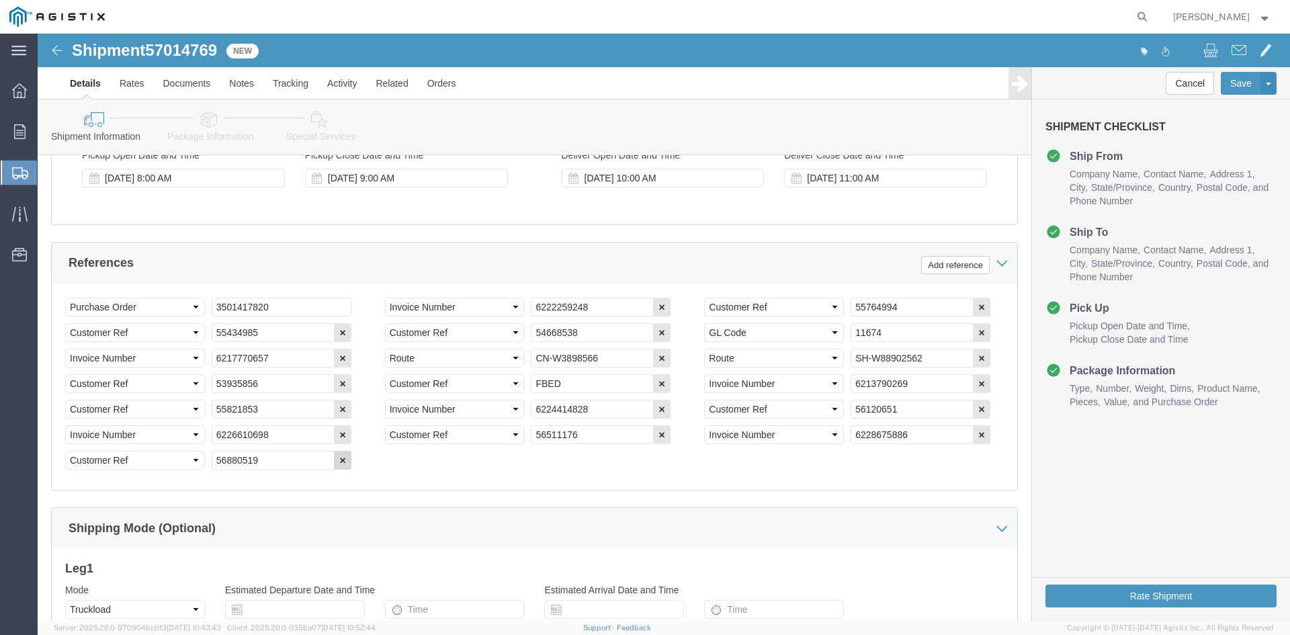
scroll to position [889, 0]
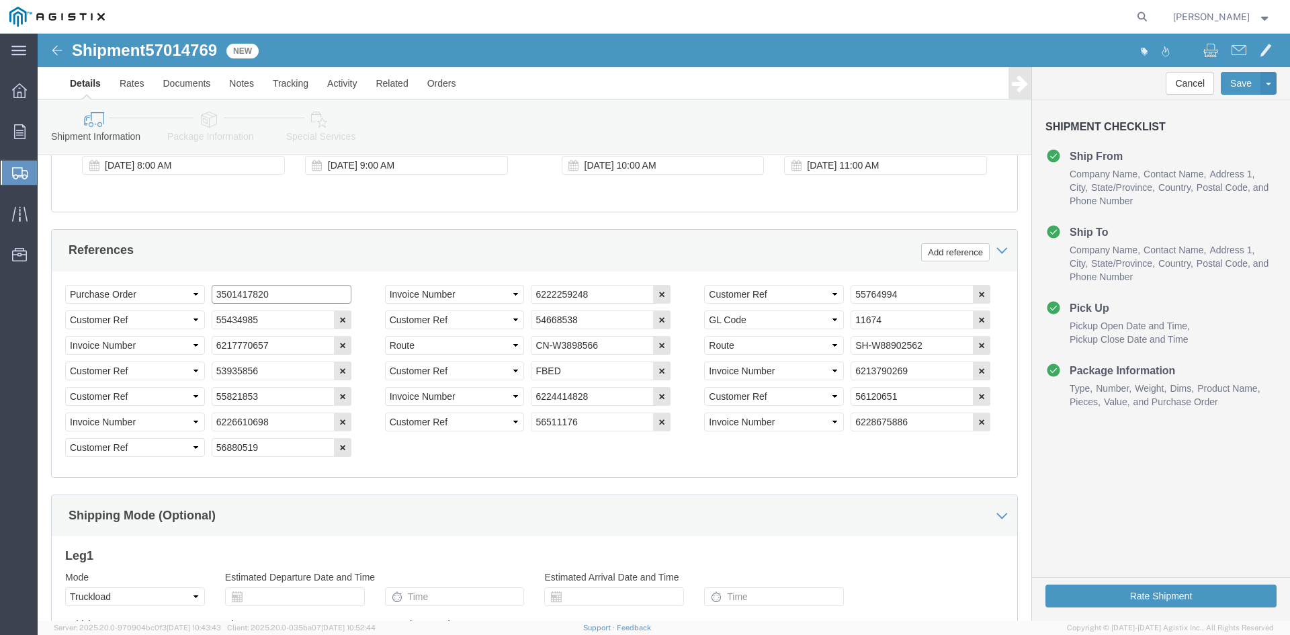
click input "3501417820"
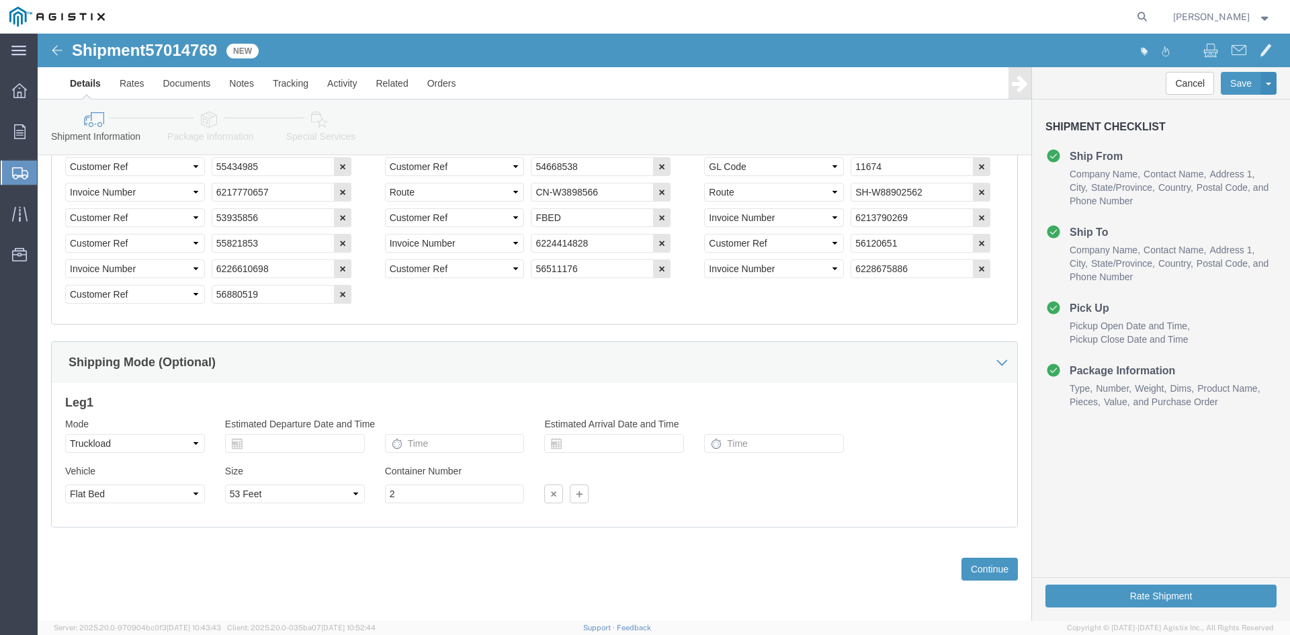
scroll to position [1043, 0]
type input "3501420772"
click button "Continue"
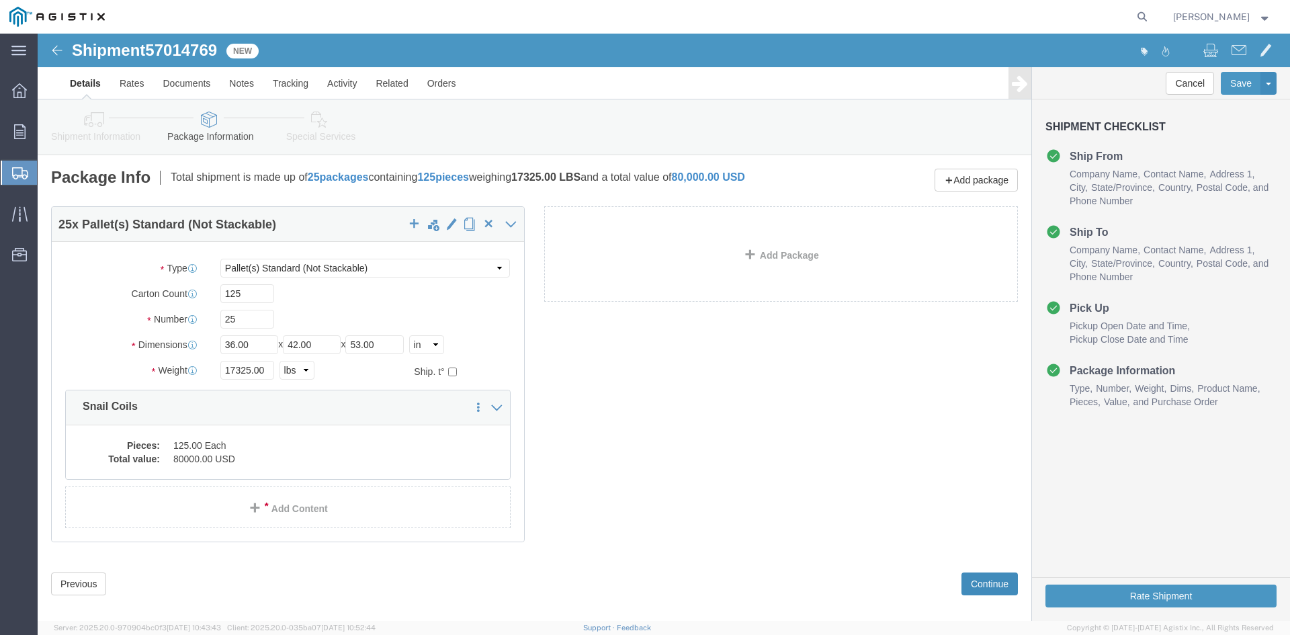
click button "Continue"
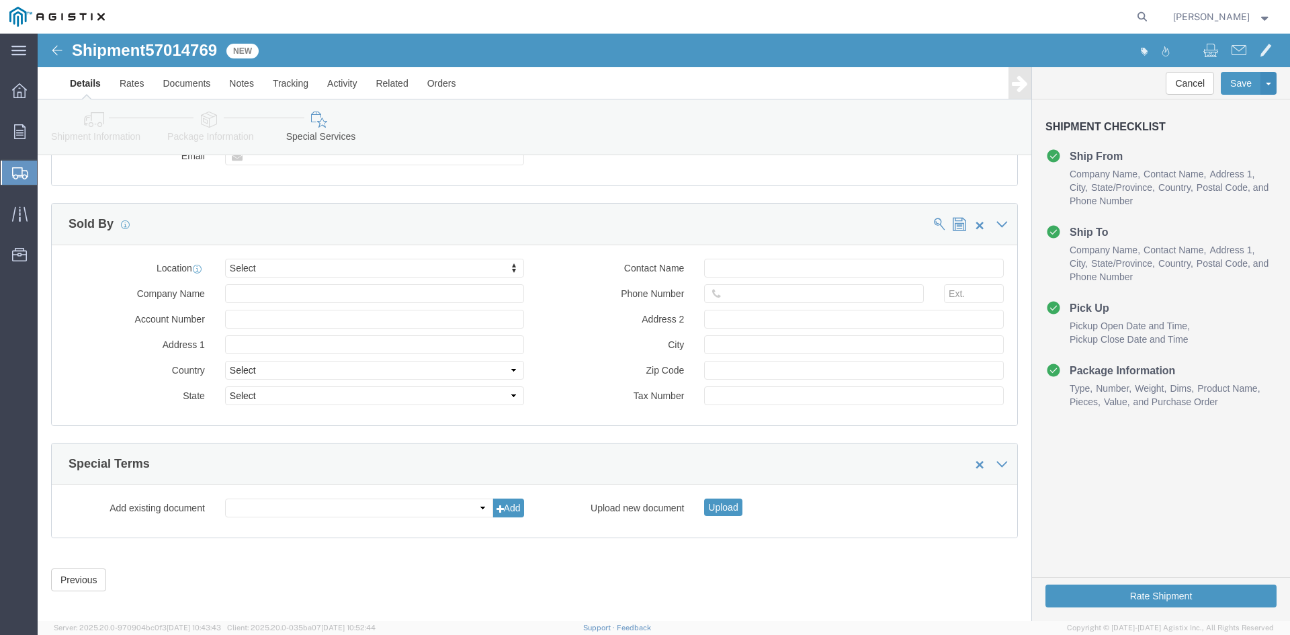
scroll to position [1051, 0]
click button "Rate Shipment"
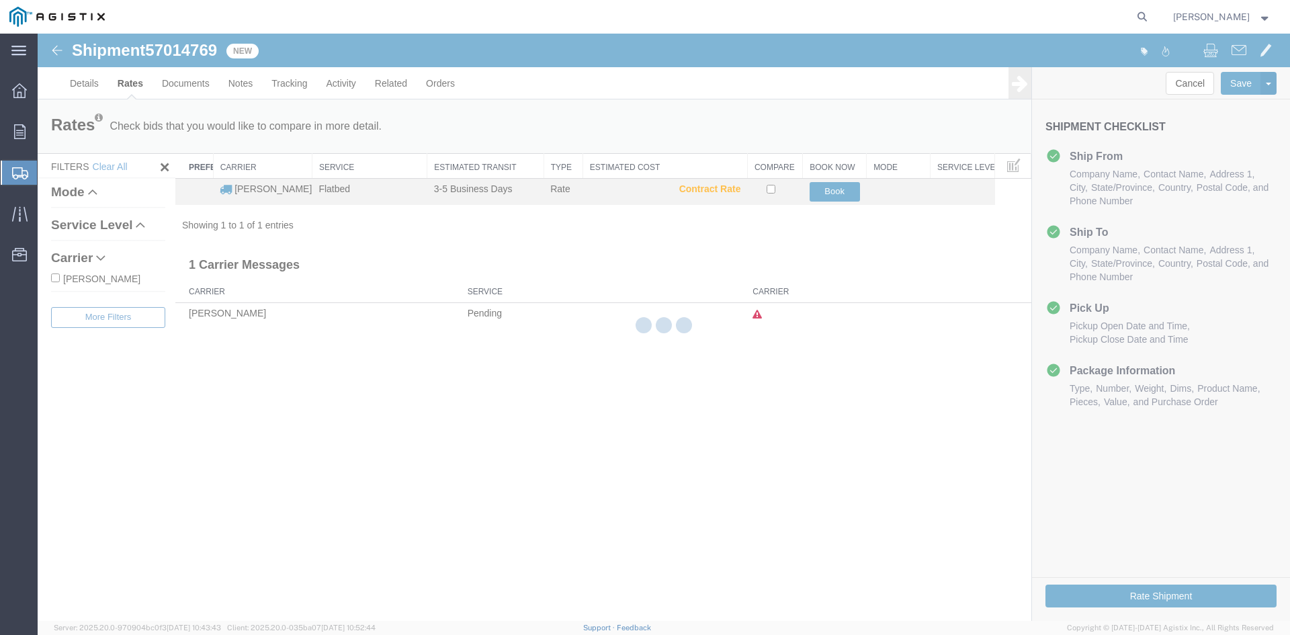
scroll to position [0, 0]
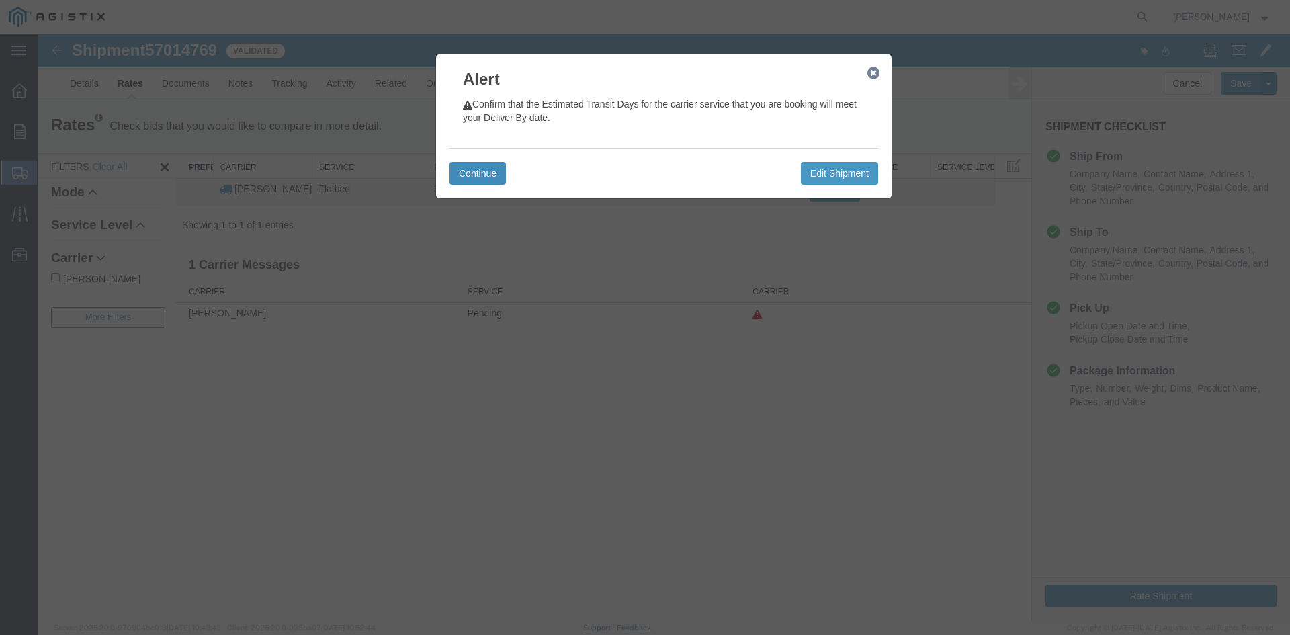
click at [475, 177] on button "Continue" at bounding box center [477, 173] width 56 height 23
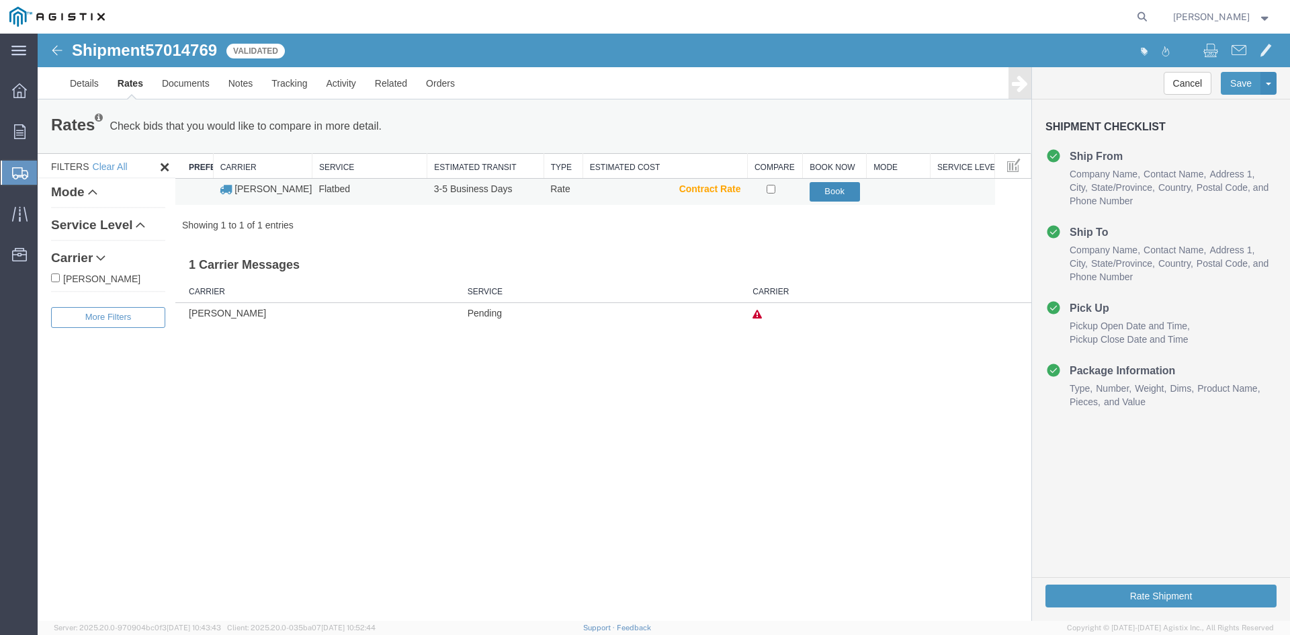
click at [826, 191] on button "Book" at bounding box center [834, 191] width 50 height 19
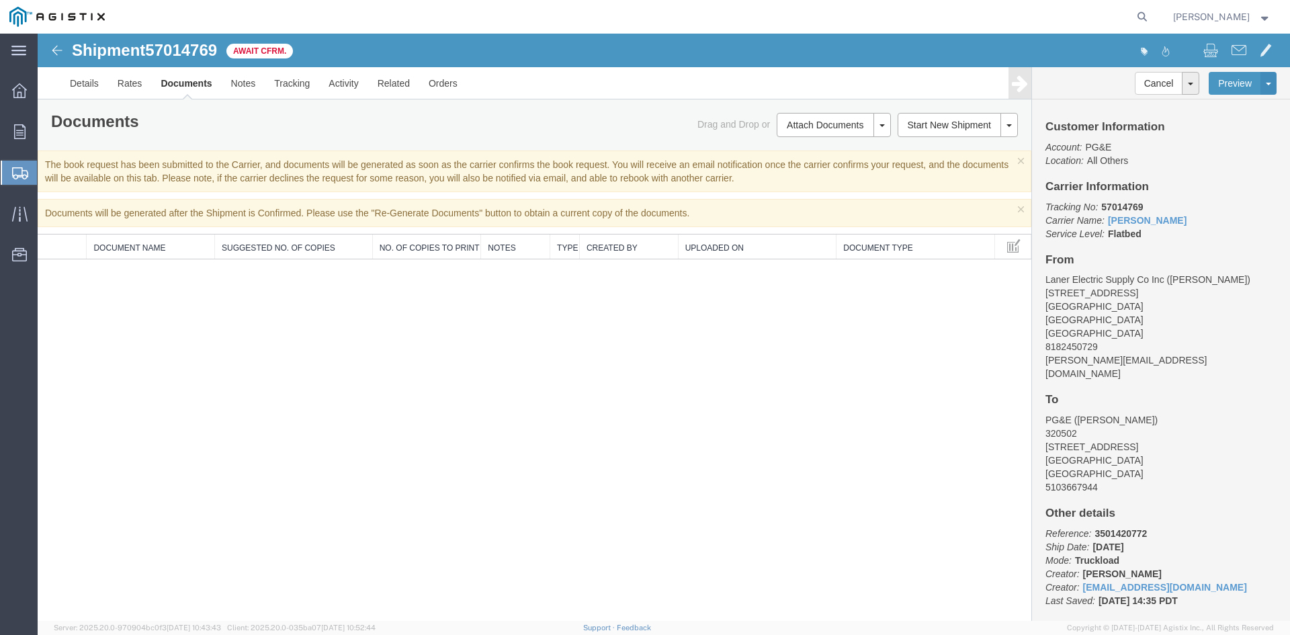
click at [55, 54] on img at bounding box center [57, 50] width 16 height 16
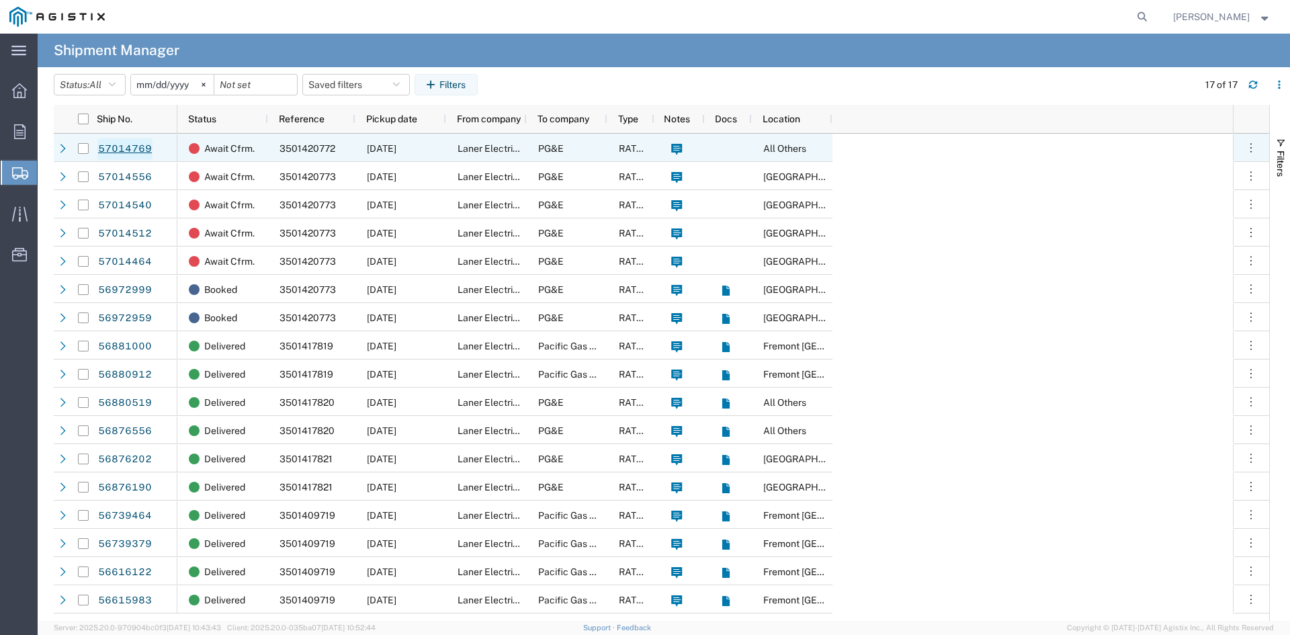
click at [117, 146] on link "57014769" at bounding box center [124, 148] width 55 height 21
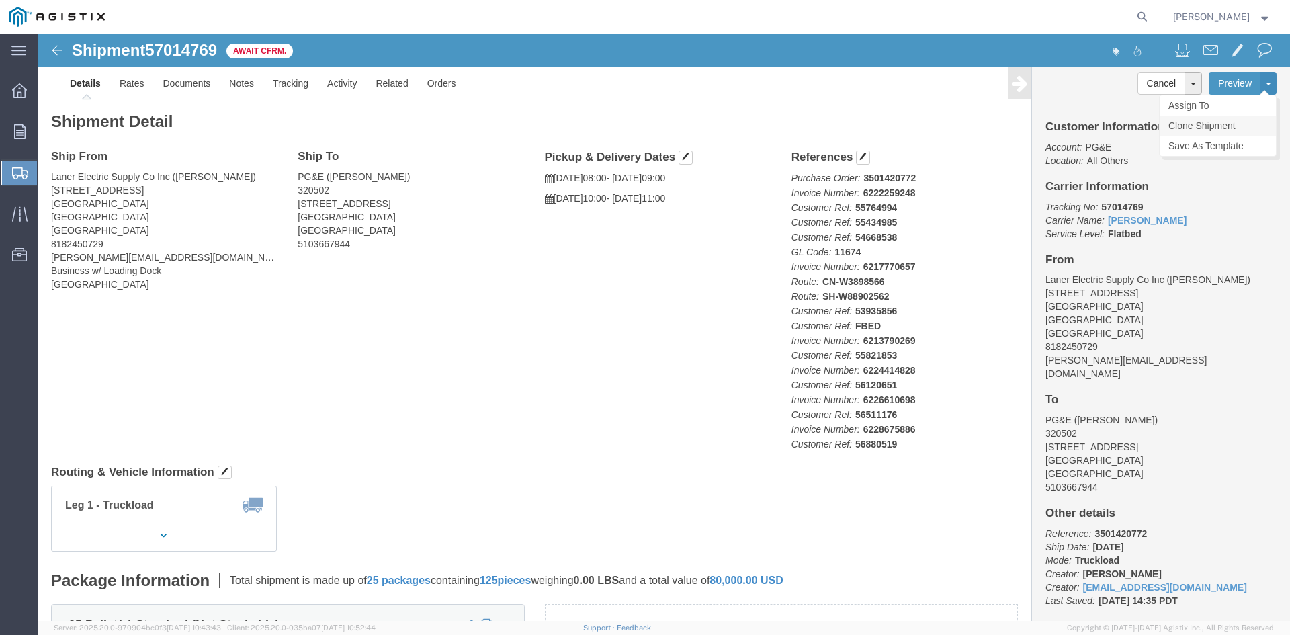
click link "Clone Shipment"
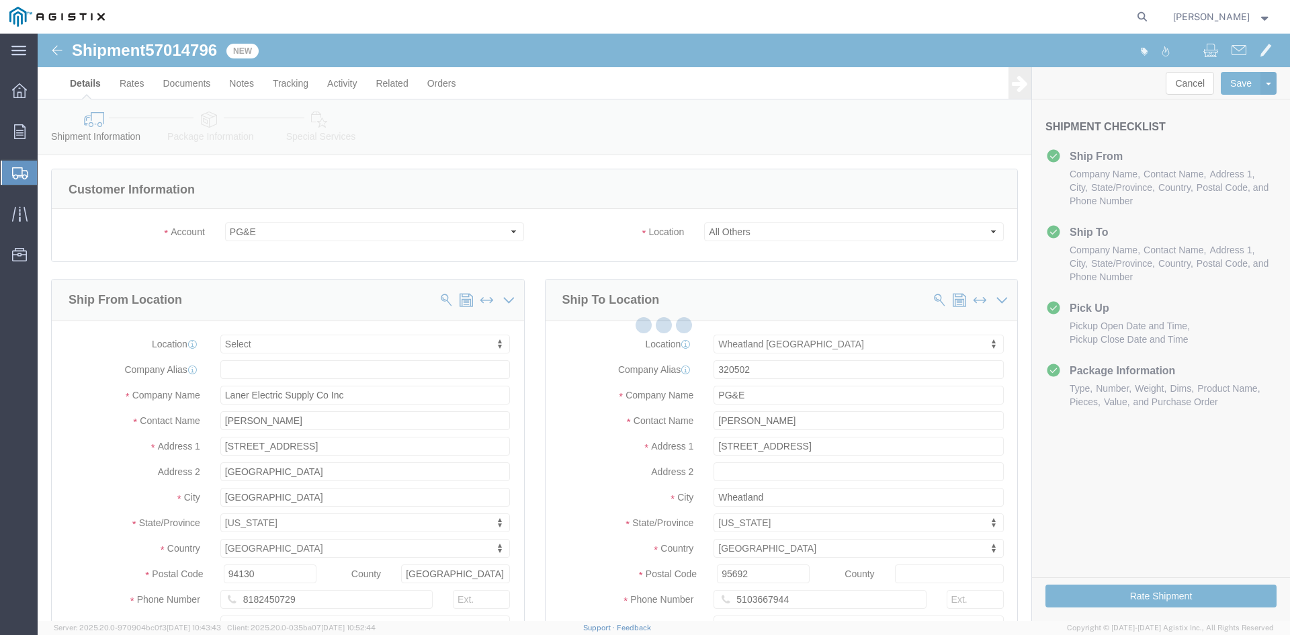
select select
select select "19996"
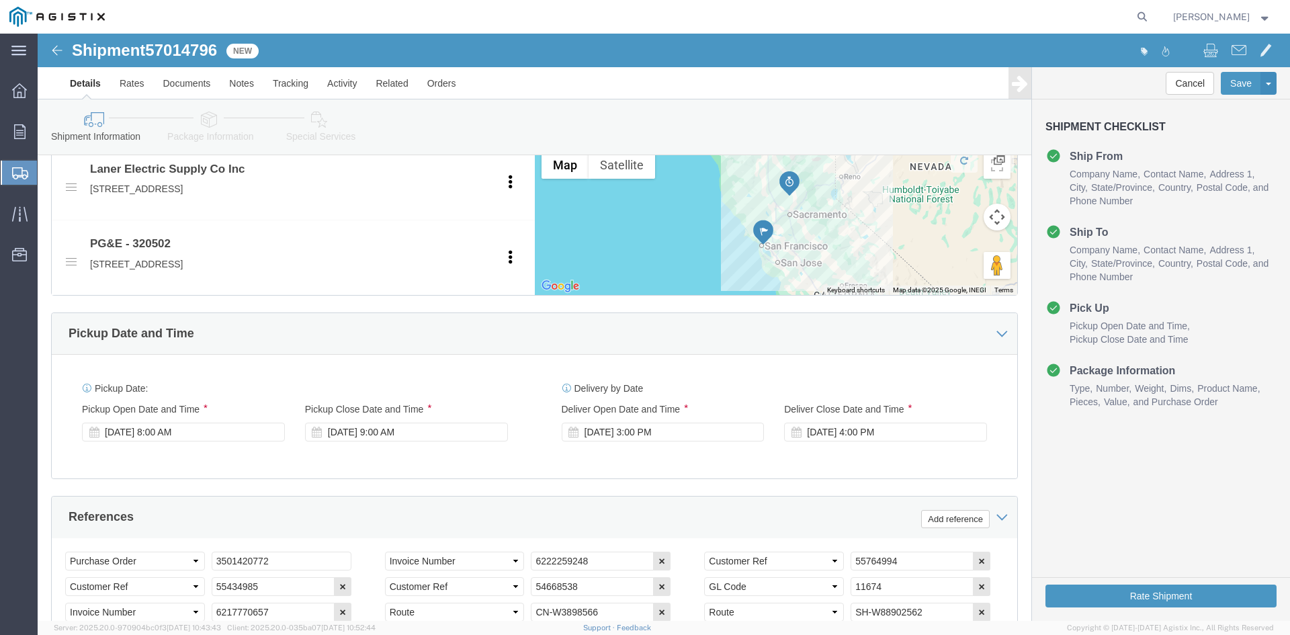
scroll to position [672, 0]
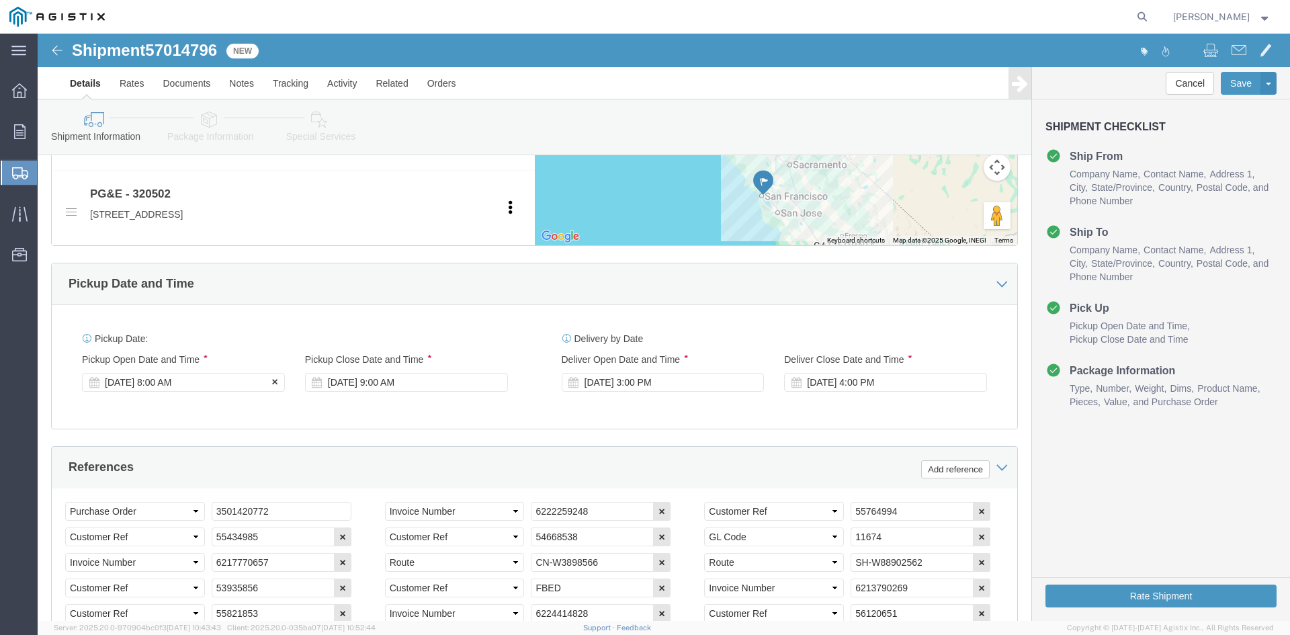
click div "[DATE] 8:00 AM"
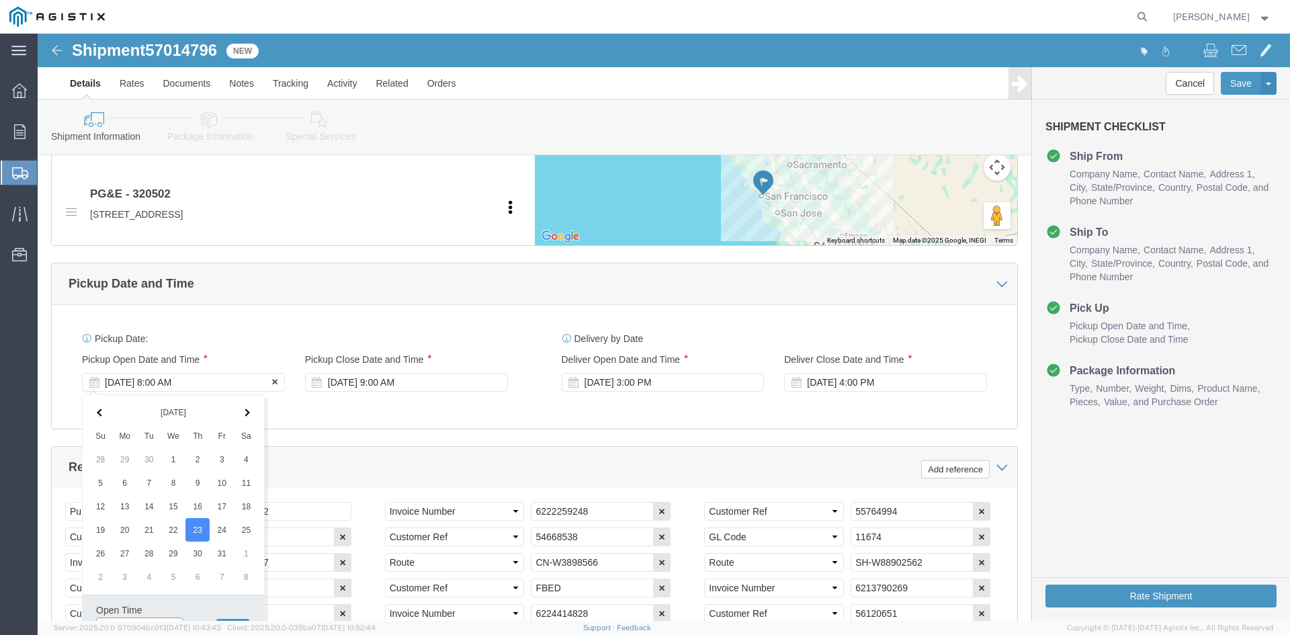
scroll to position [687, 0]
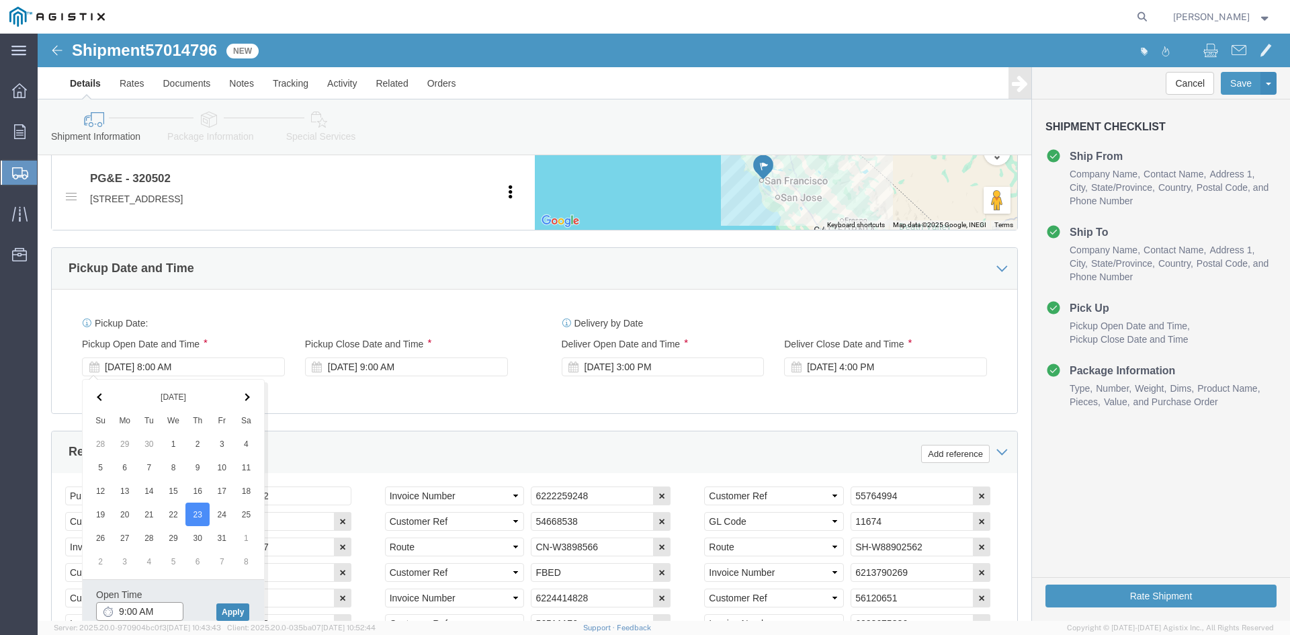
type input "9:00 AM"
click button "Apply"
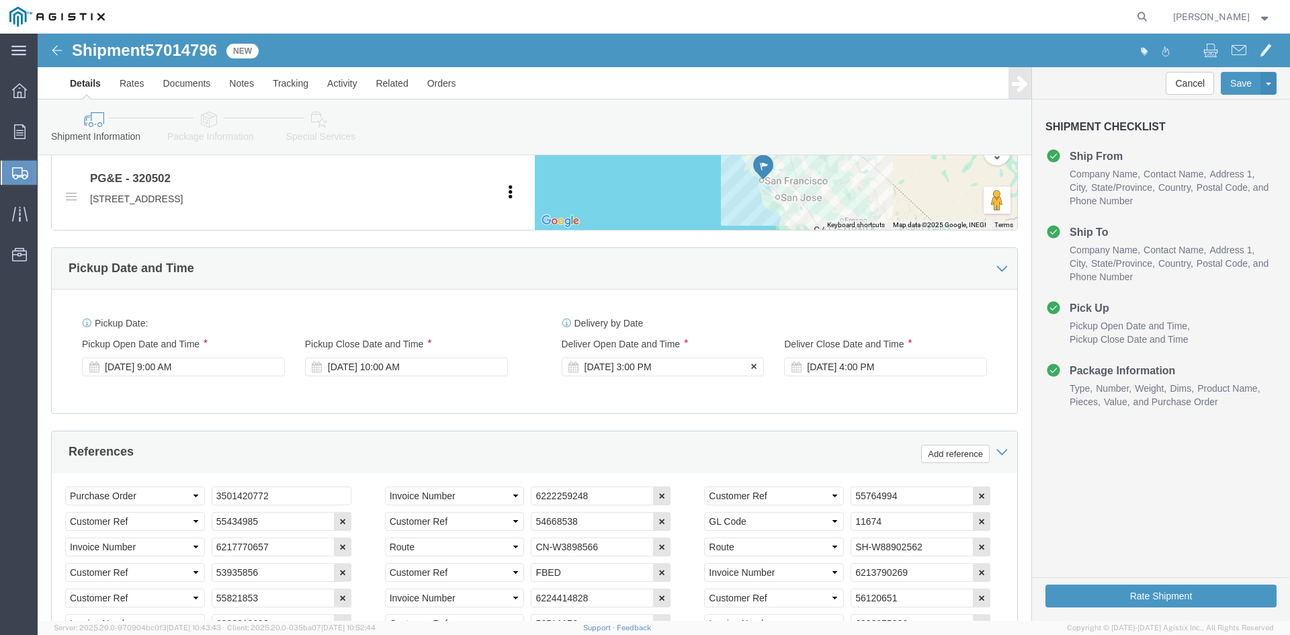
click div "[DATE] 3:00 PM"
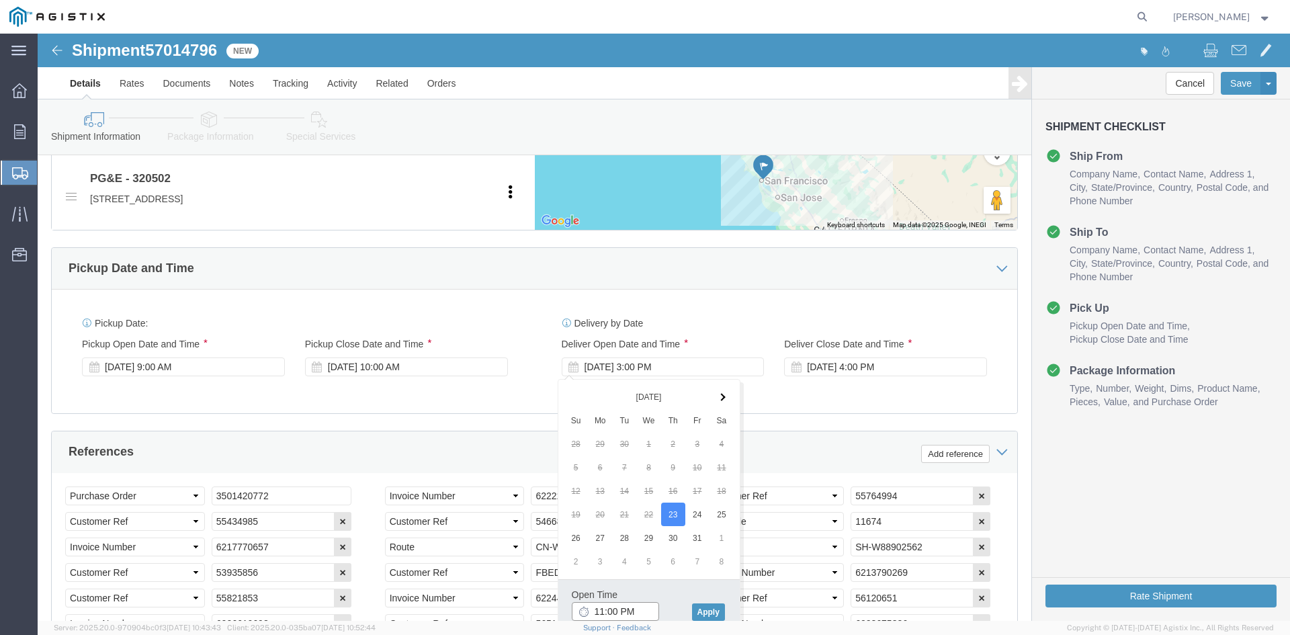
click input "11:00 PM"
type input "11:00 AM"
click button "Apply"
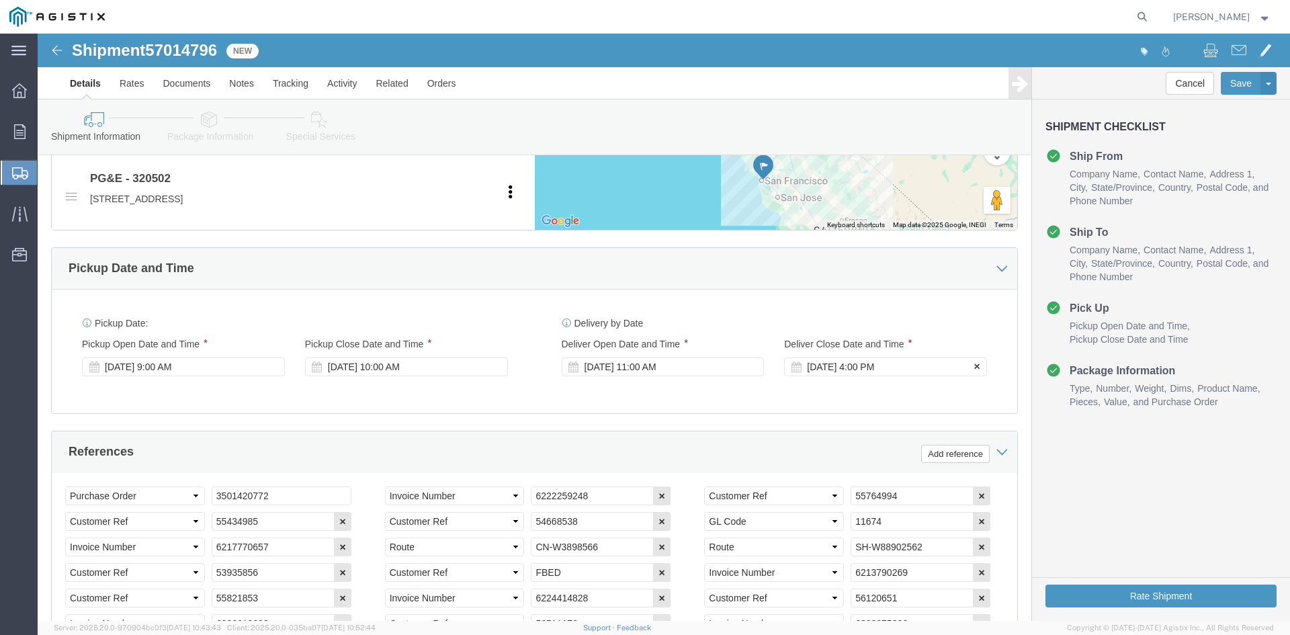
click div "[DATE] 4:00 PM"
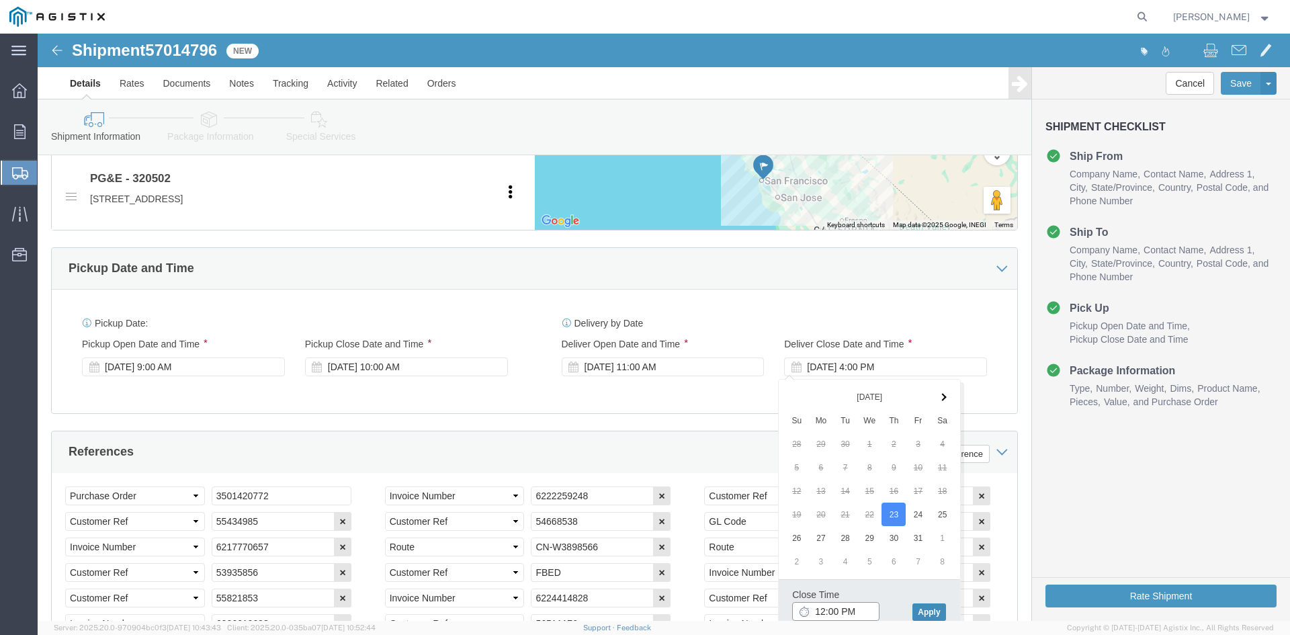
type input "12:00 PM"
click button "Apply"
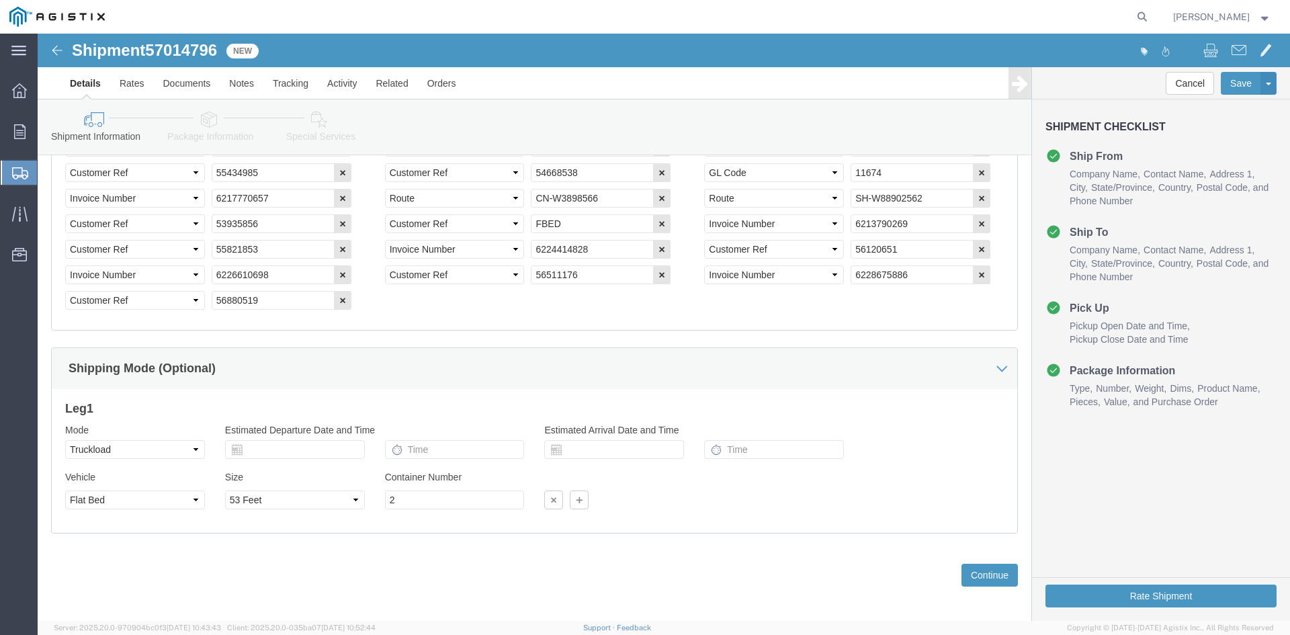
scroll to position [1043, 0]
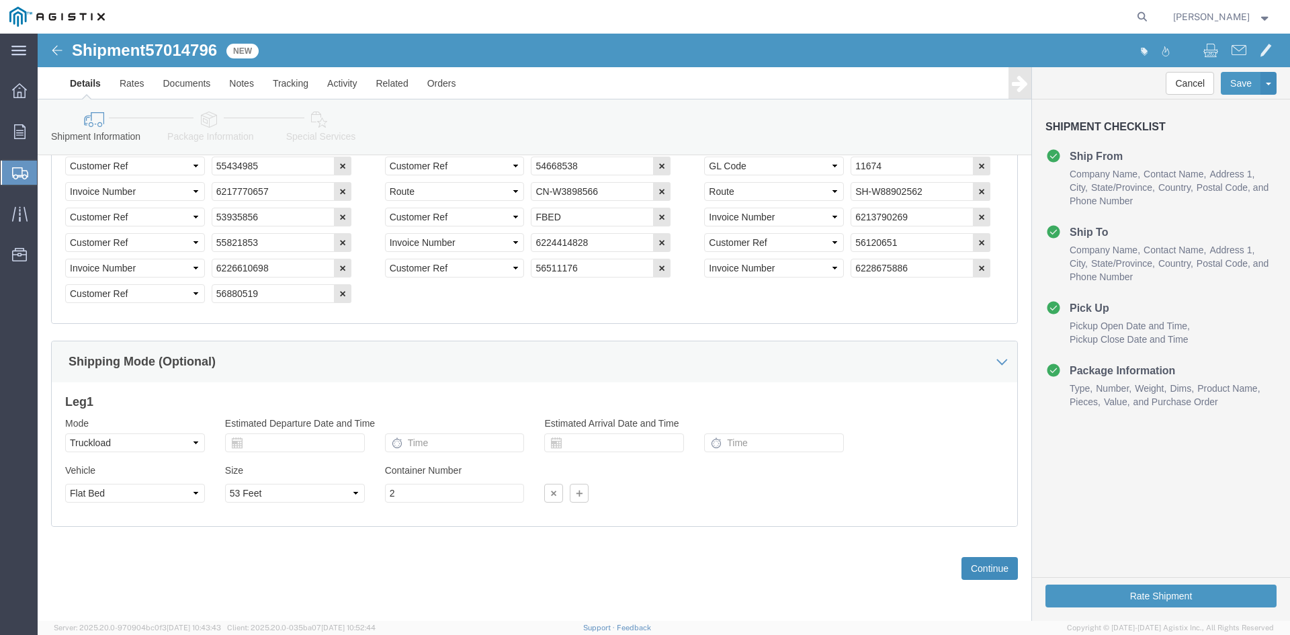
click button "Continue"
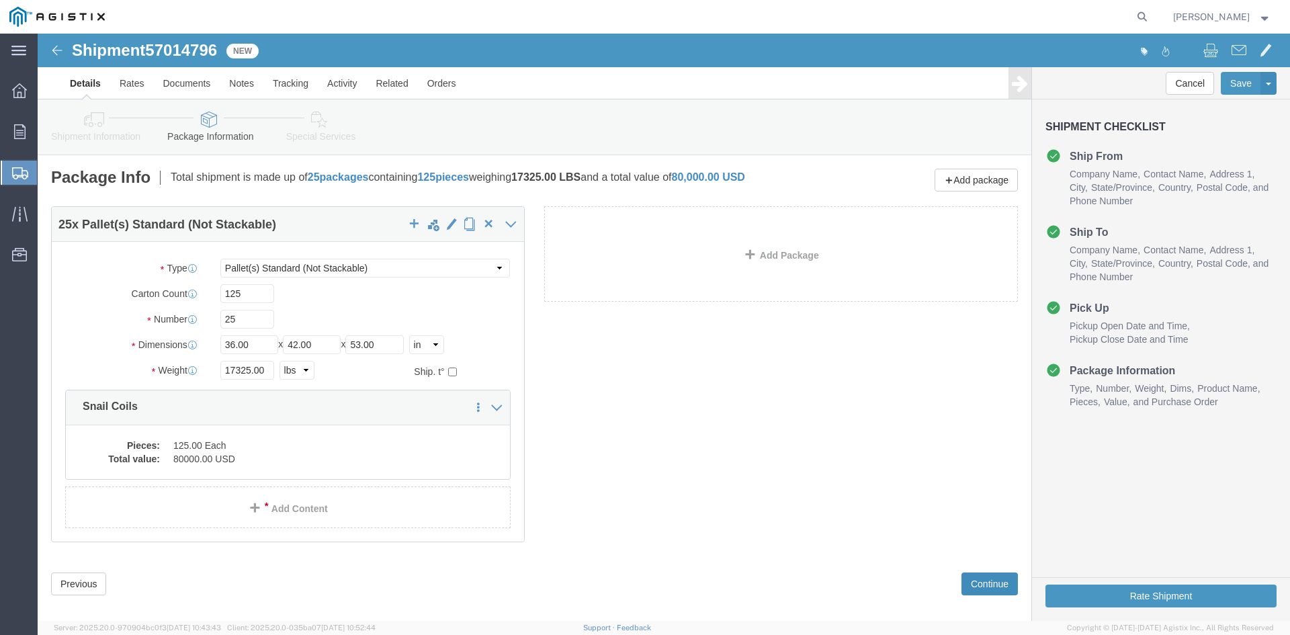
click button "Continue"
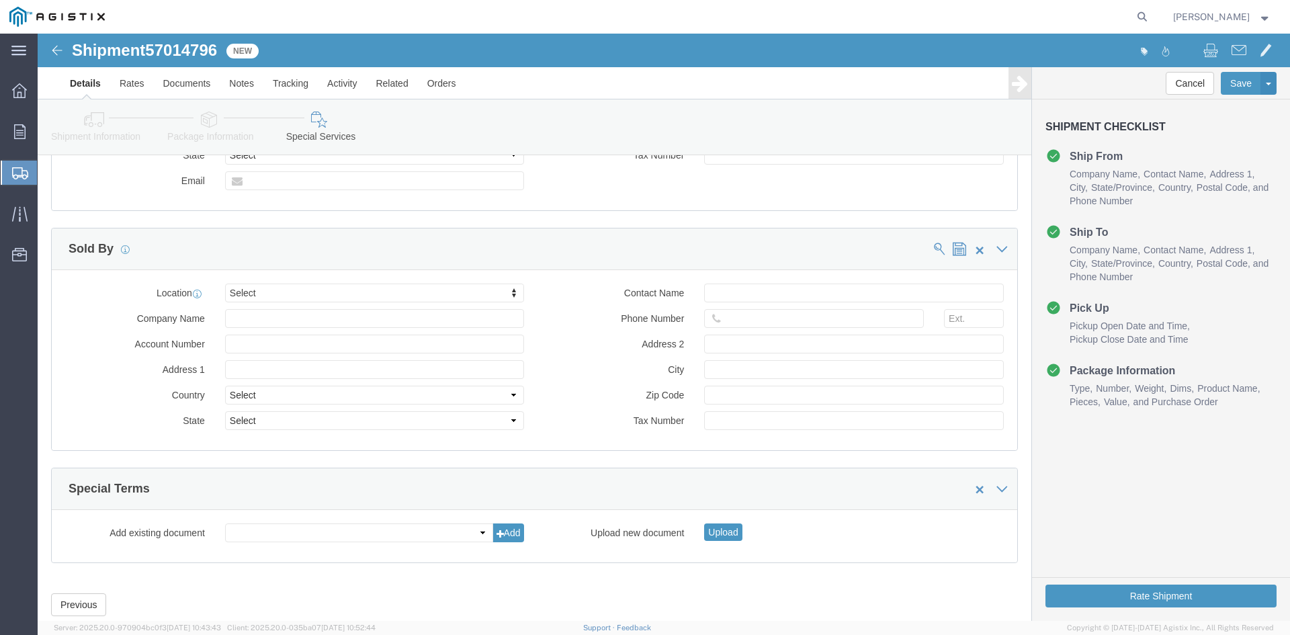
scroll to position [1051, 0]
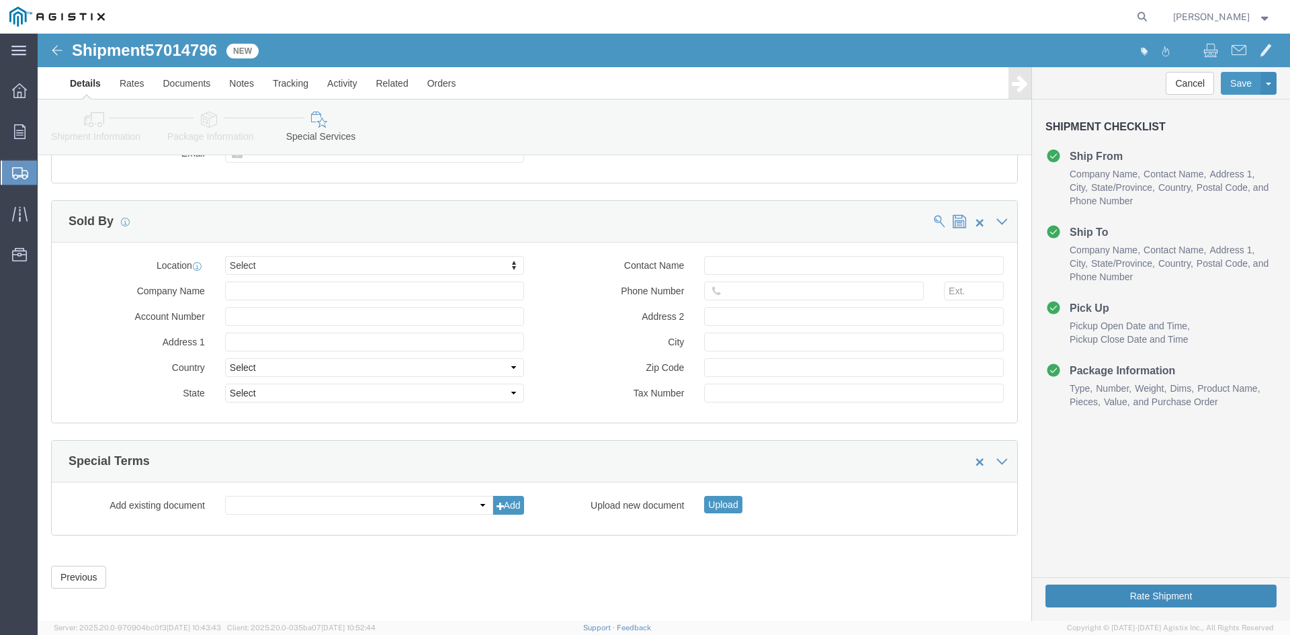
click button "Rate Shipment"
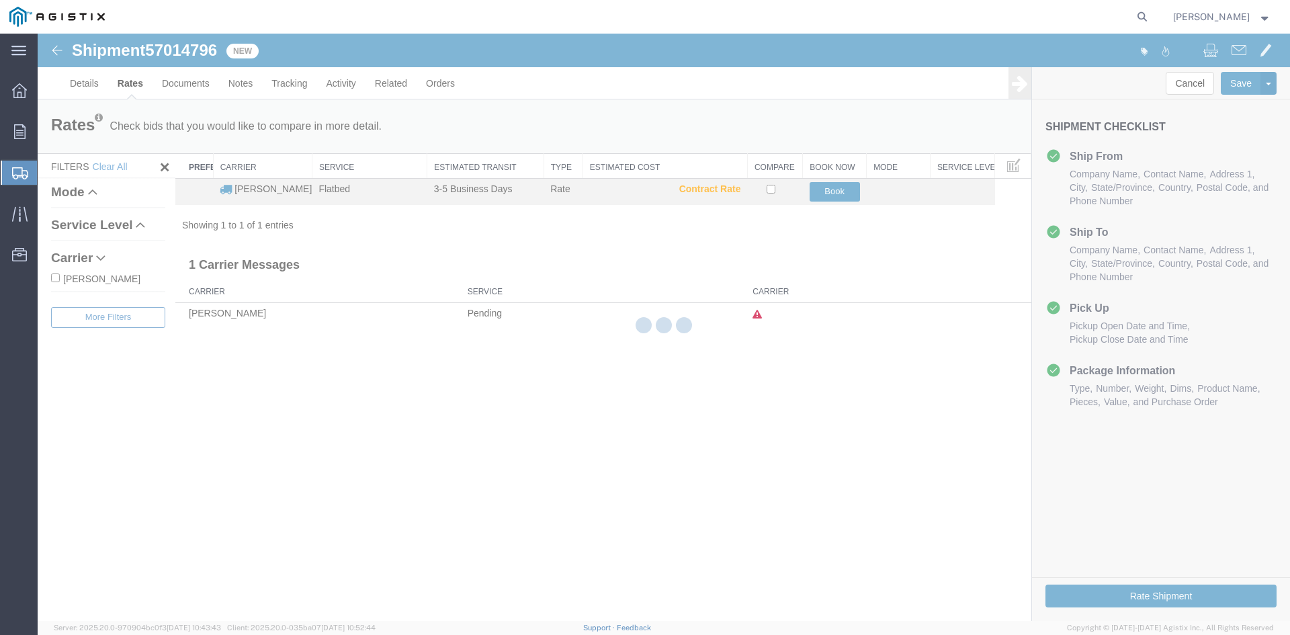
scroll to position [0, 0]
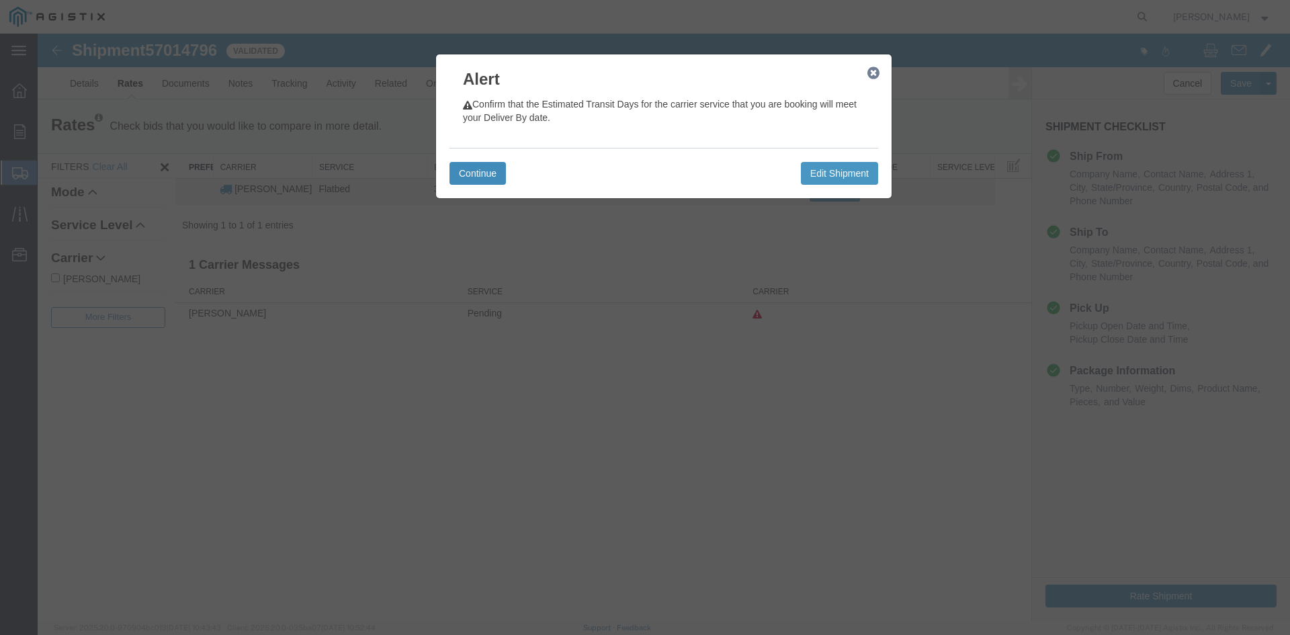
click at [464, 170] on button "Continue" at bounding box center [477, 173] width 56 height 23
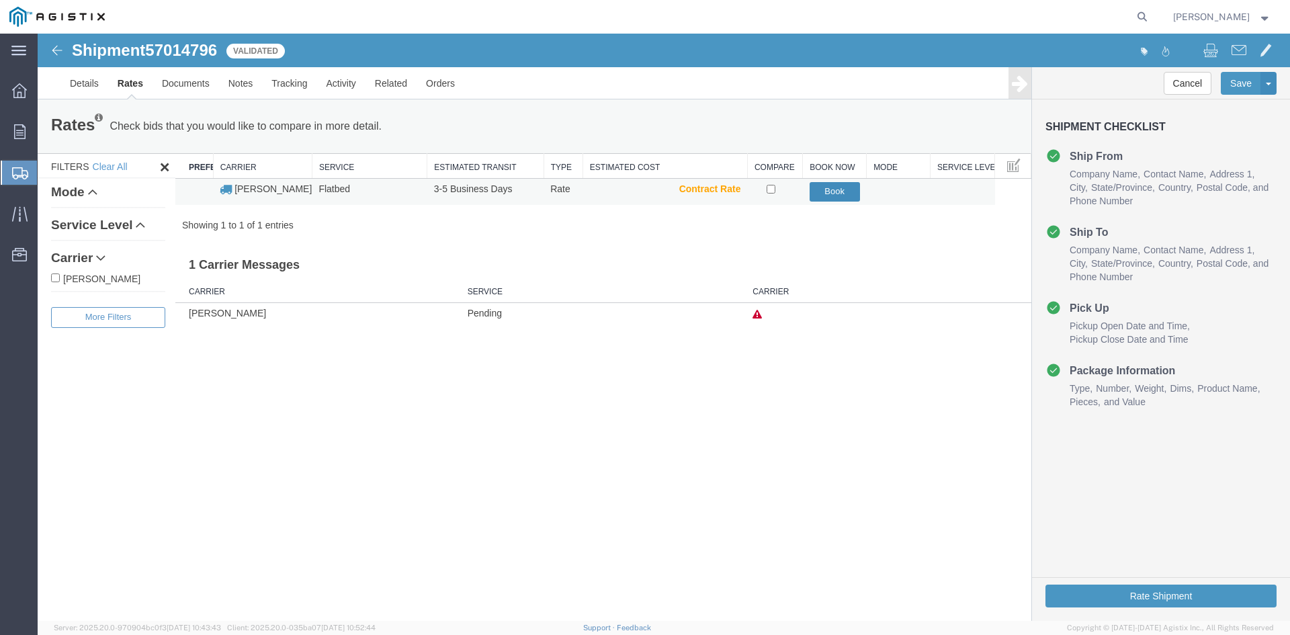
click at [842, 197] on button "Book" at bounding box center [834, 191] width 50 height 19
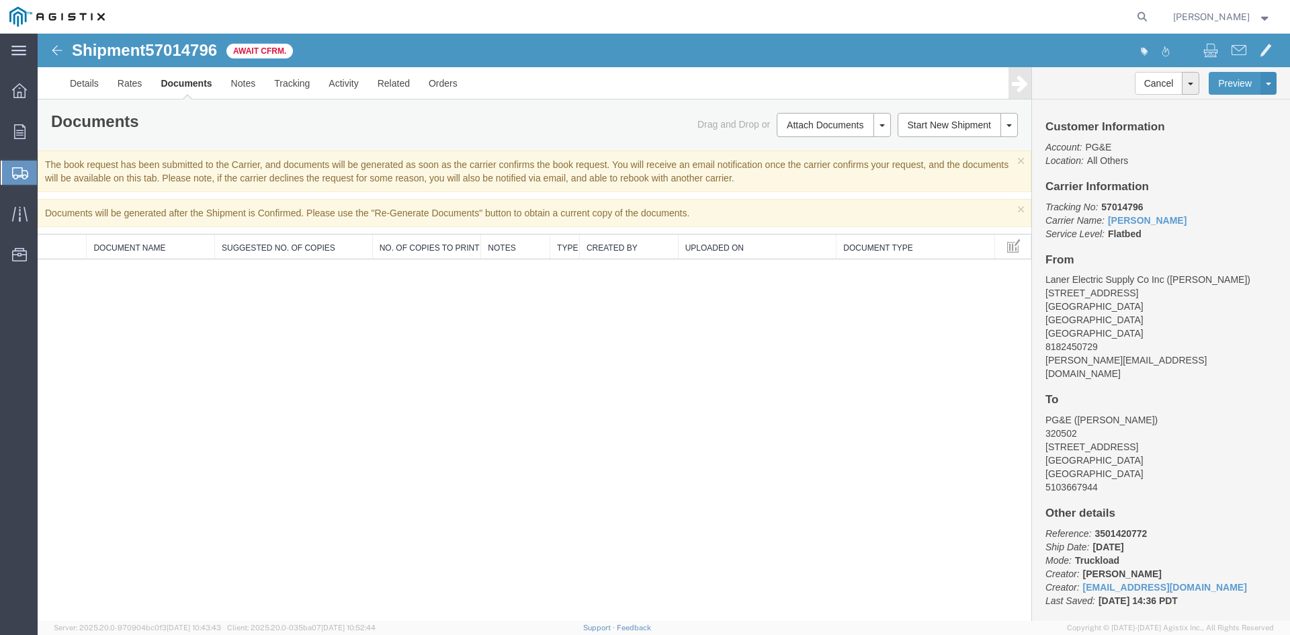
click at [58, 54] on img at bounding box center [57, 50] width 16 height 16
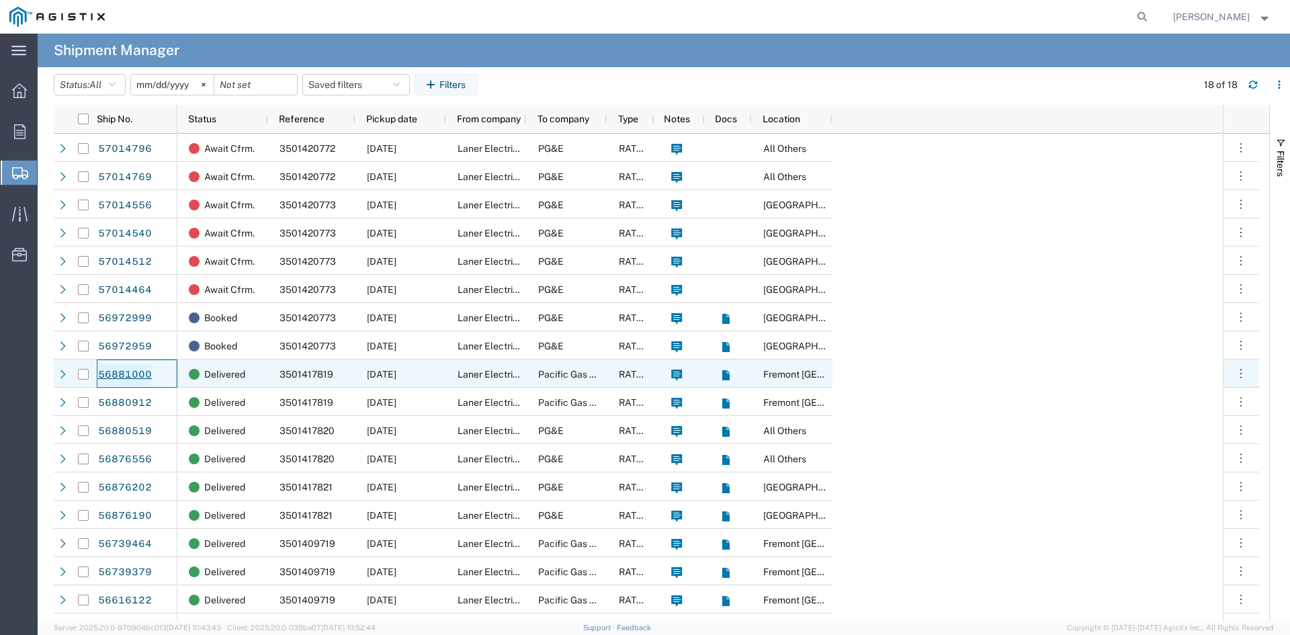
click at [132, 367] on link "56881000" at bounding box center [124, 374] width 55 height 21
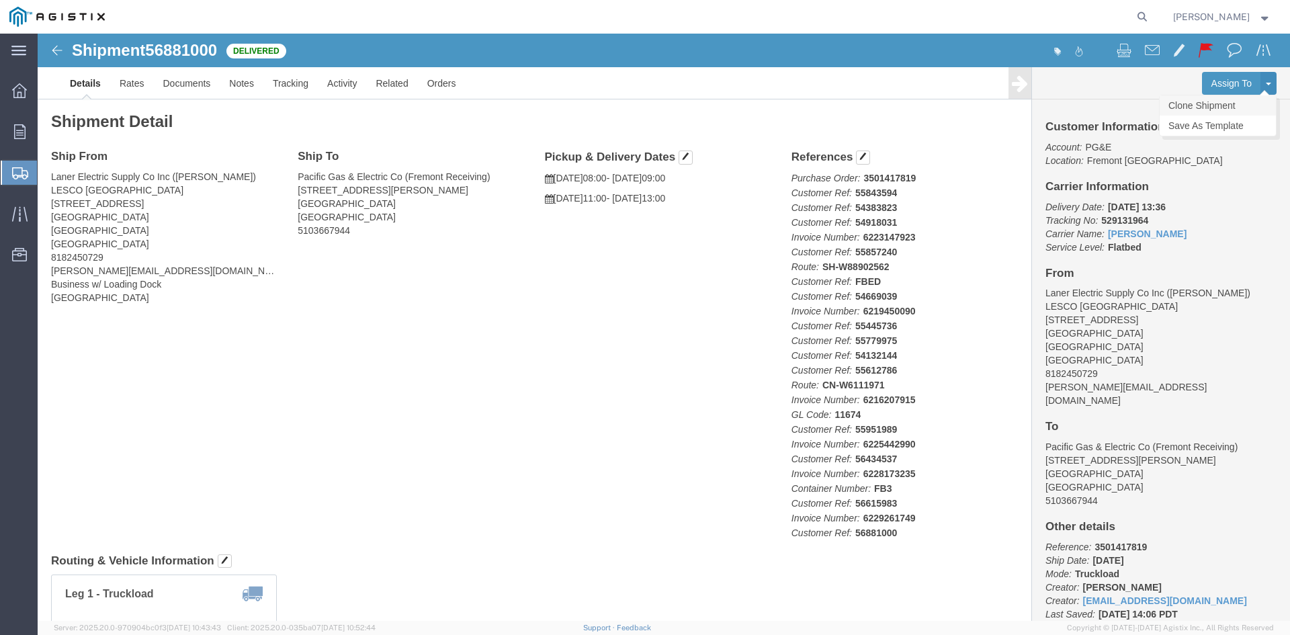
click link "Clone Shipment"
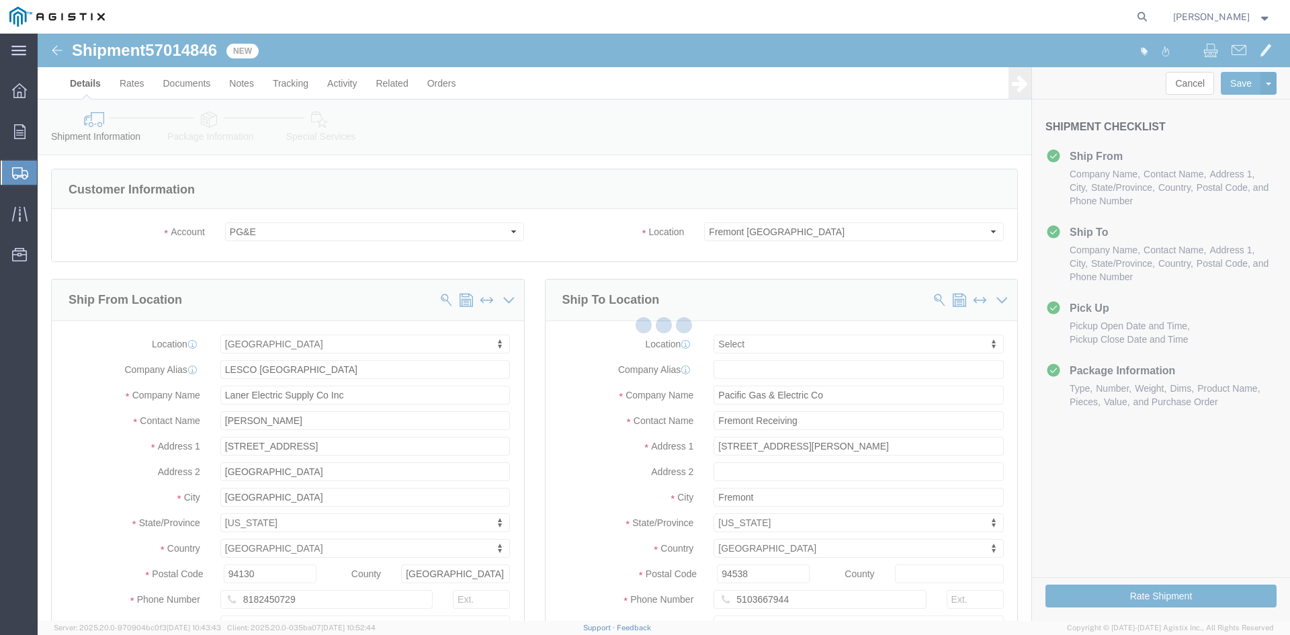
select select
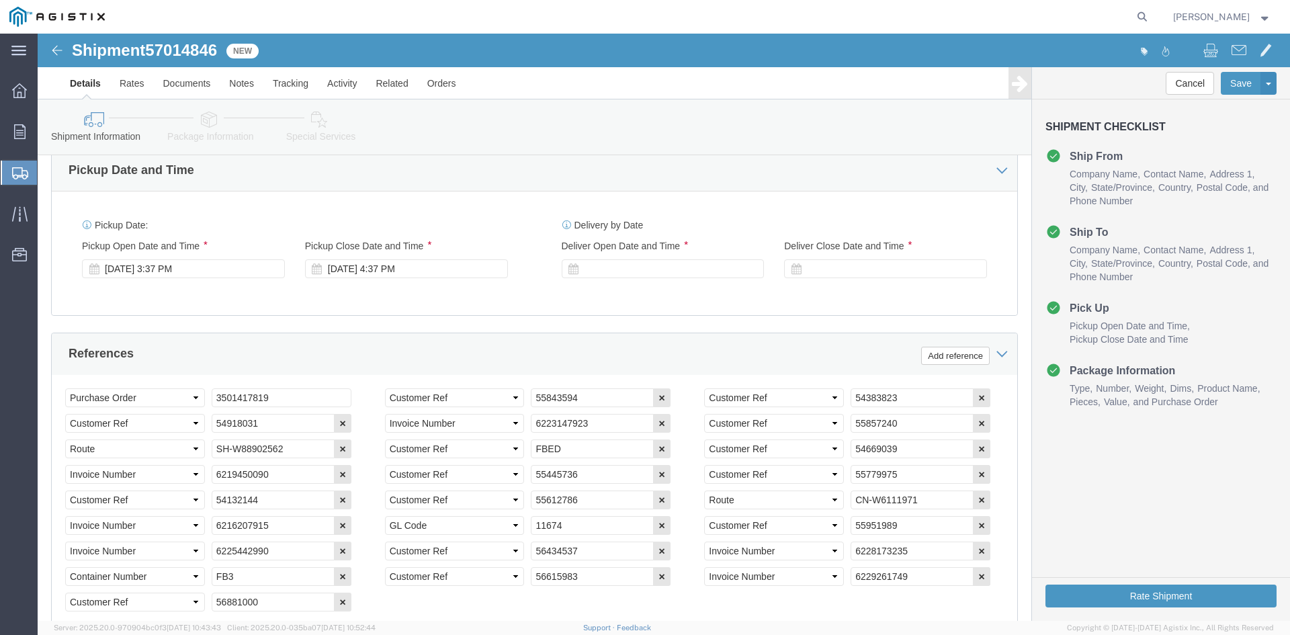
scroll to position [806, 0]
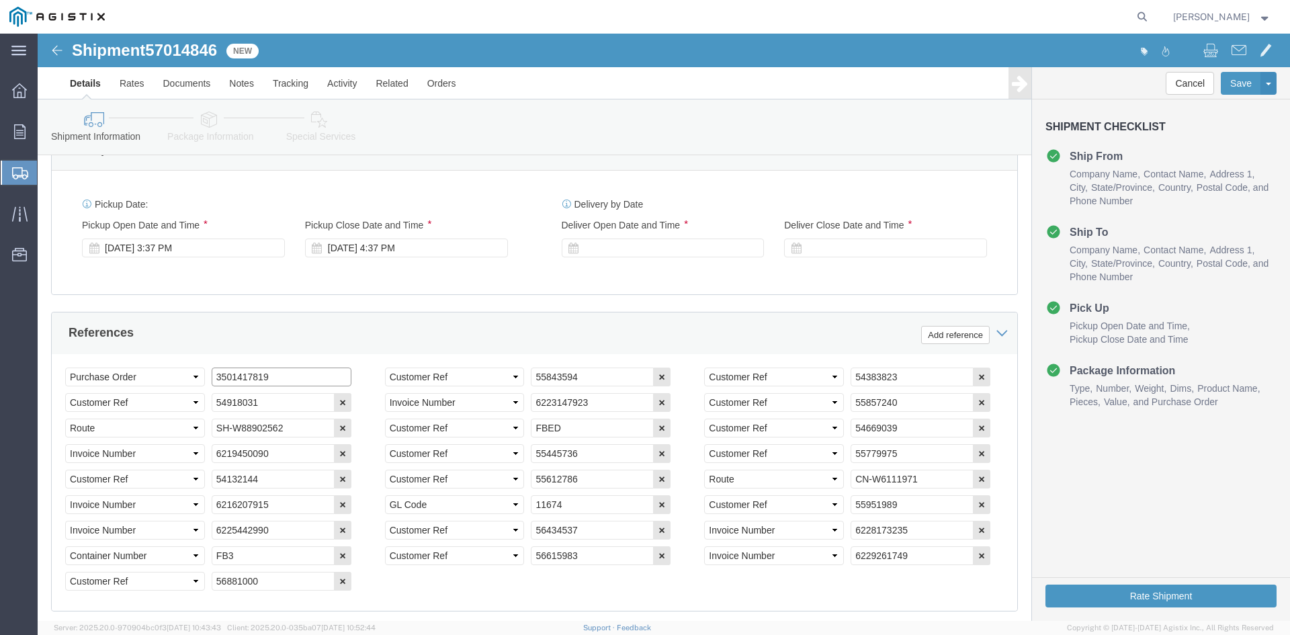
click input "3501417819"
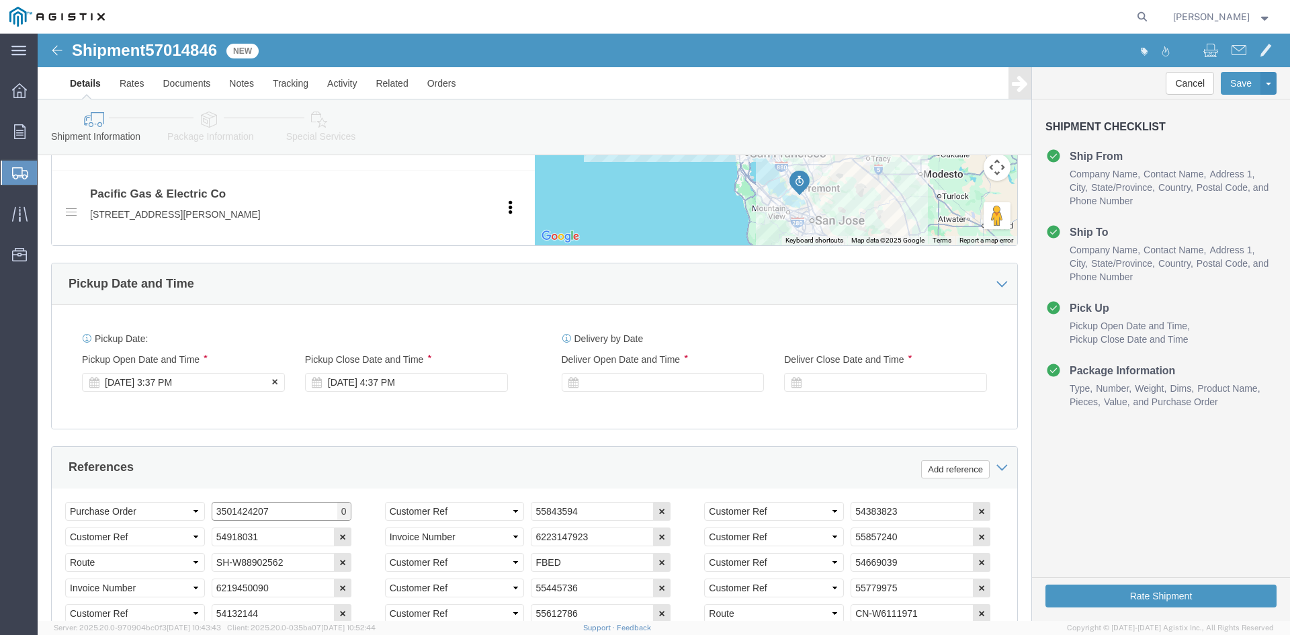
type input "3501424207"
click div "[DATE] 3:37 PM"
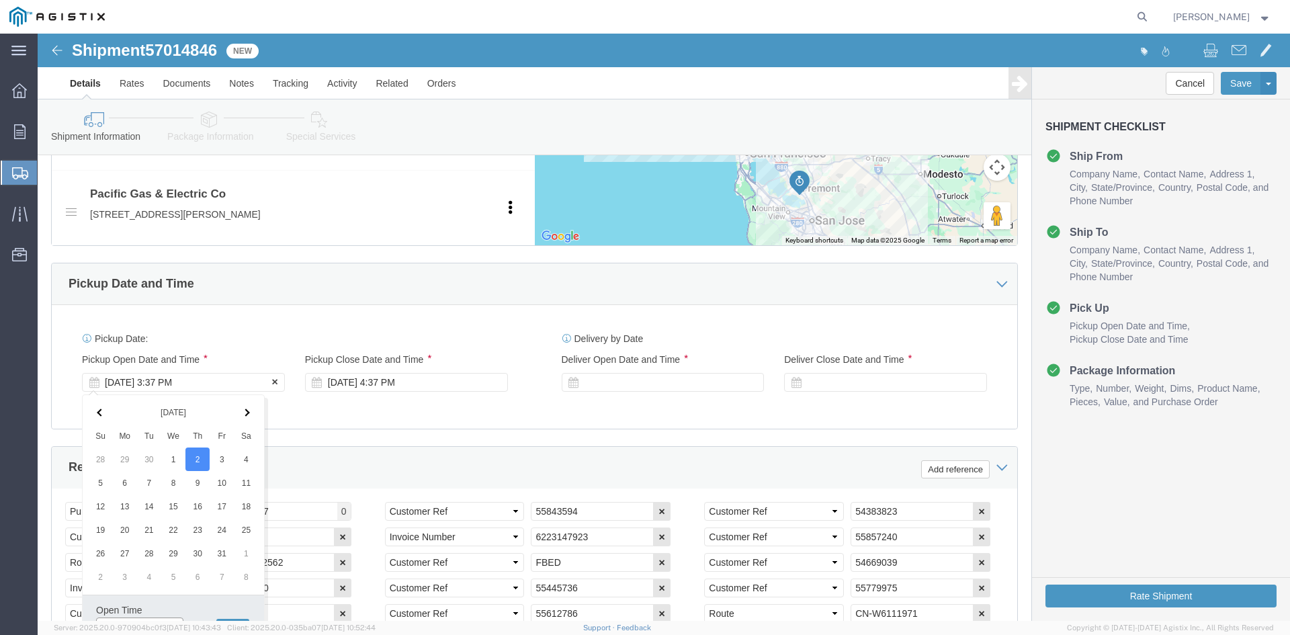
scroll to position [687, 0]
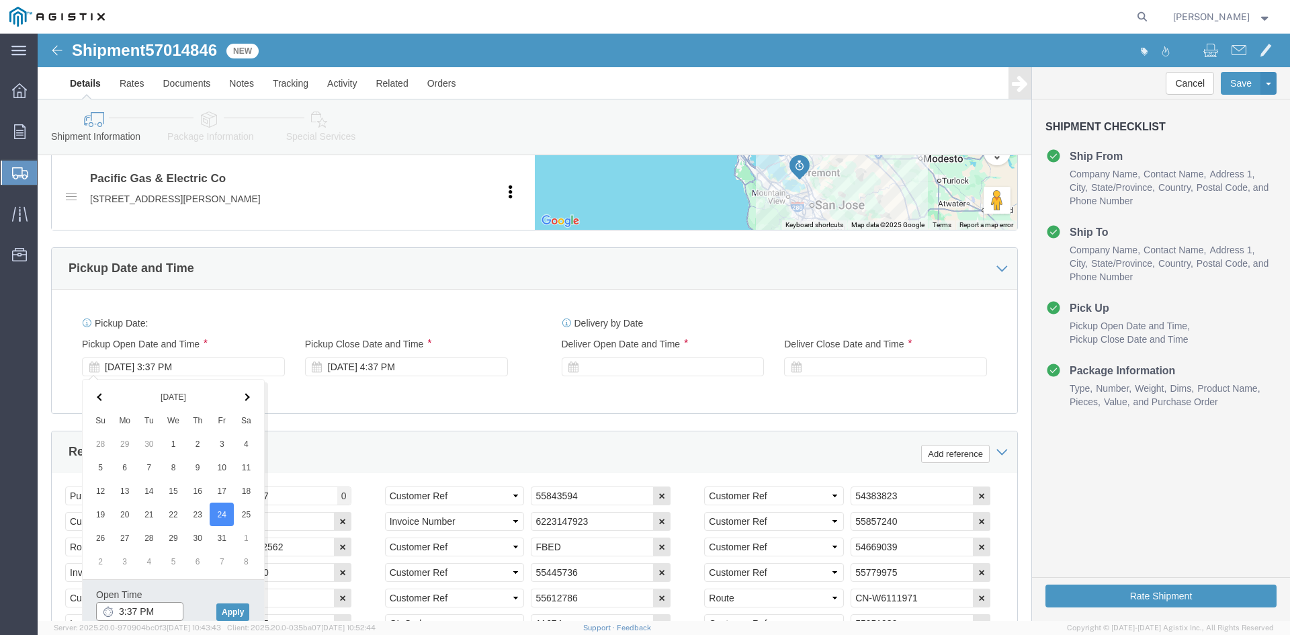
click input "3:37 PM"
type input "8:00 AM"
click button "Apply"
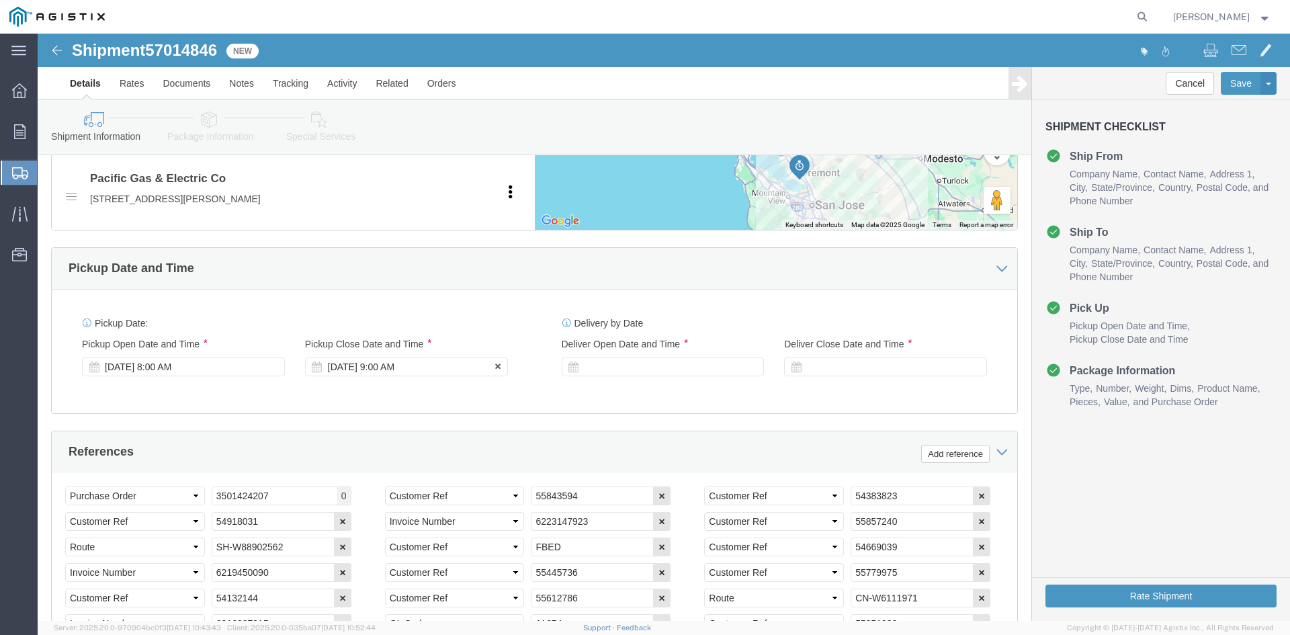
click div "[DATE] 9:00 AM"
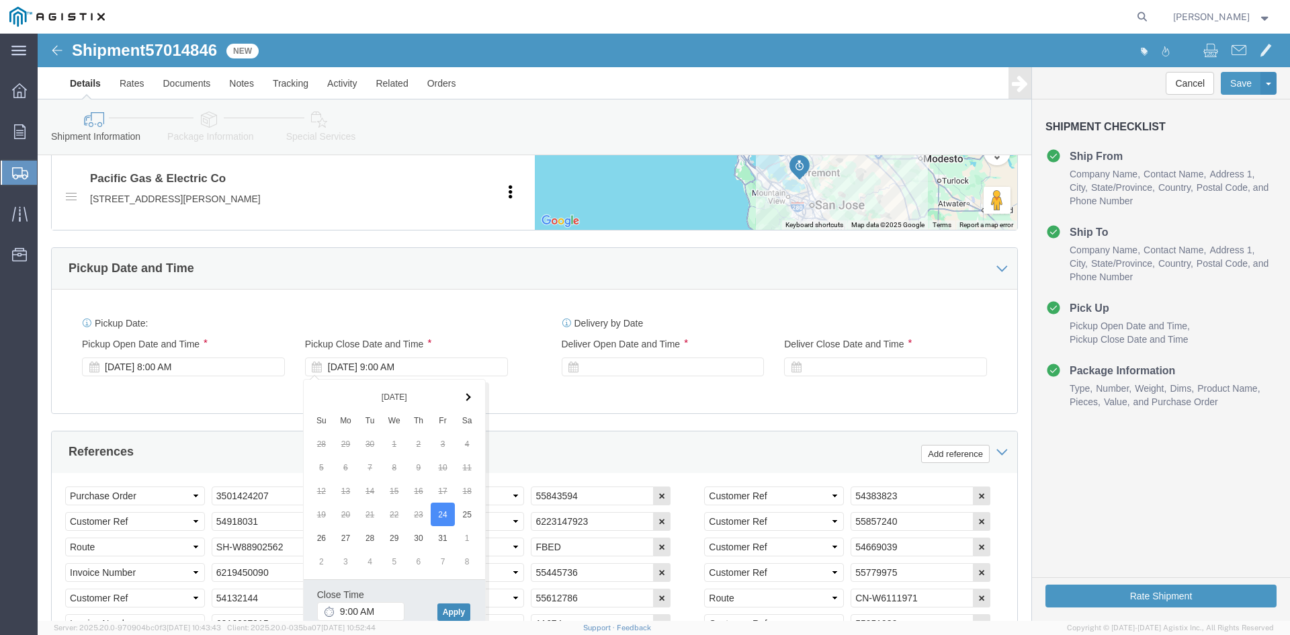
click button "Apply"
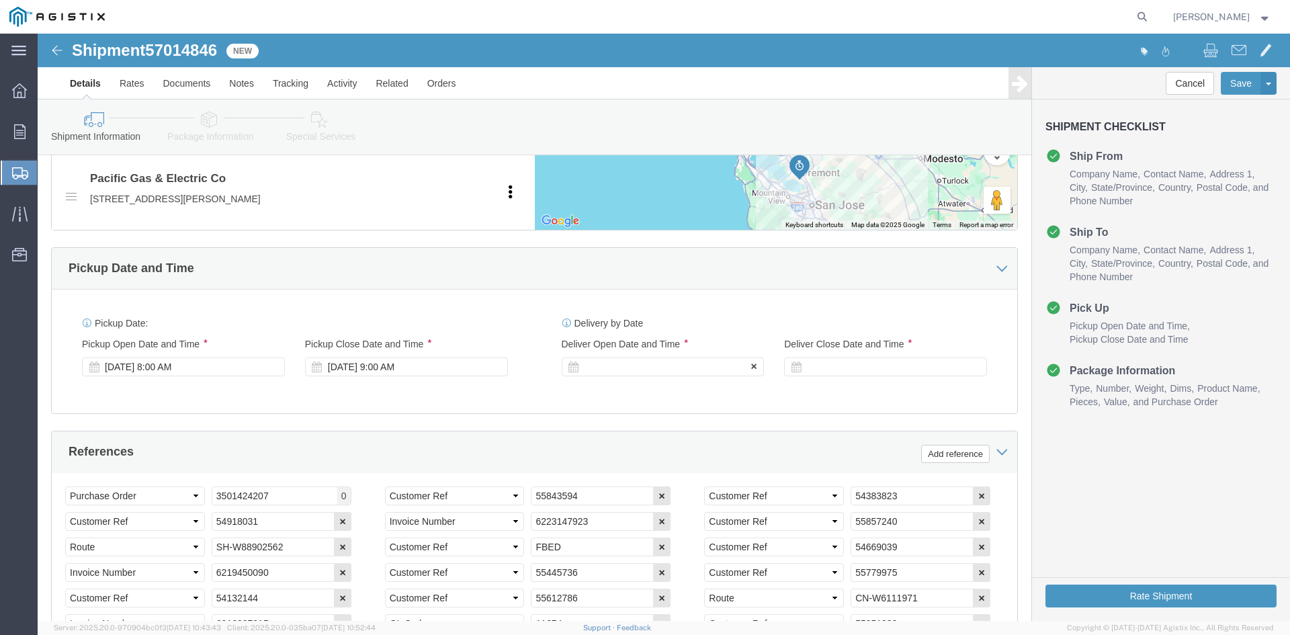
click div "Delivery Start Date Delivery Start Time Deliver Open Date and Time"
click div
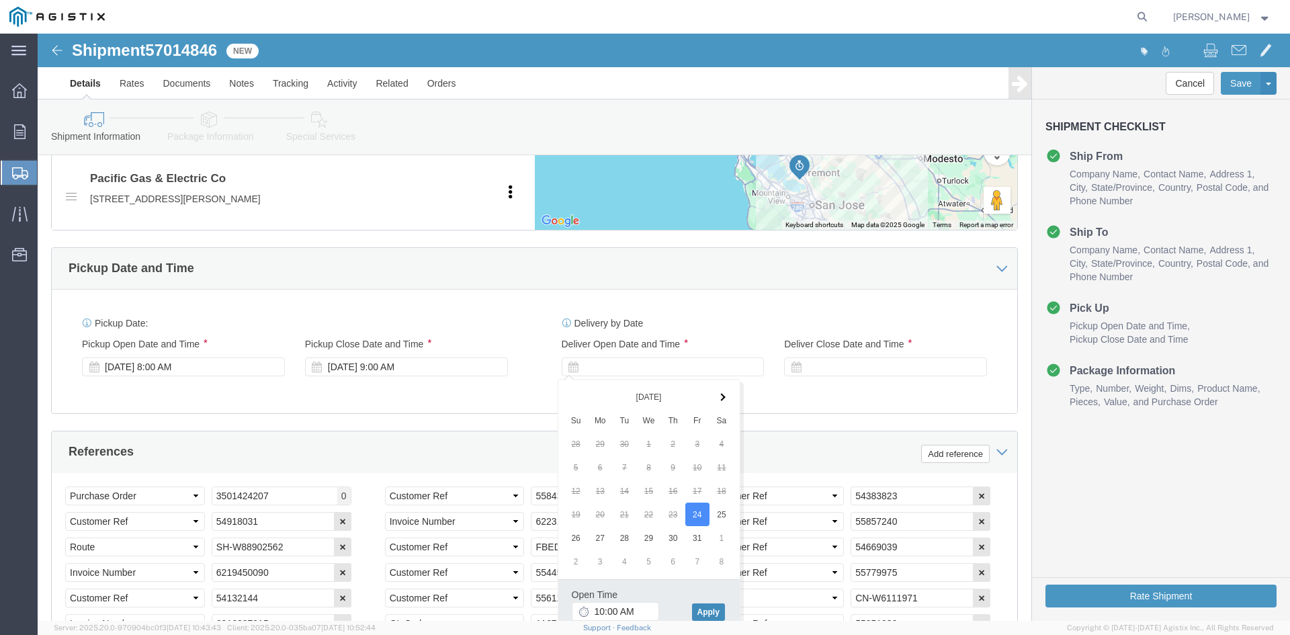
click button "Apply"
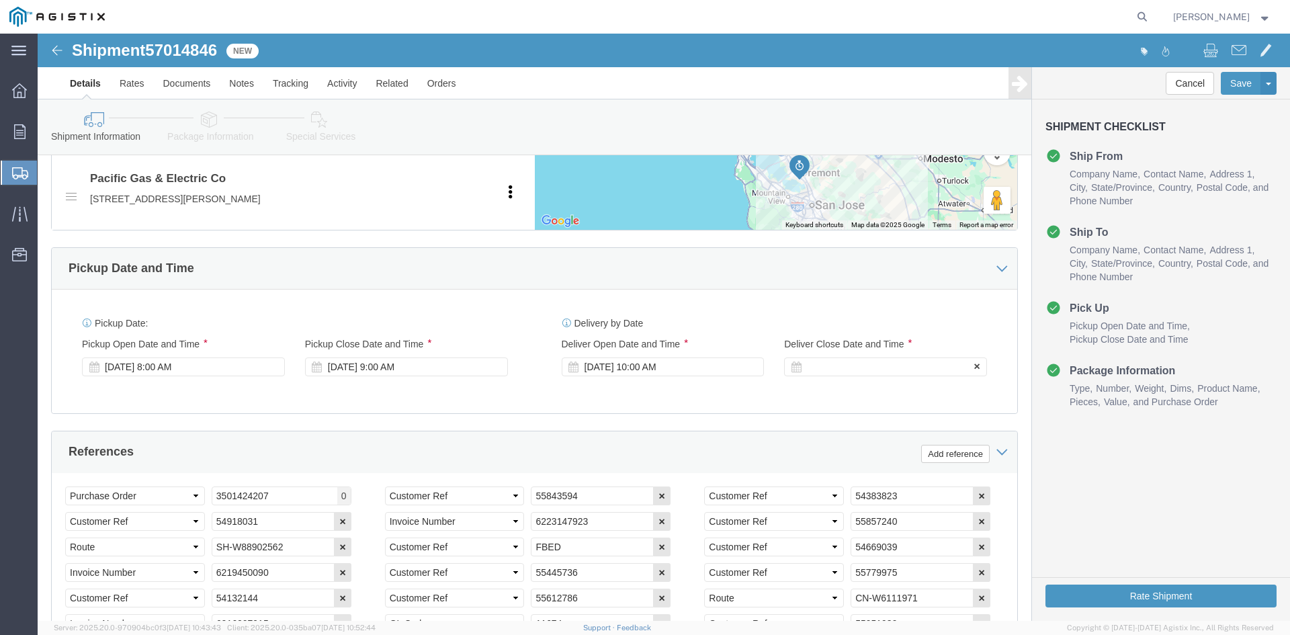
click label "Deliver Close Date and Time"
click div
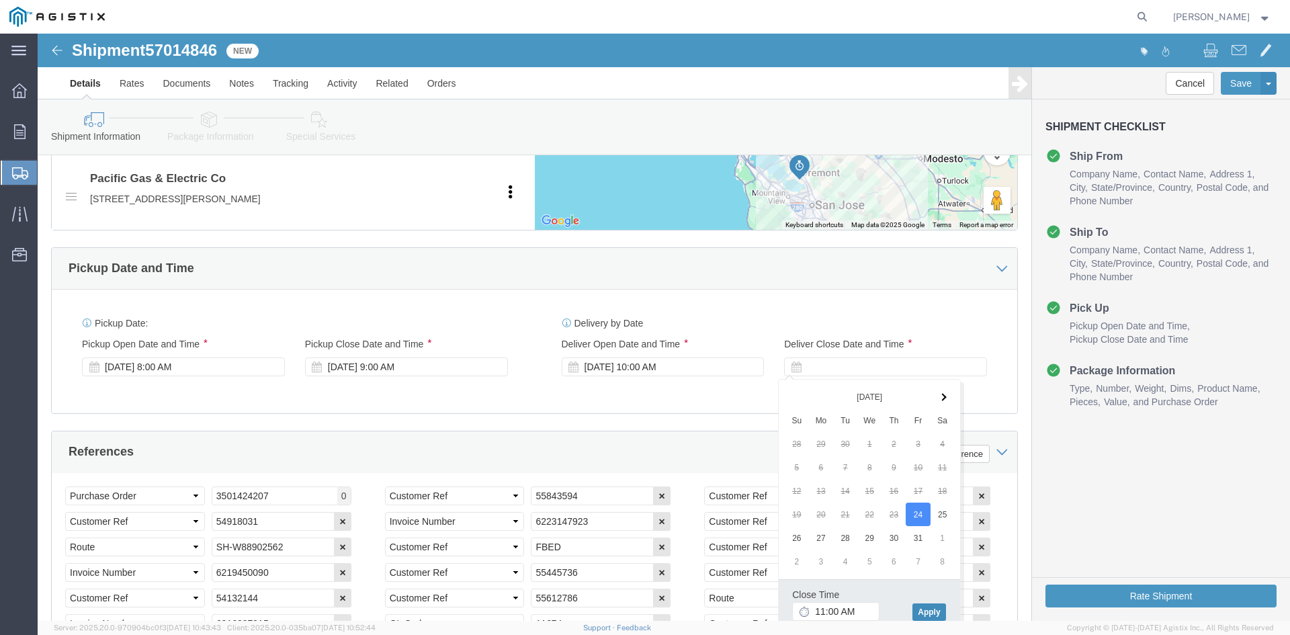
click button "Apply"
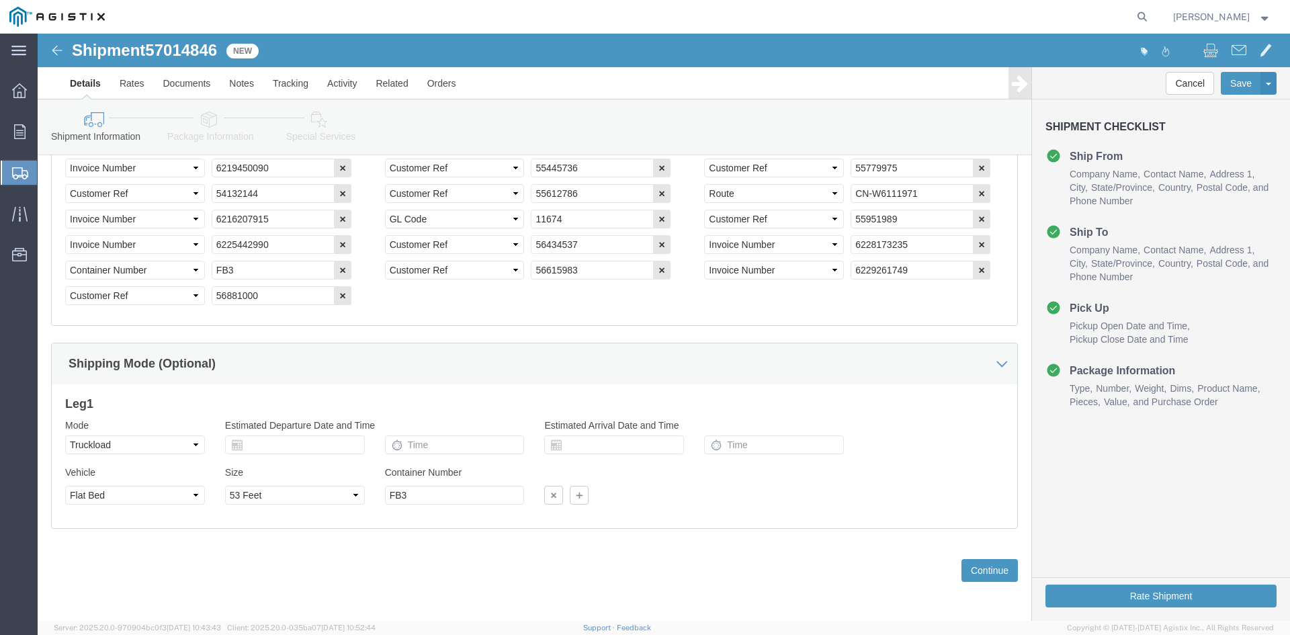
scroll to position [1094, 0]
click button "Continue"
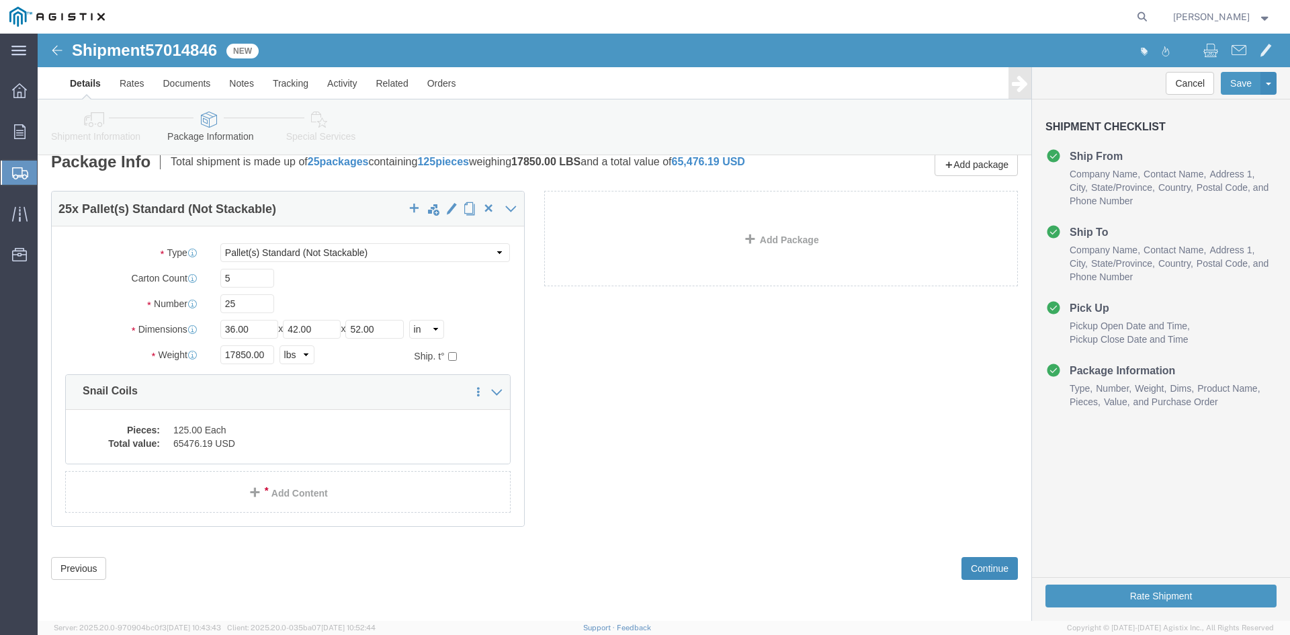
scroll to position [25, 0]
click button "Continue"
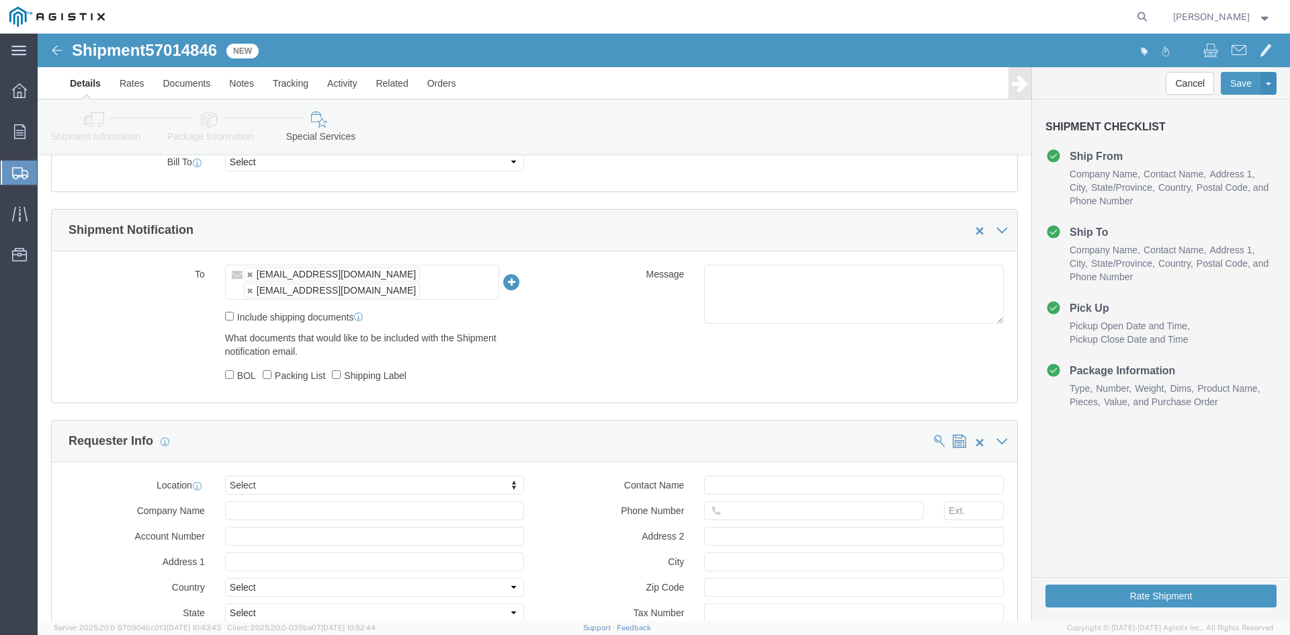
scroll to position [562, 0]
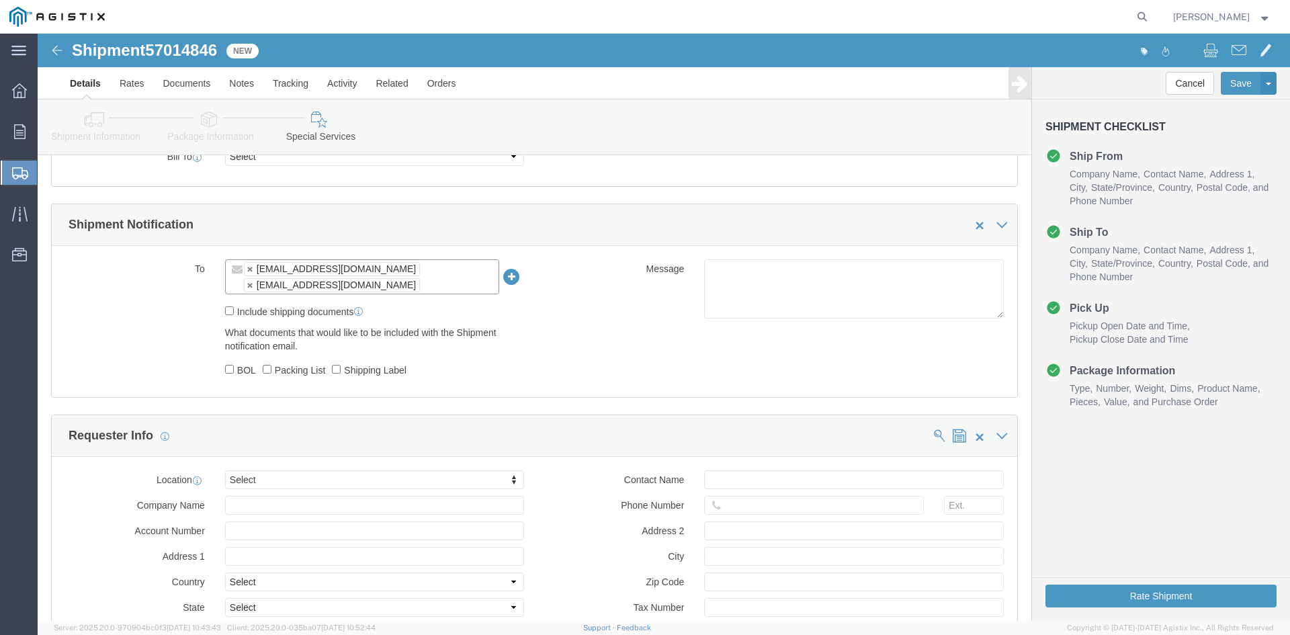
drag, startPoint x: 339, startPoint y: 251, endPoint x: 271, endPoint y: 256, distance: 67.3
click ul "[EMAIL_ADDRESS][DOMAIN_NAME] [EMAIL_ADDRESS][DOMAIN_NAME]"
type input "[EMAIL_ADDRESS][DOMAIN_NAME]"
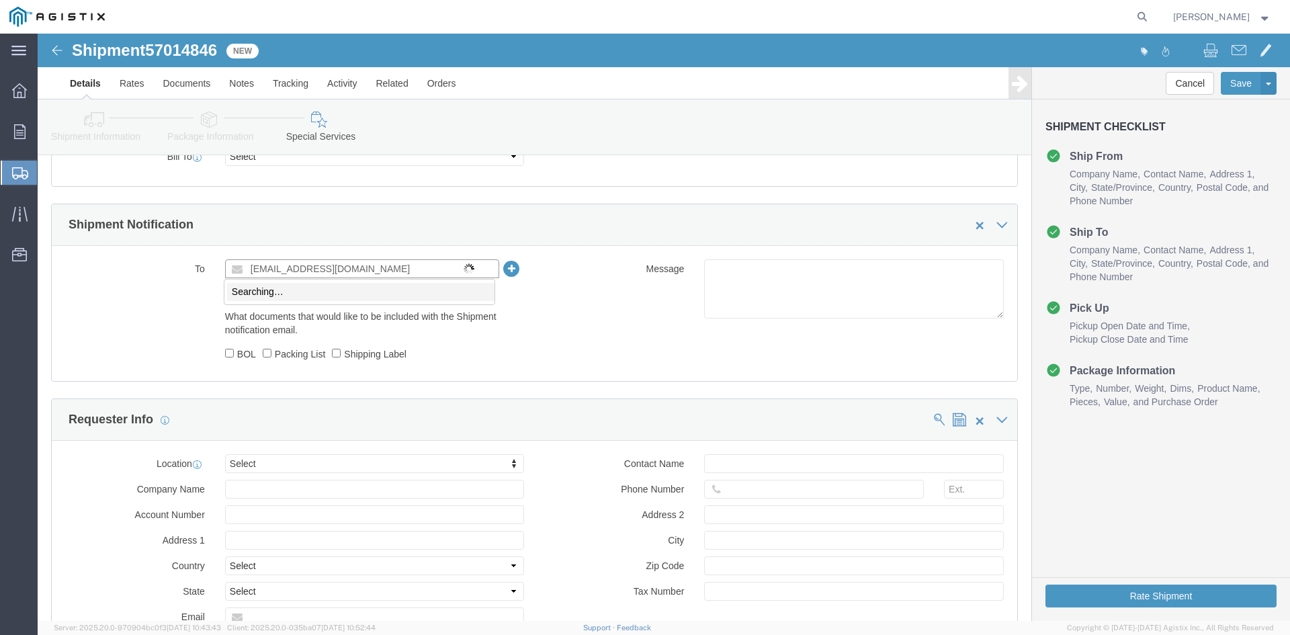
type input "[EMAIL_ADDRESS][DOMAIN_NAME]"
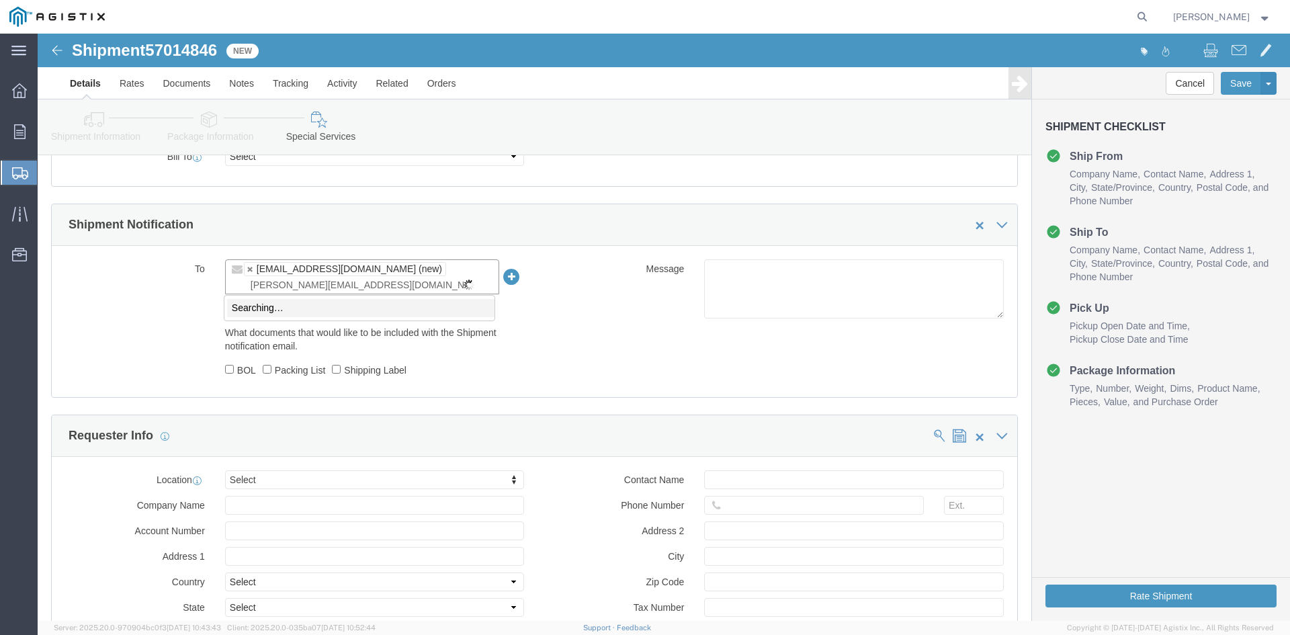
type input "[PERSON_NAME][EMAIL_ADDRESS][DOMAIN_NAME]"
type input "[EMAIL_ADDRESS][DOMAIN_NAME],[PERSON_NAME][EMAIL_ADDRESS][DOMAIN_NAME]"
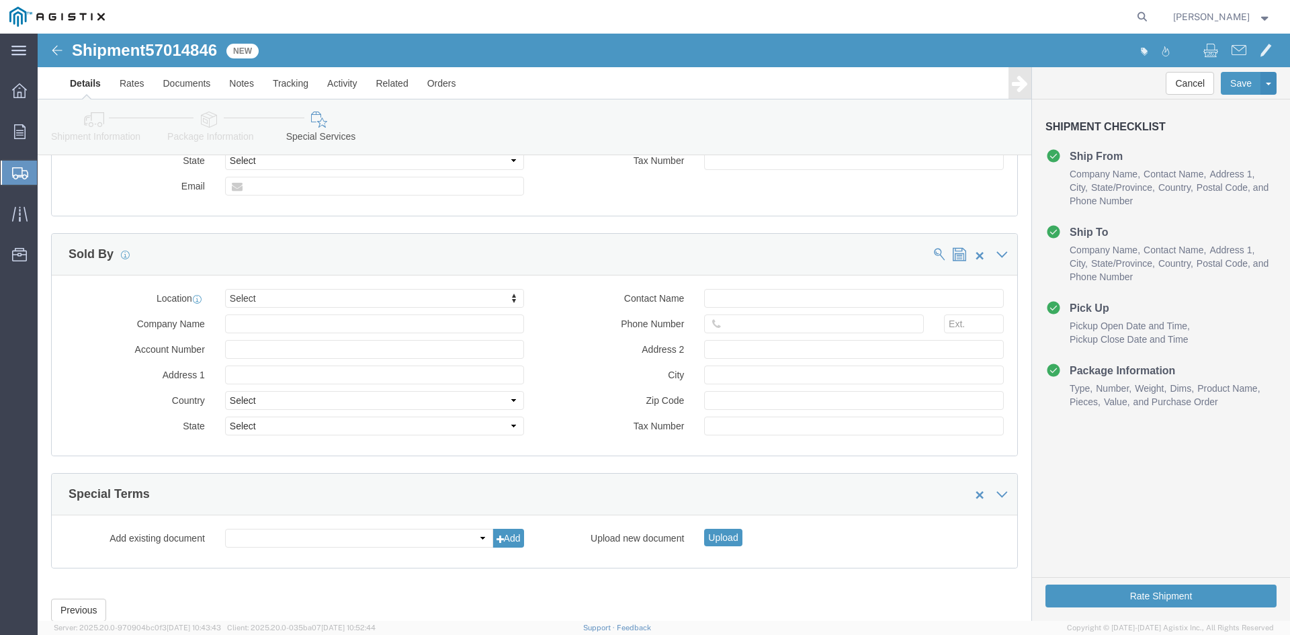
scroll to position [1051, 0]
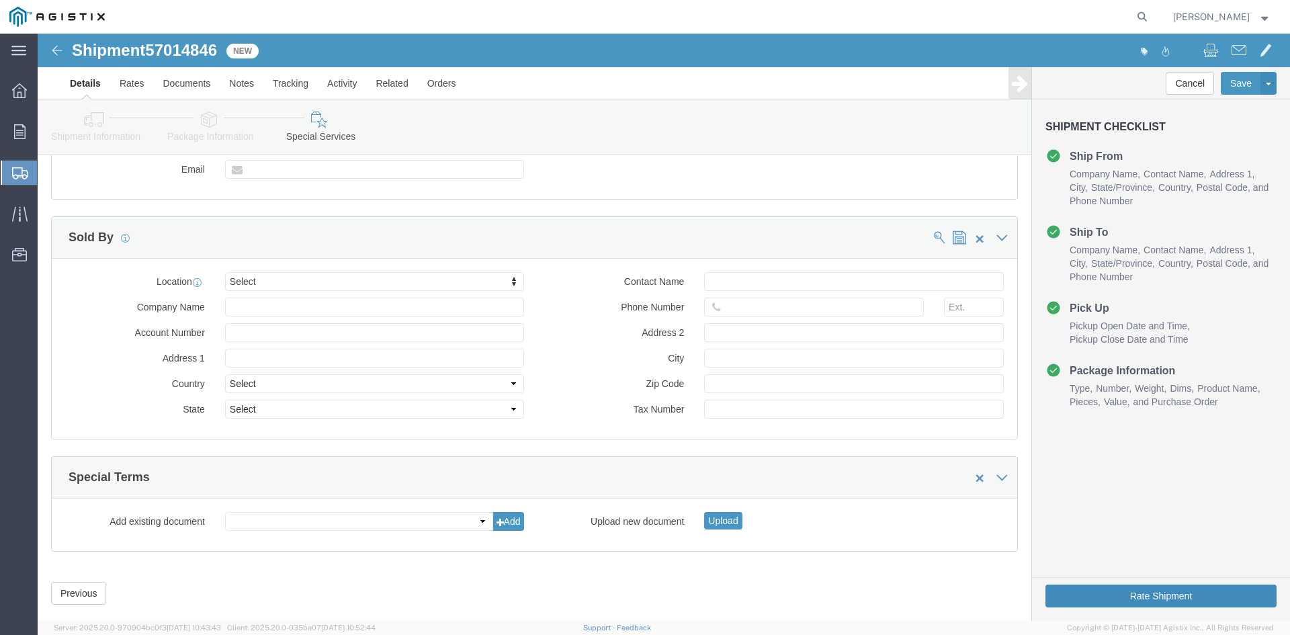
click button "Rate Shipment"
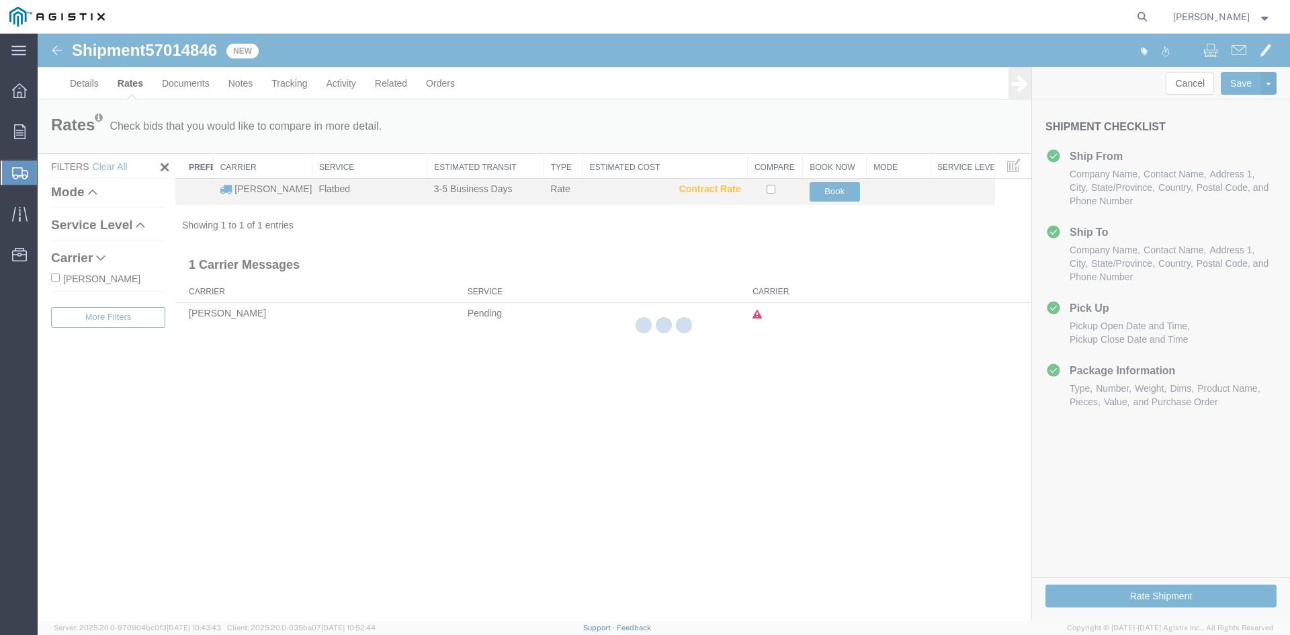
scroll to position [0, 0]
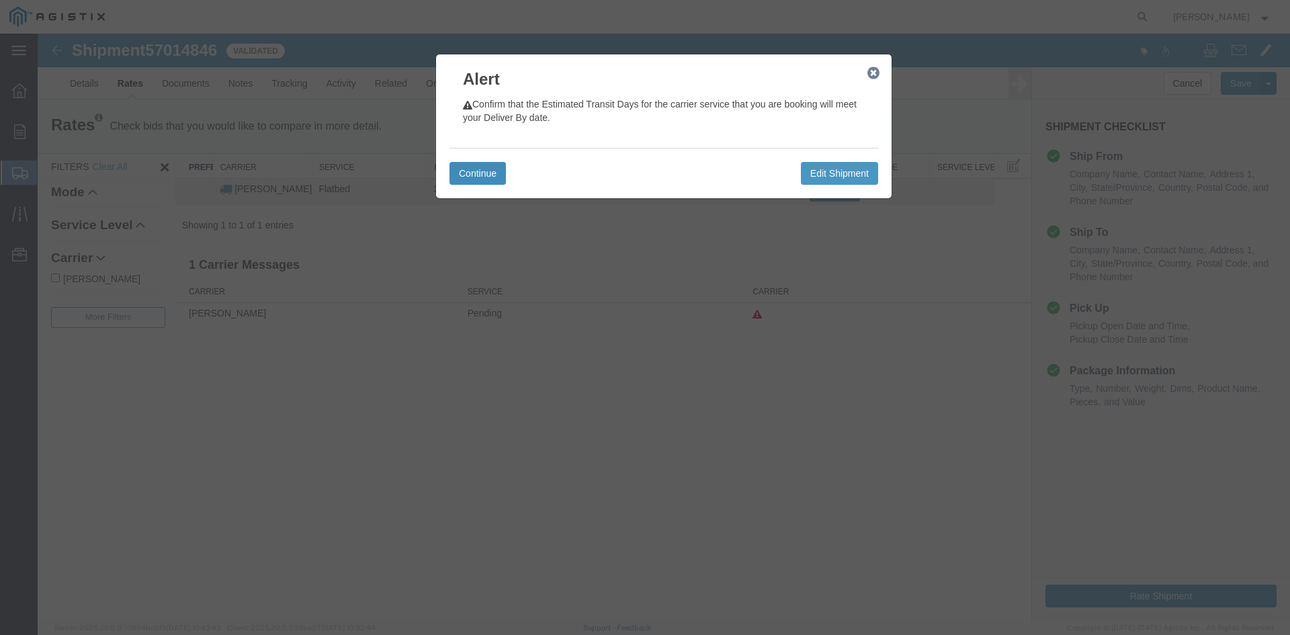
click at [493, 171] on button "Continue" at bounding box center [477, 173] width 56 height 23
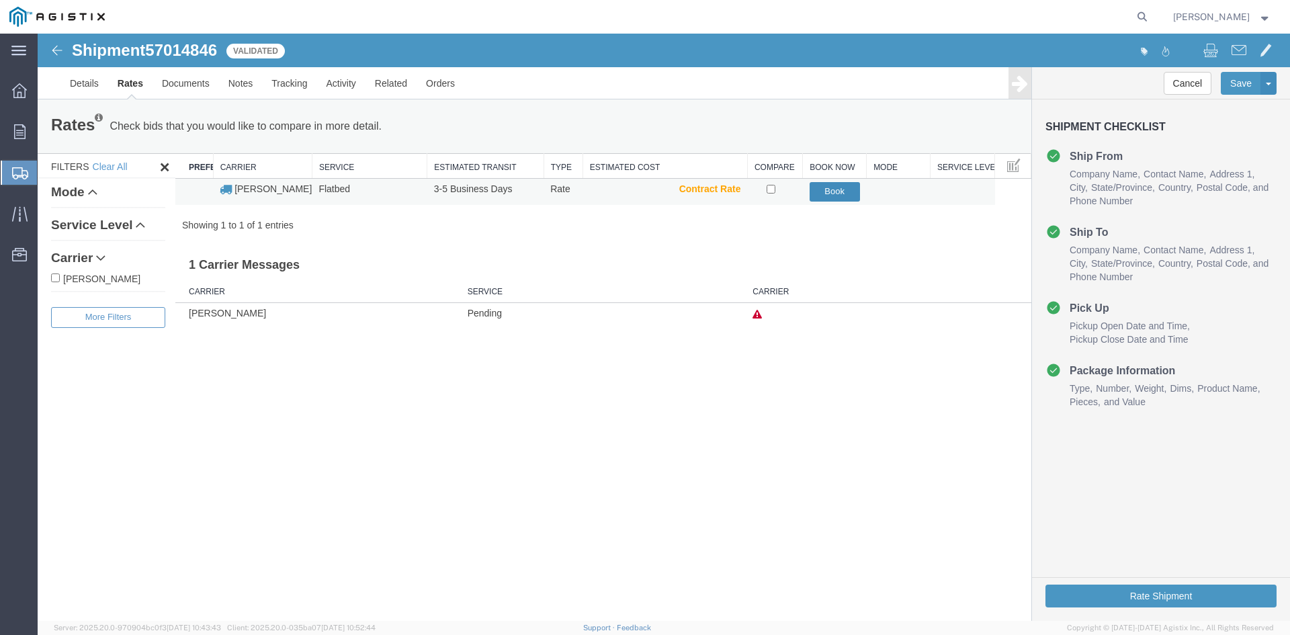
click at [841, 193] on button "Book" at bounding box center [834, 191] width 50 height 19
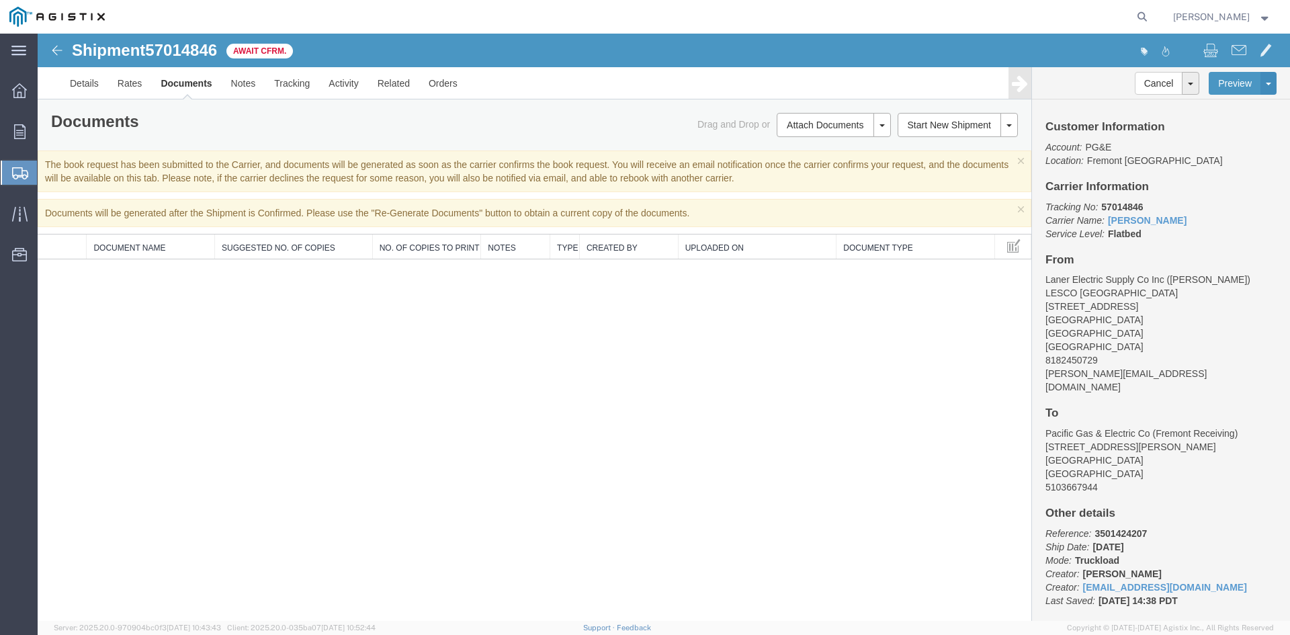
click at [52, 44] on img at bounding box center [57, 50] width 16 height 16
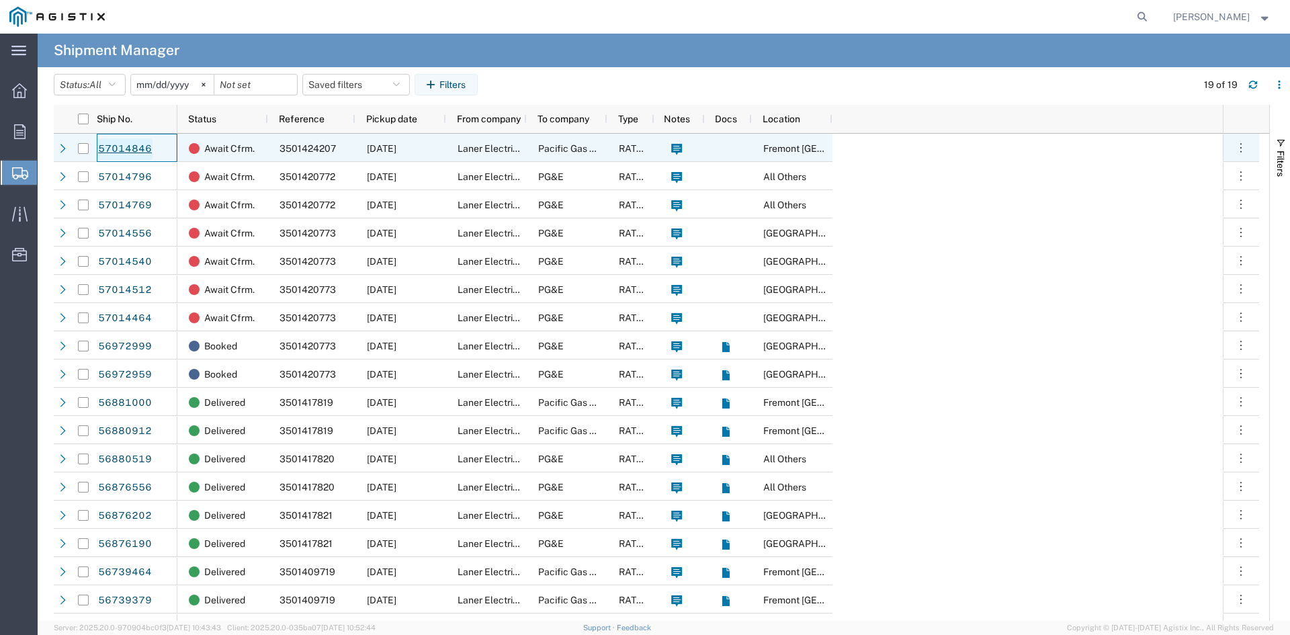
click at [103, 142] on link "57014846" at bounding box center [124, 148] width 55 height 21
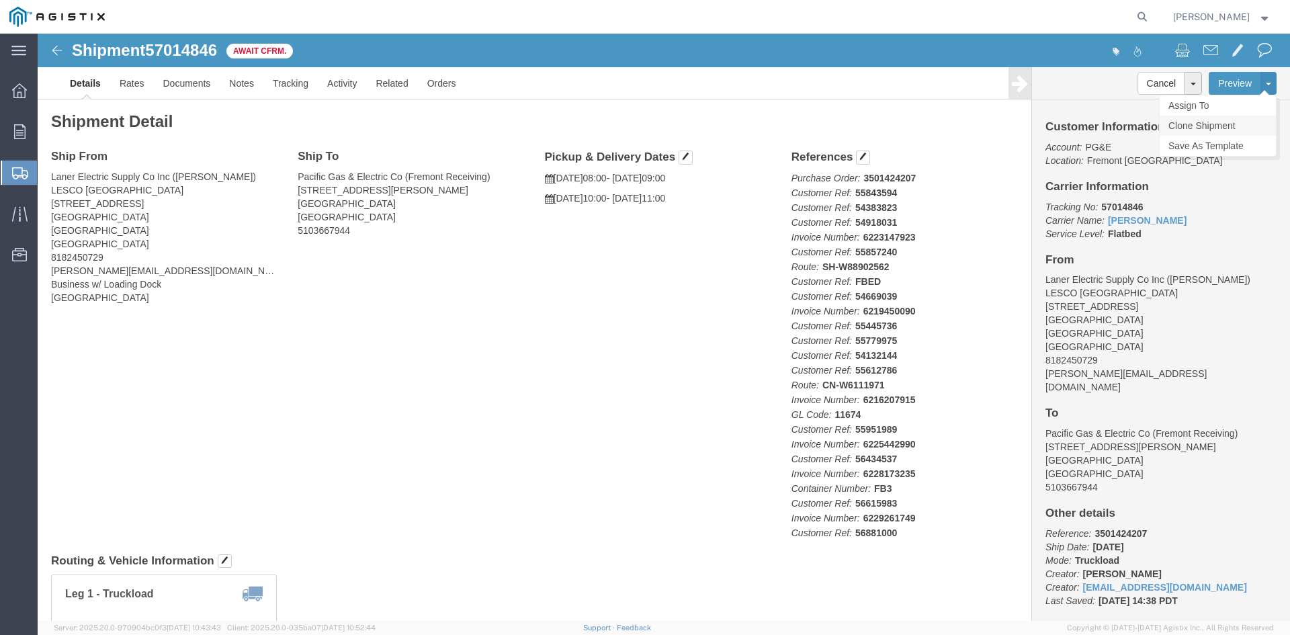
click link "Clone Shipment"
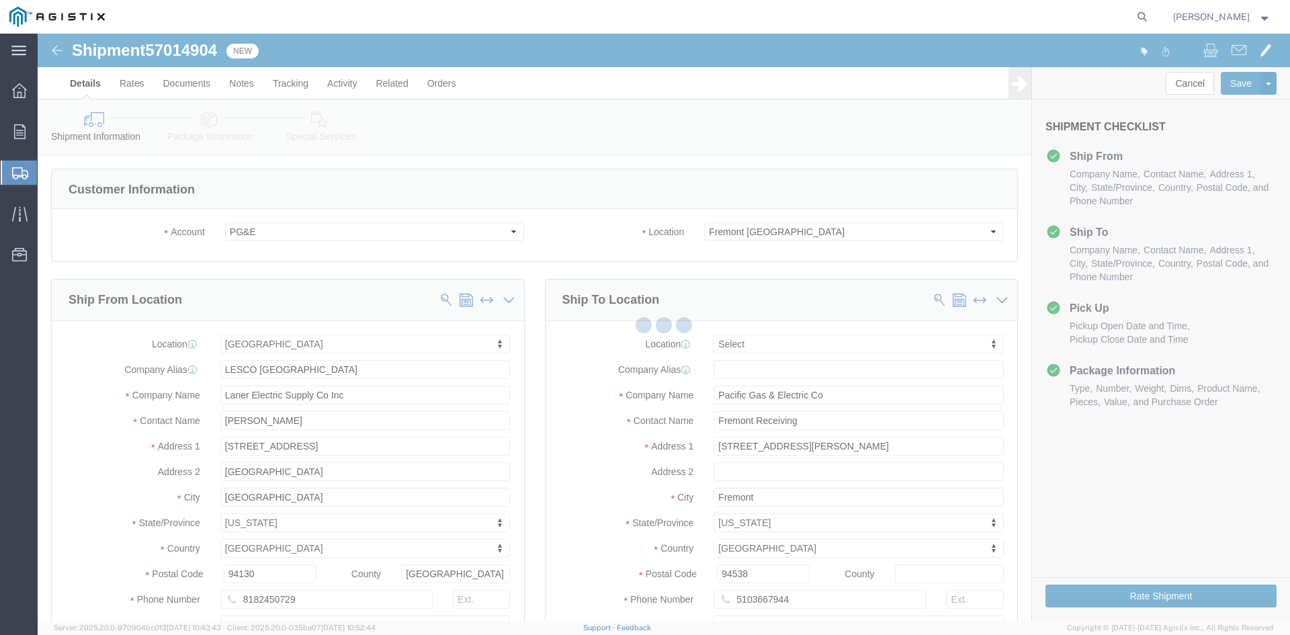
select select
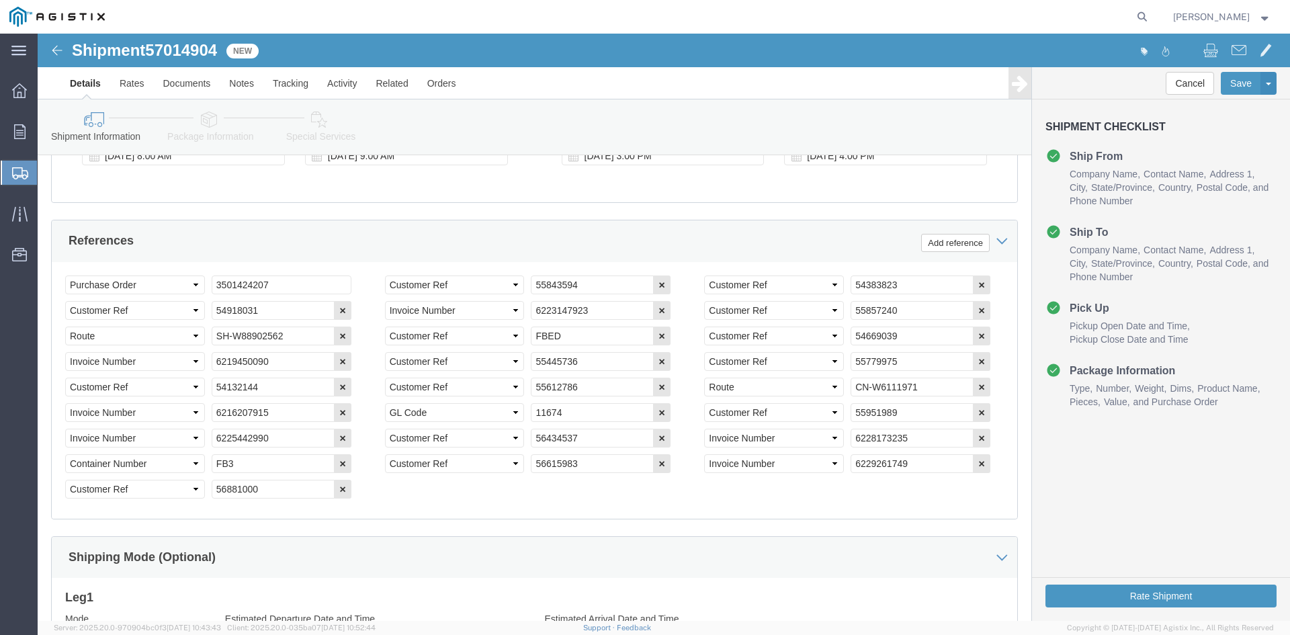
scroll to position [940, 0]
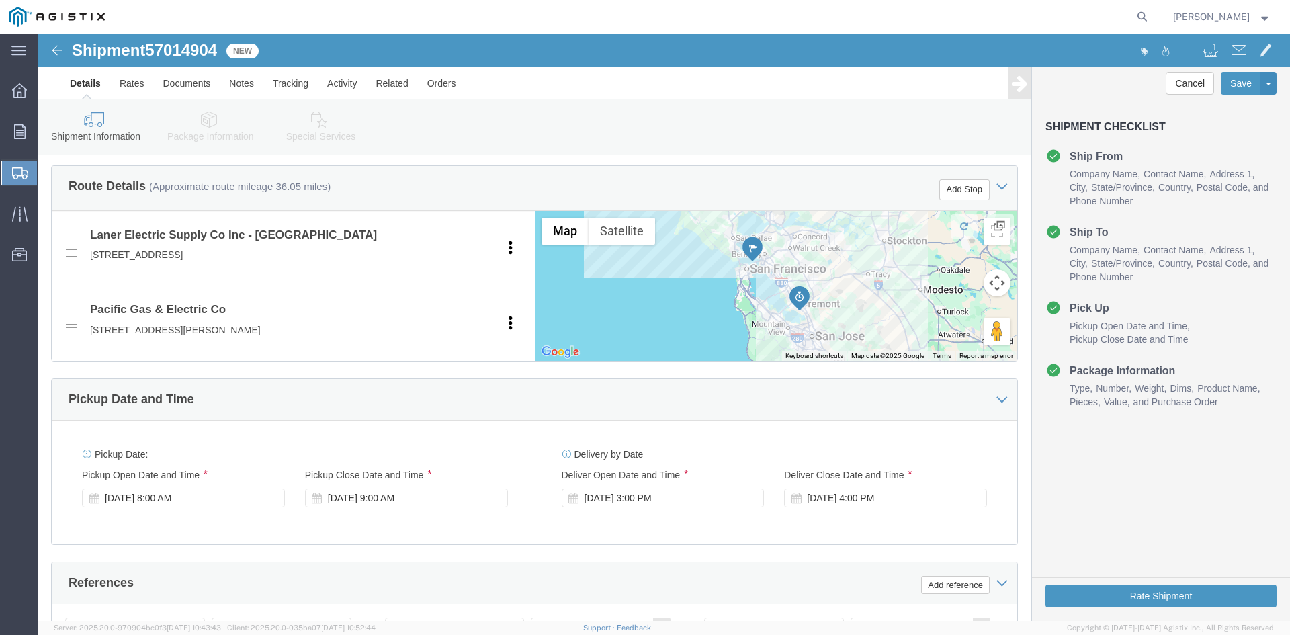
click div "[DATE] 8:00 AM"
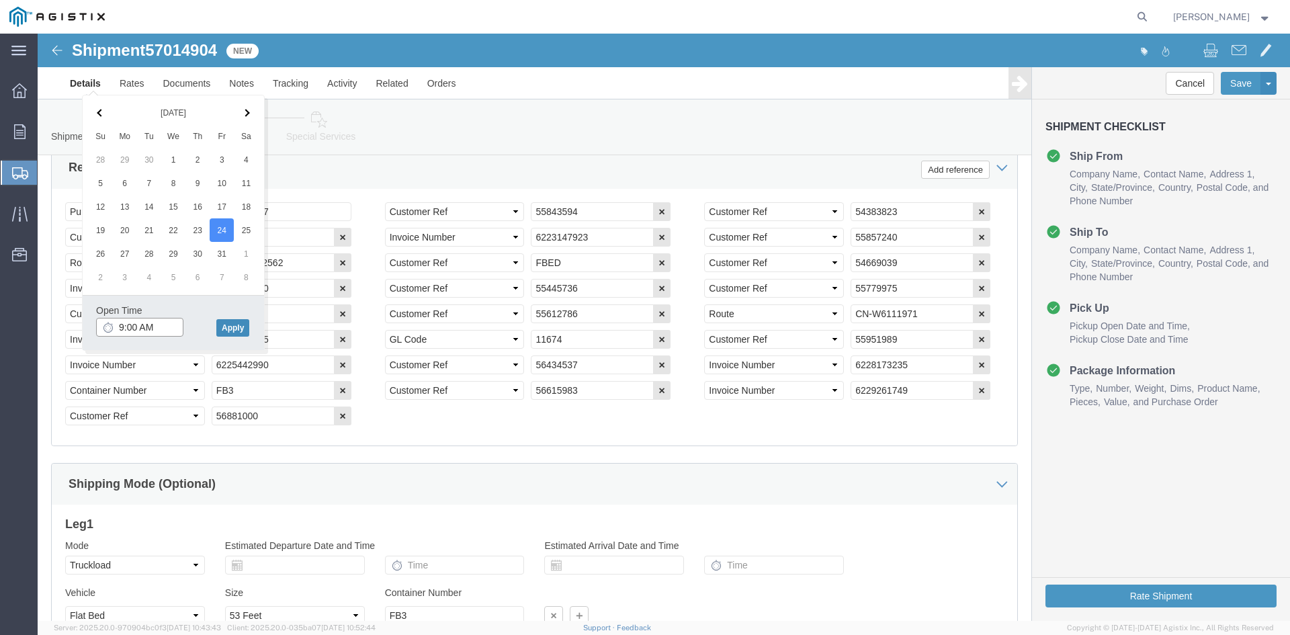
type input "9:00 AM"
click button "Apply"
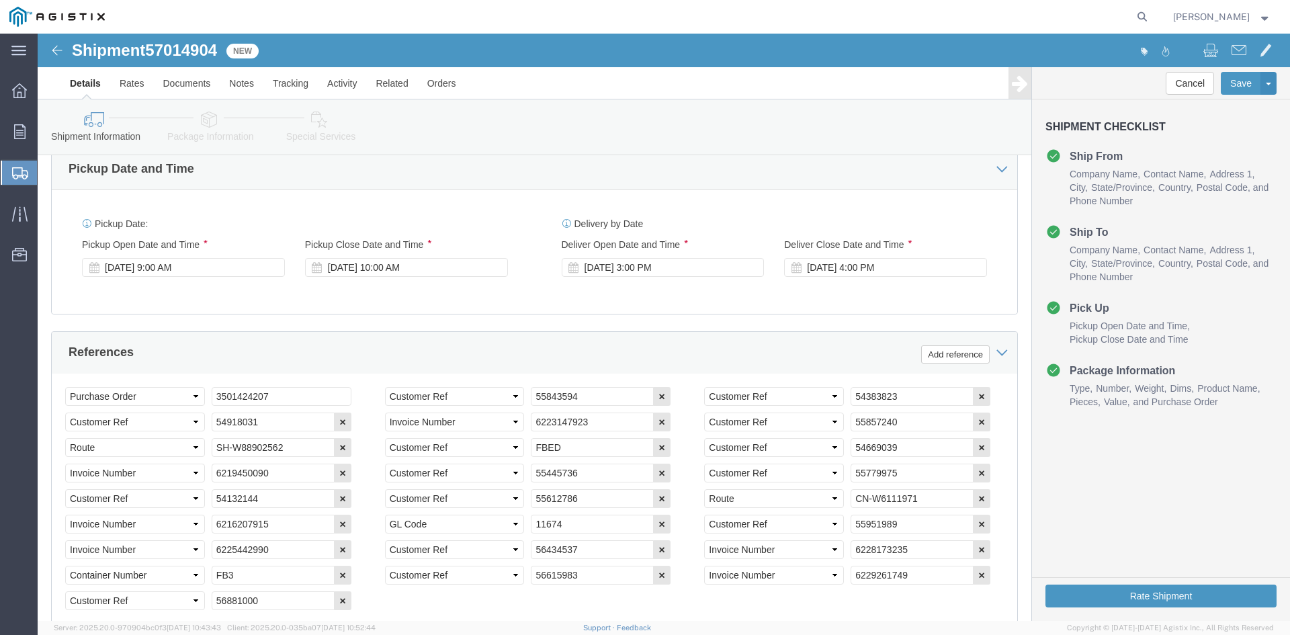
scroll to position [770, 0]
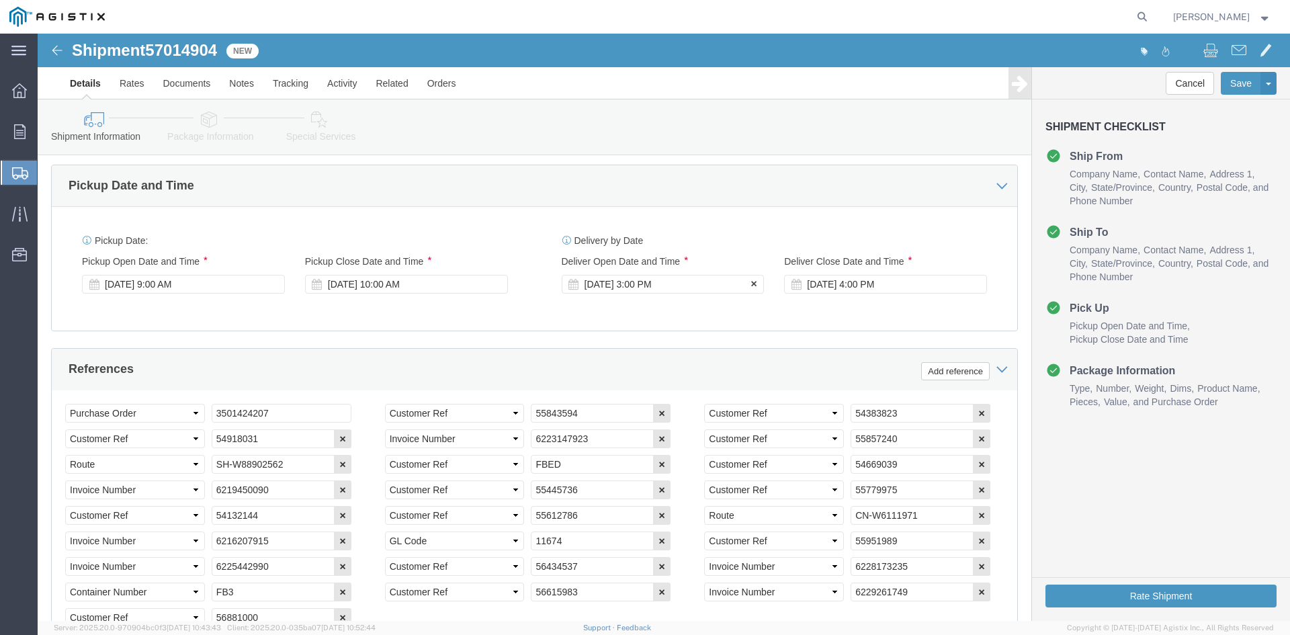
click div "[DATE] 3:00 PM"
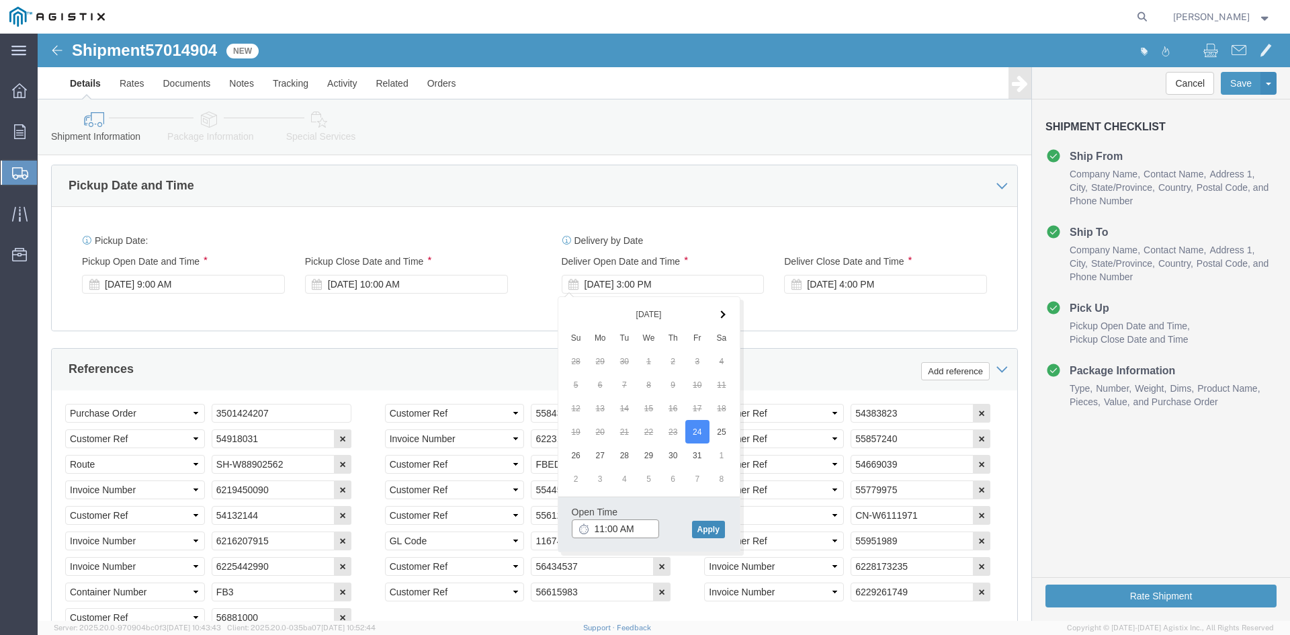
type input "11:00 AM"
click button "Apply"
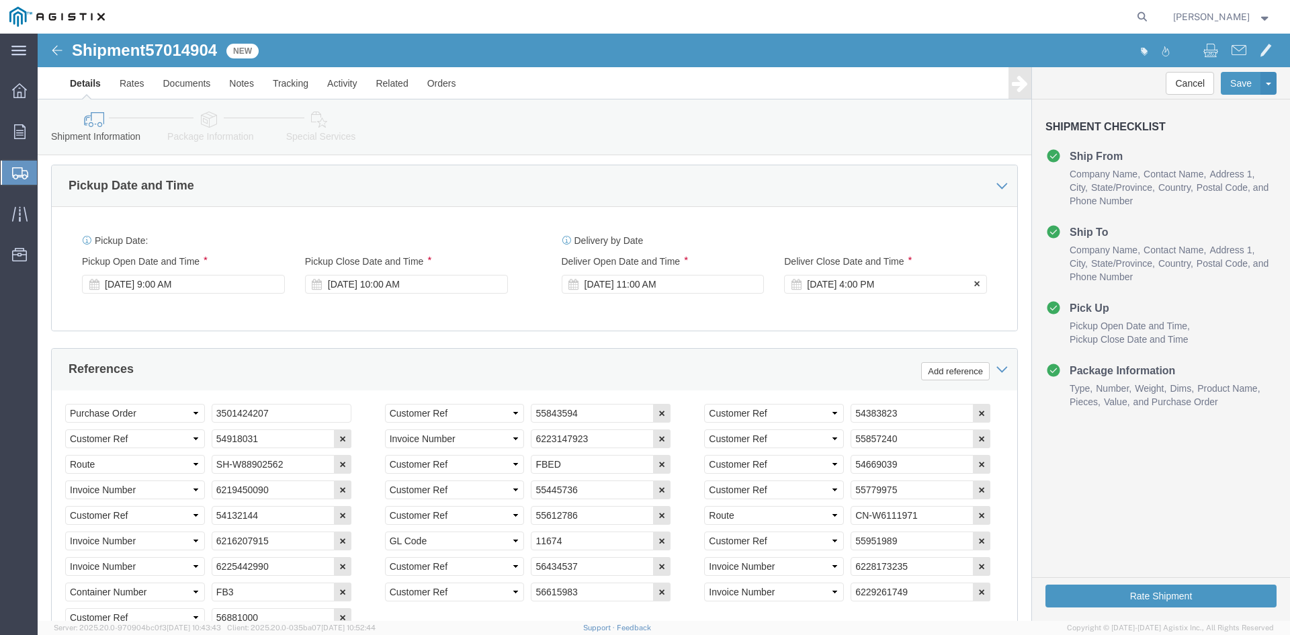
click div "[DATE] 4:00 PM"
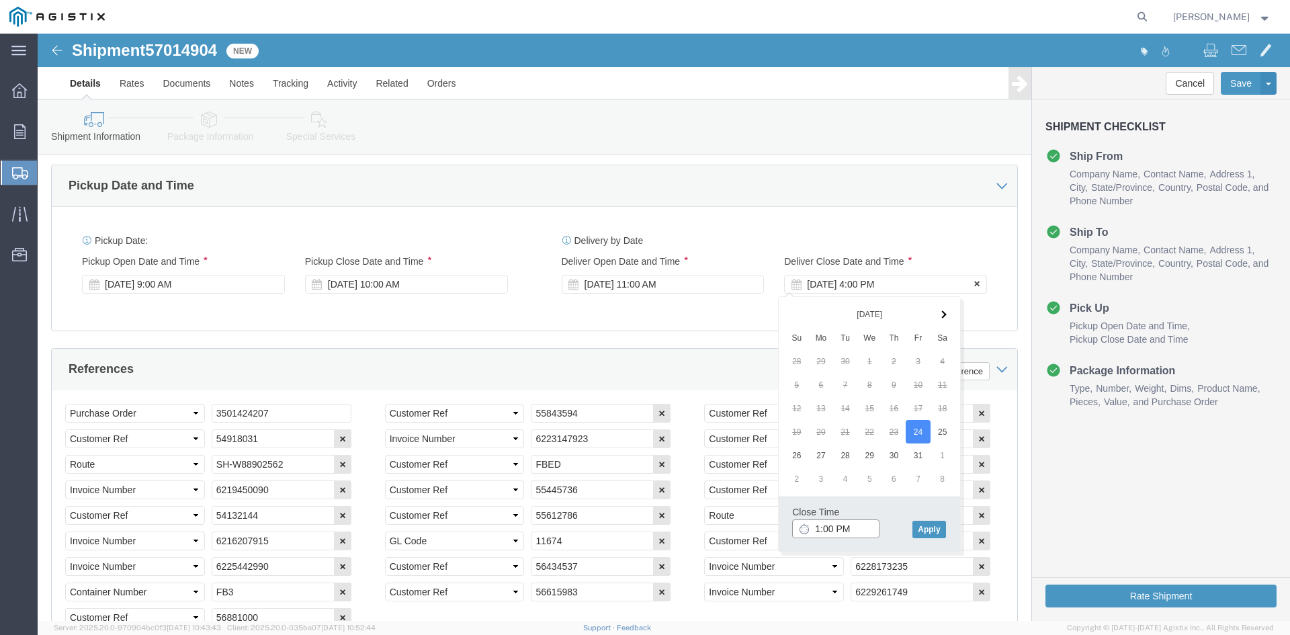
type input "12:00 PM"
click button "Apply"
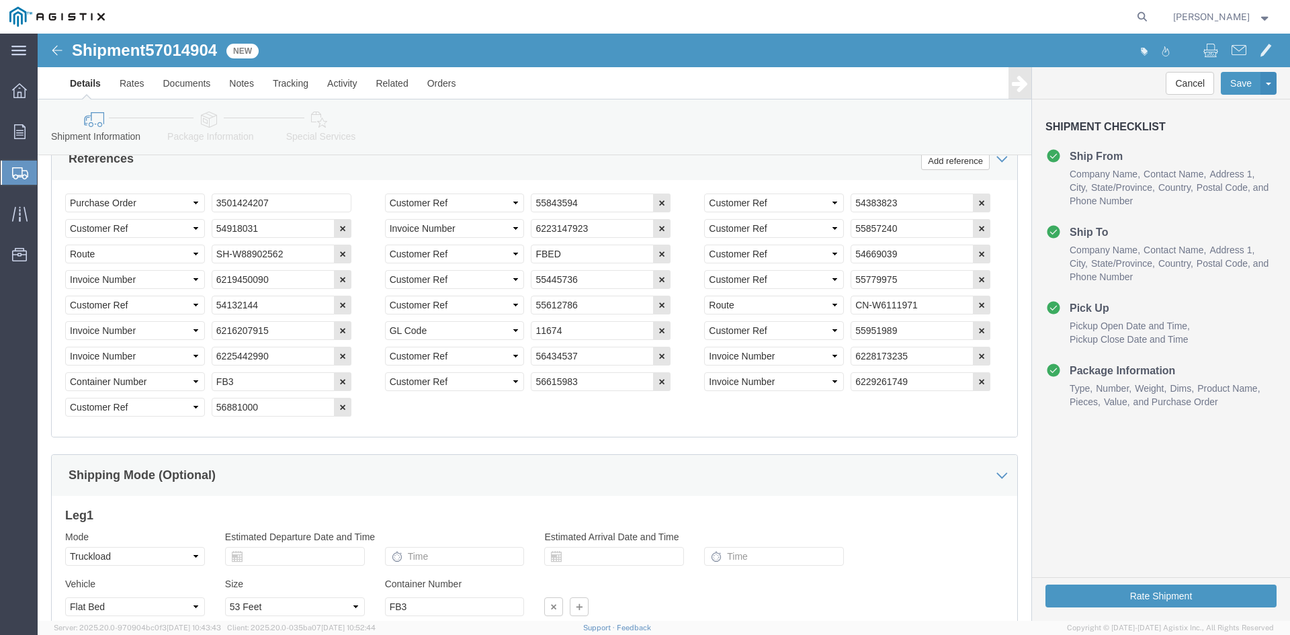
scroll to position [1094, 0]
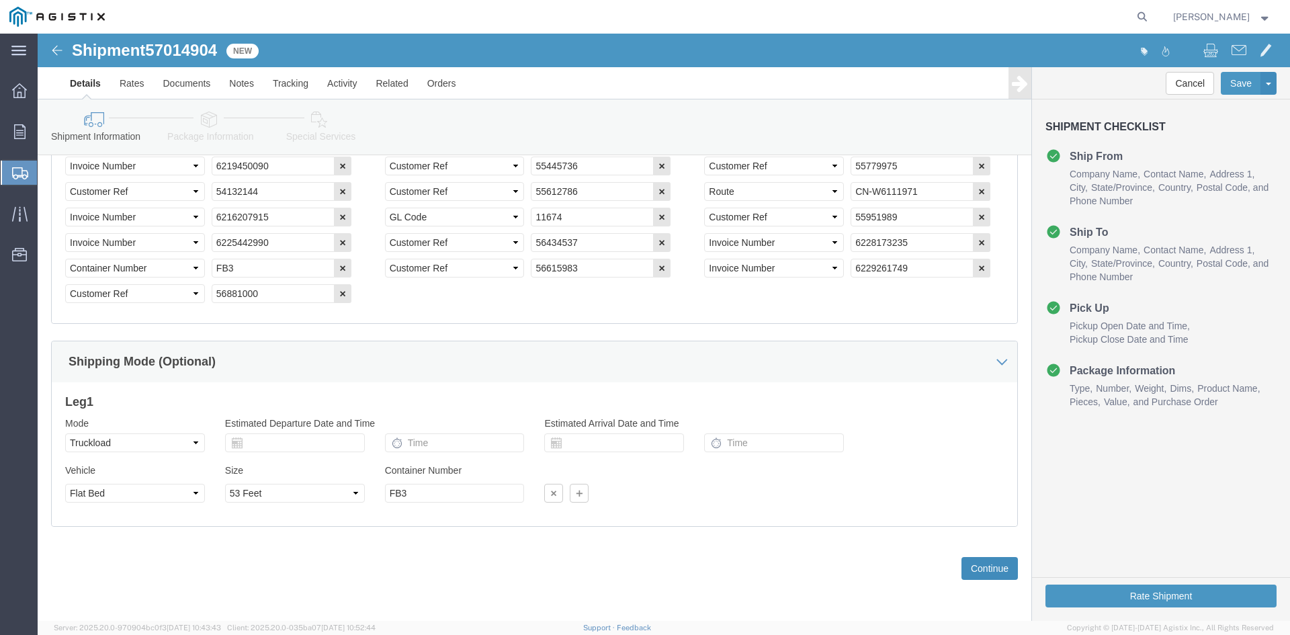
click button "Continue"
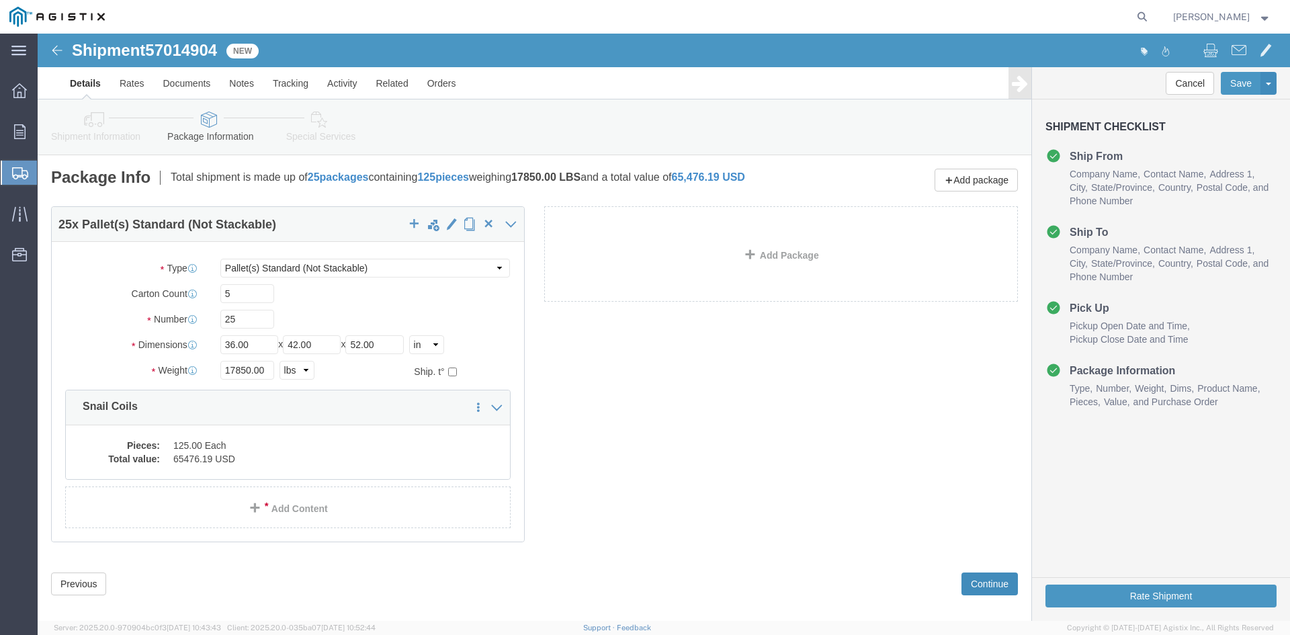
click button "Continue"
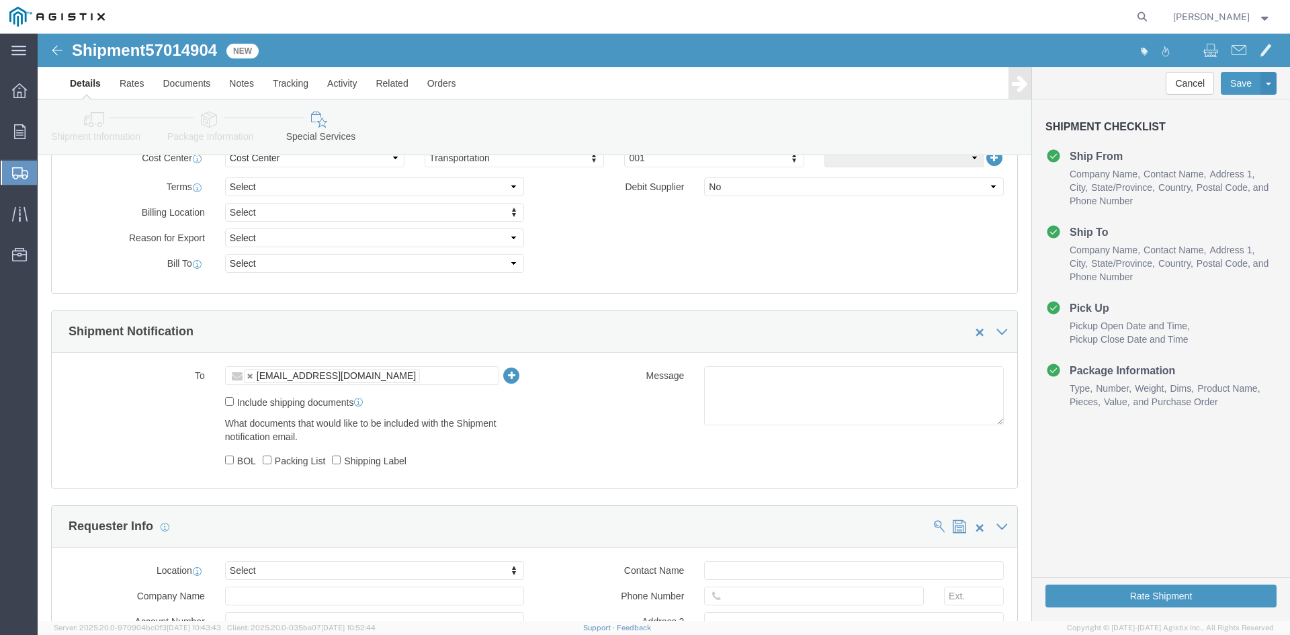
scroll to position [470, 0]
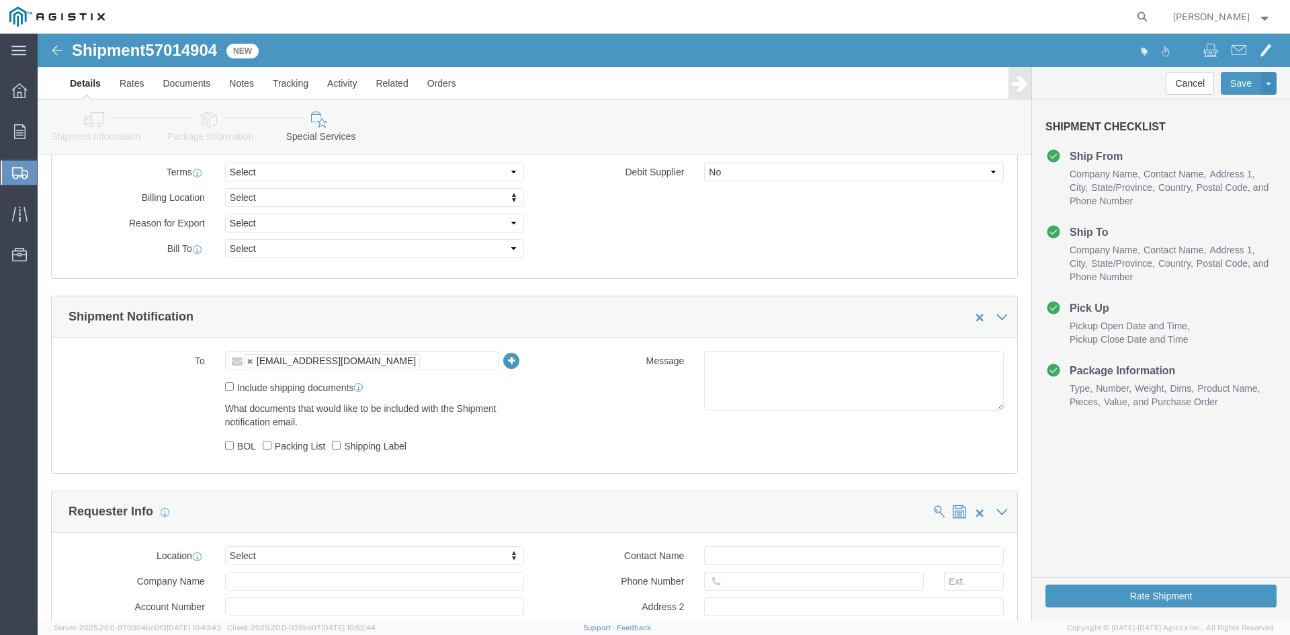
click ul "[EMAIL_ADDRESS][DOMAIN_NAME]"
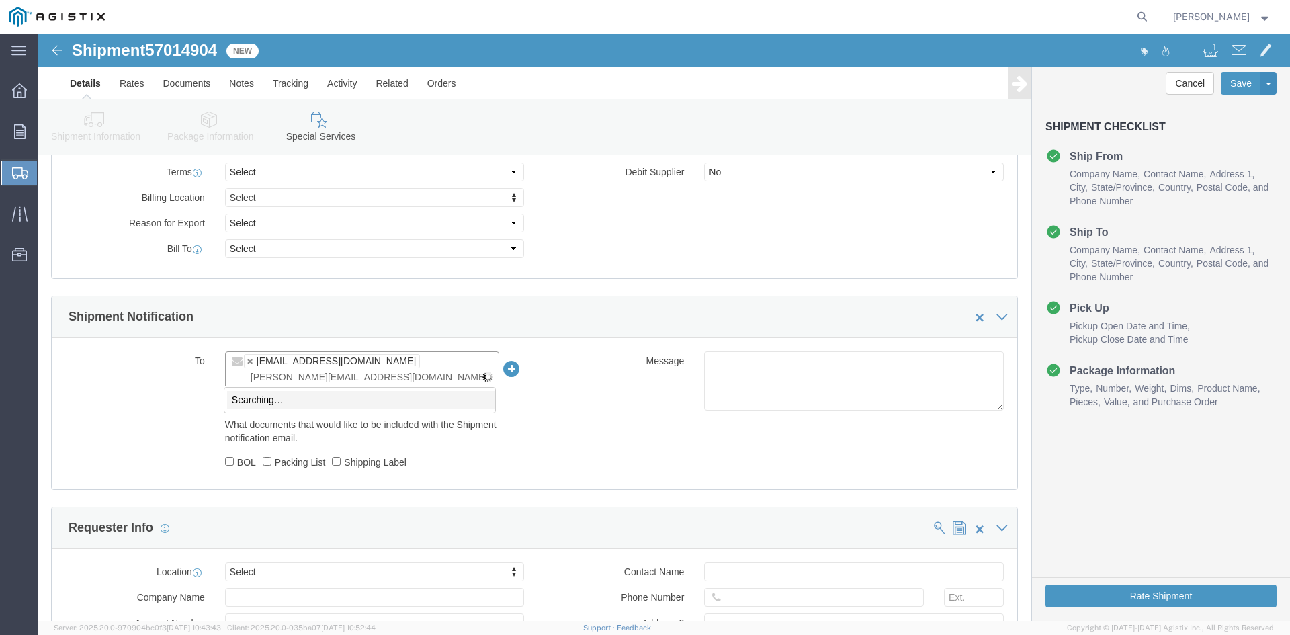
type input "[PERSON_NAME][EMAIL_ADDRESS][DOMAIN_NAME]"
type input "[EMAIL_ADDRESS][DOMAIN_NAME],[PERSON_NAME][EMAIL_ADDRESS][DOMAIN_NAME]"
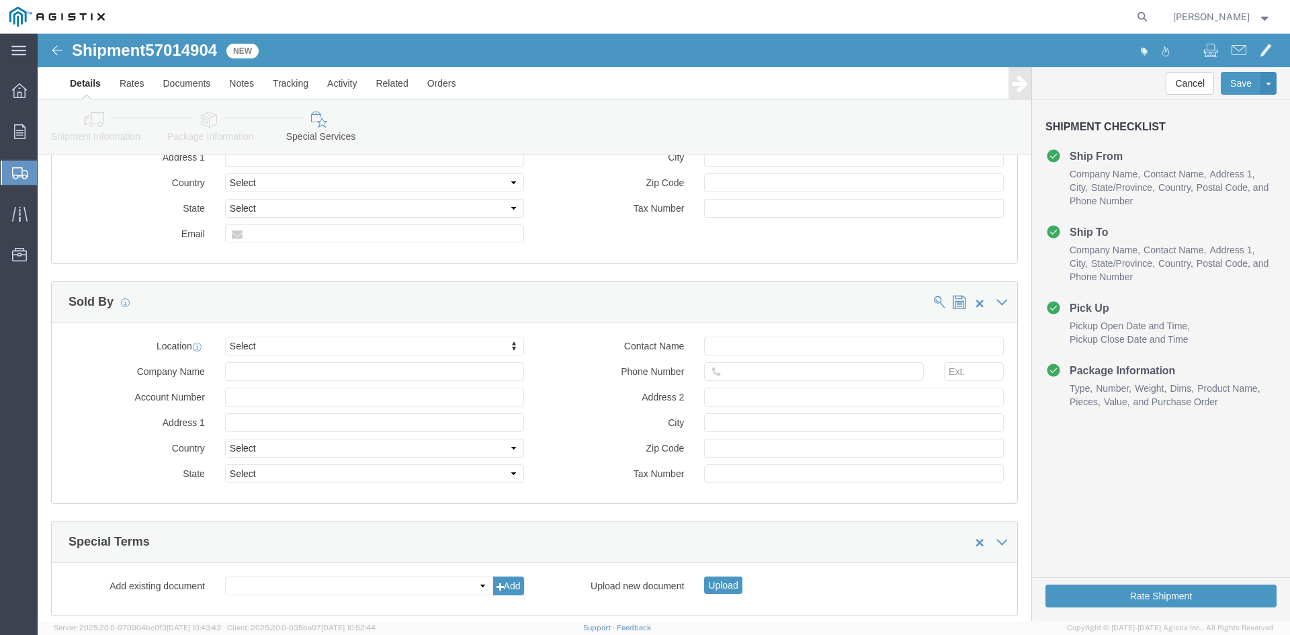
scroll to position [1051, 0]
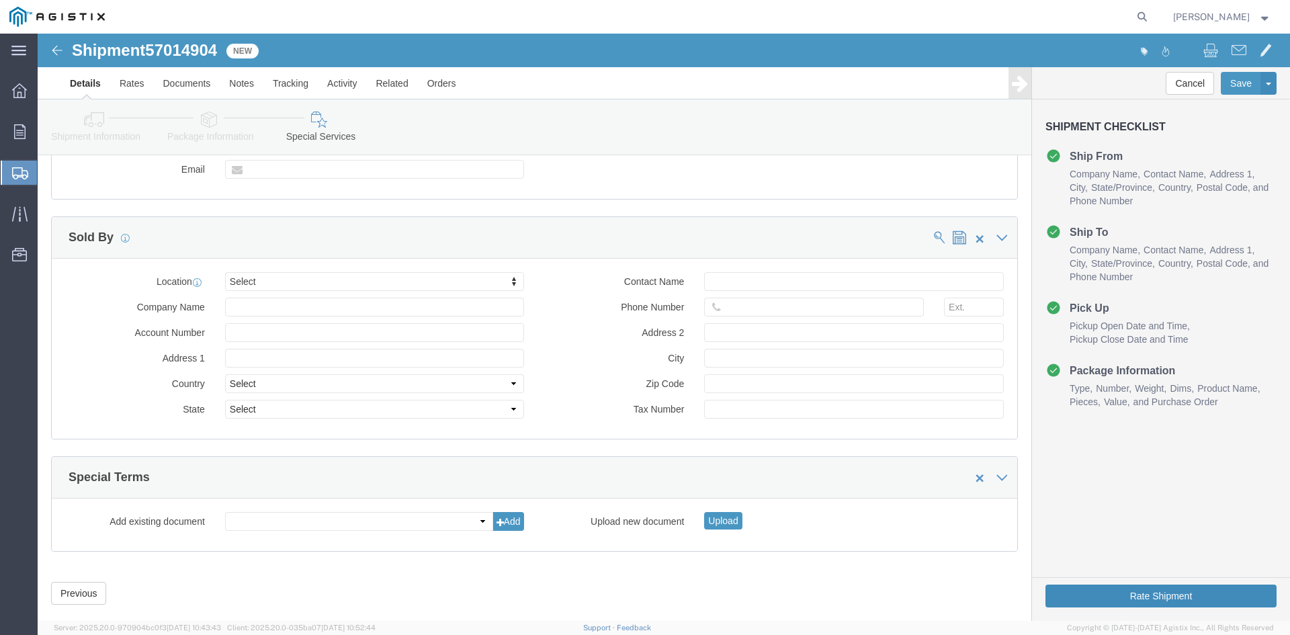
click button "Rate Shipment"
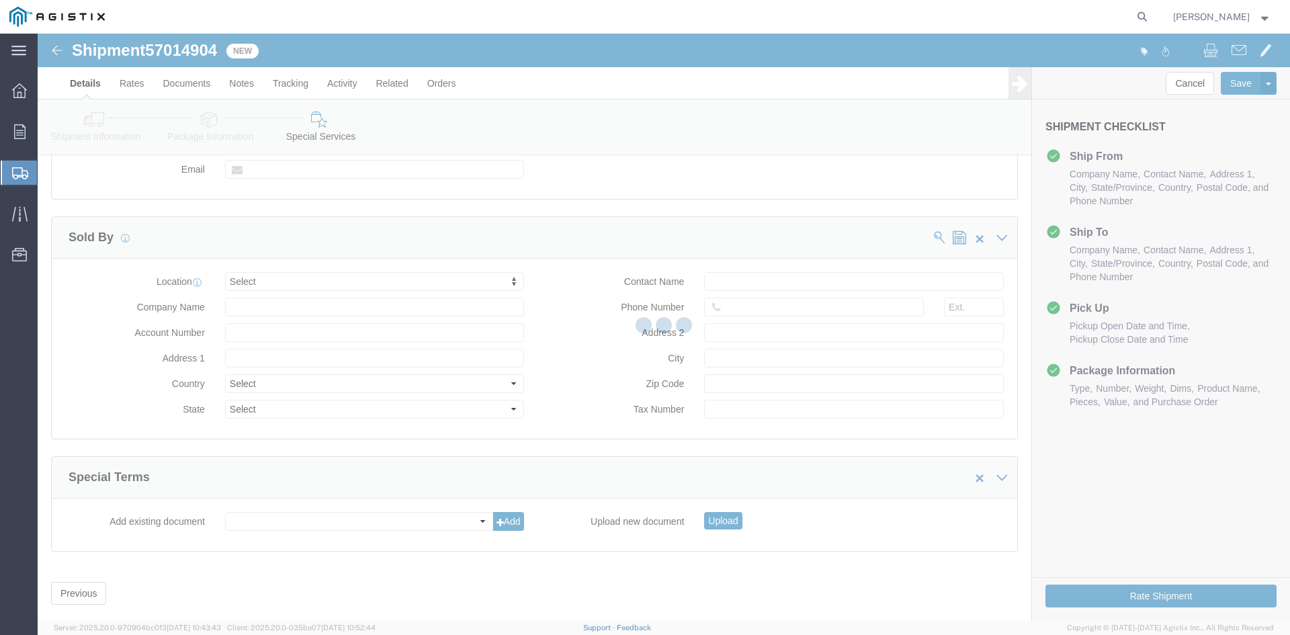
scroll to position [0, 0]
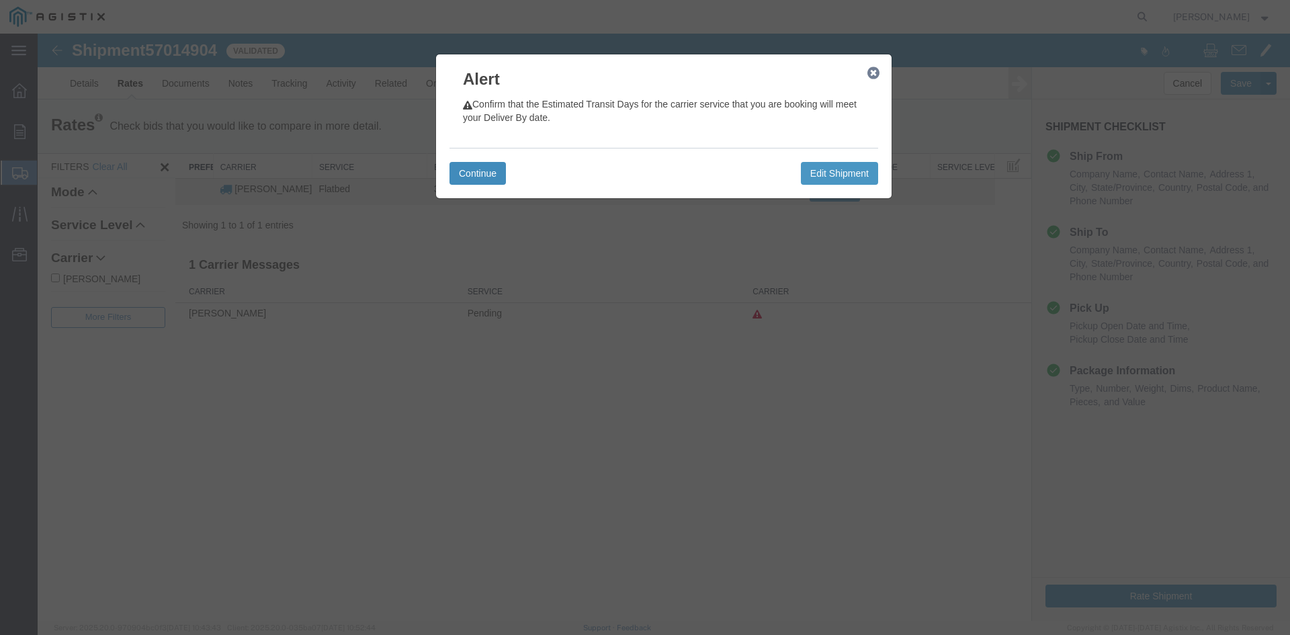
click at [489, 170] on button "Continue" at bounding box center [477, 173] width 56 height 23
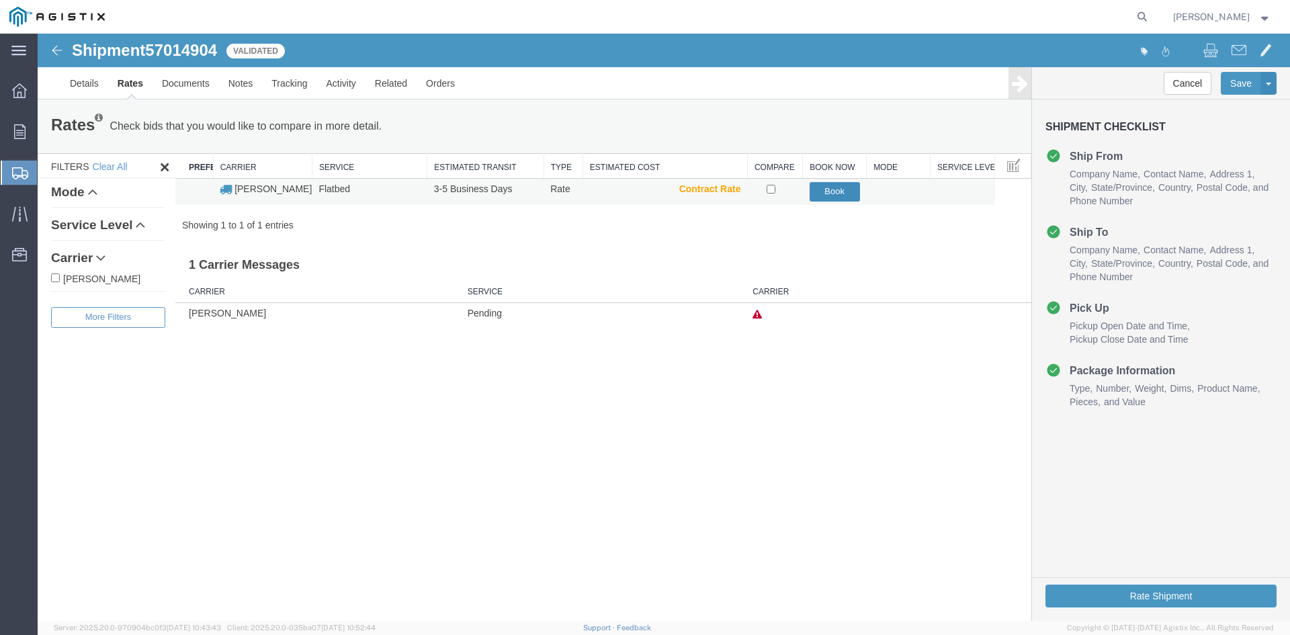
click at [840, 189] on button "Book" at bounding box center [834, 191] width 50 height 19
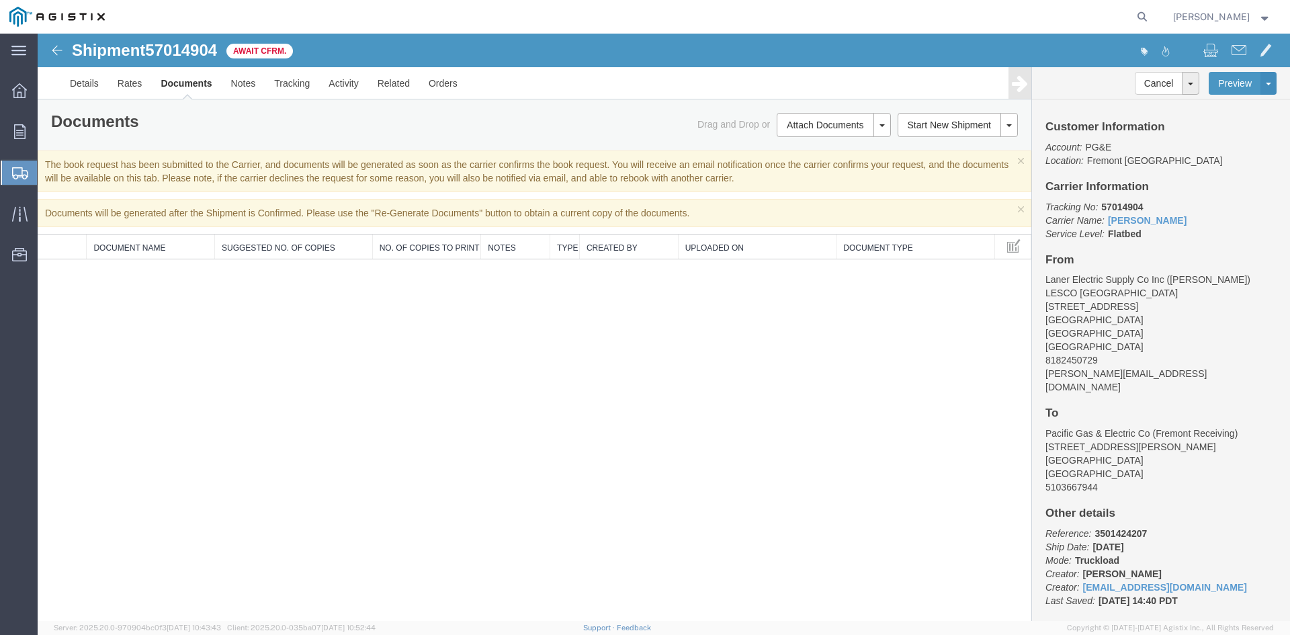
click at [60, 51] on img at bounding box center [57, 50] width 16 height 16
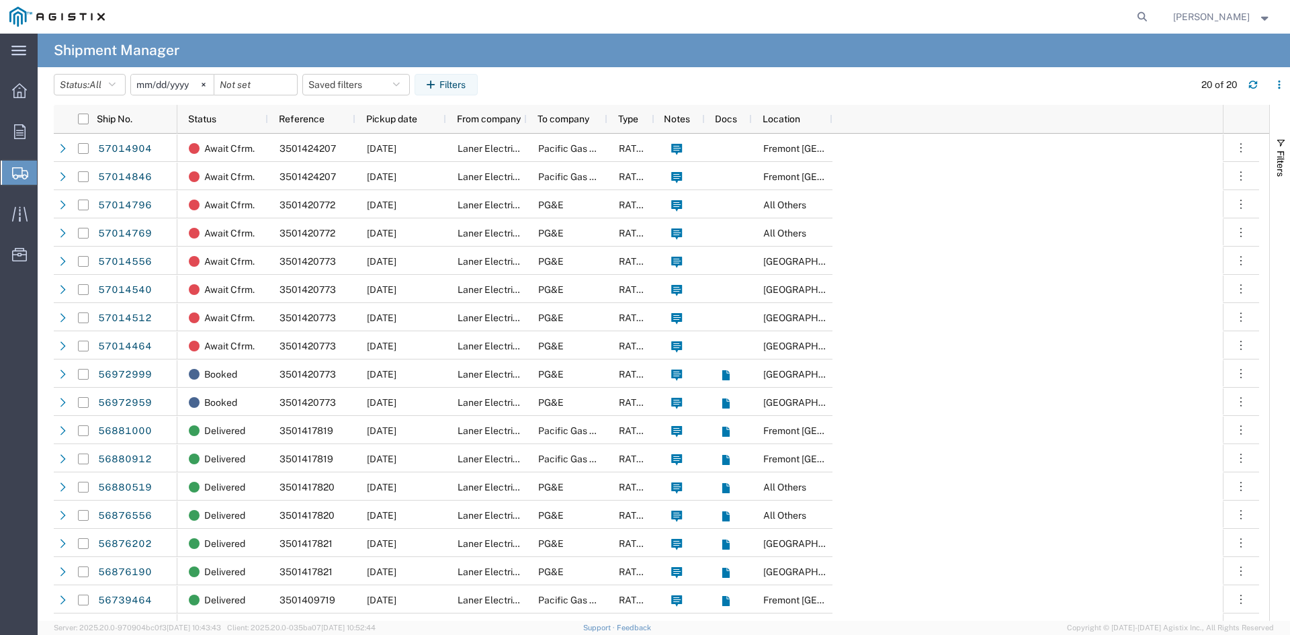
click at [1246, 20] on span "[PERSON_NAME]" at bounding box center [1211, 16] width 77 height 15
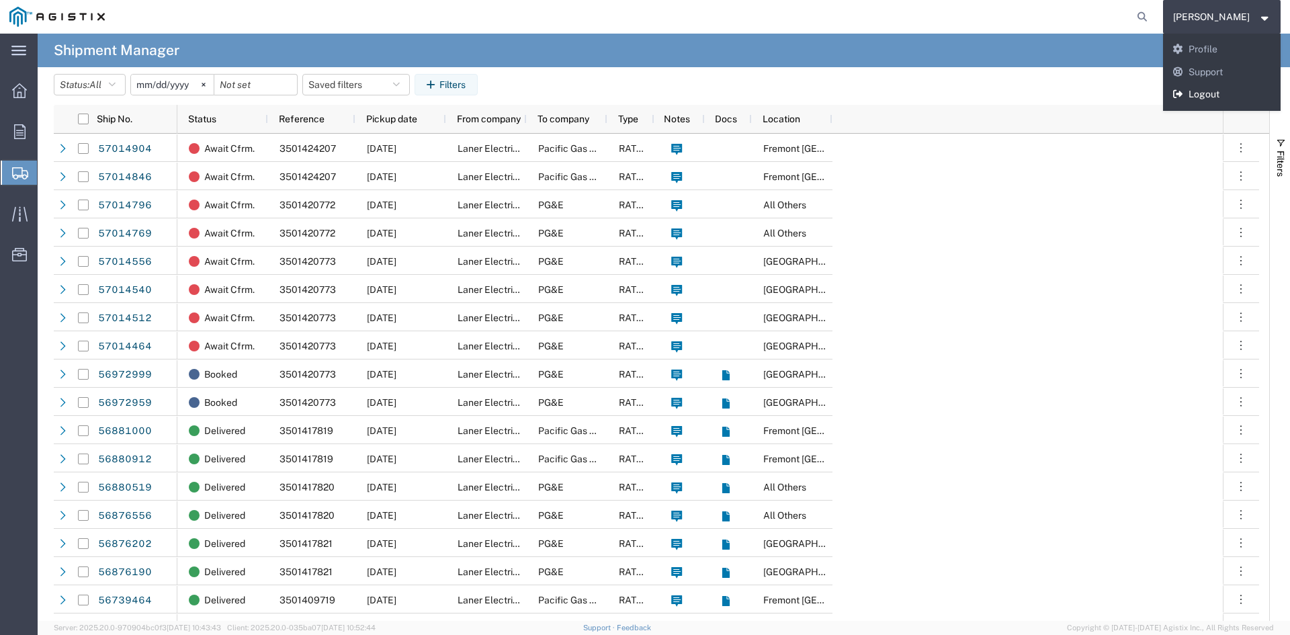
click at [1233, 97] on link "Logout" at bounding box center [1222, 94] width 118 height 23
